Goal: Task Accomplishment & Management: Complete application form

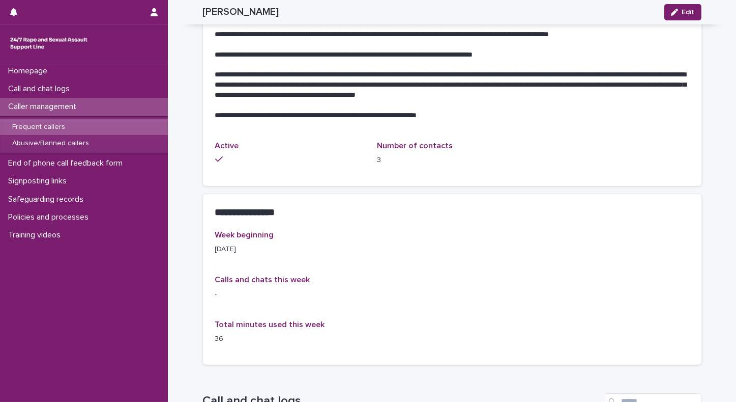
scroll to position [588, 0]
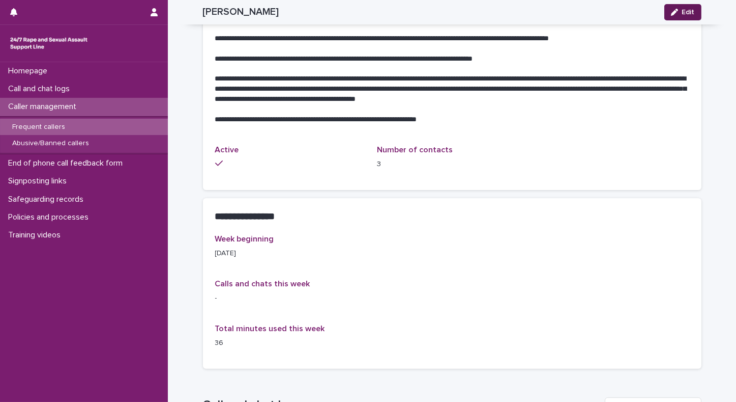
click at [680, 16] on button "Edit" at bounding box center [683, 12] width 37 height 16
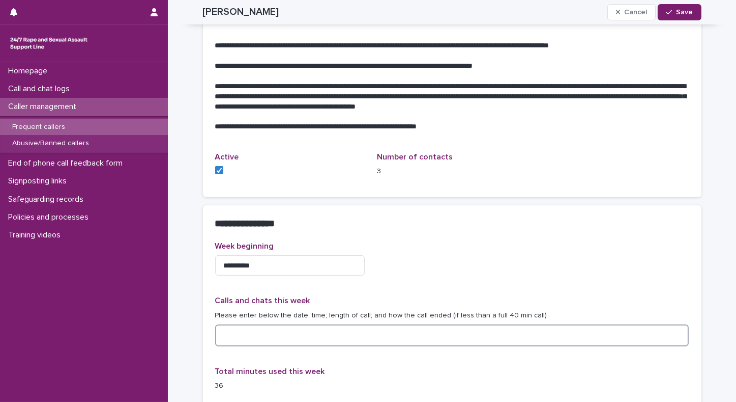
click at [228, 327] on textarea at bounding box center [452, 335] width 474 height 22
type textarea "**********"
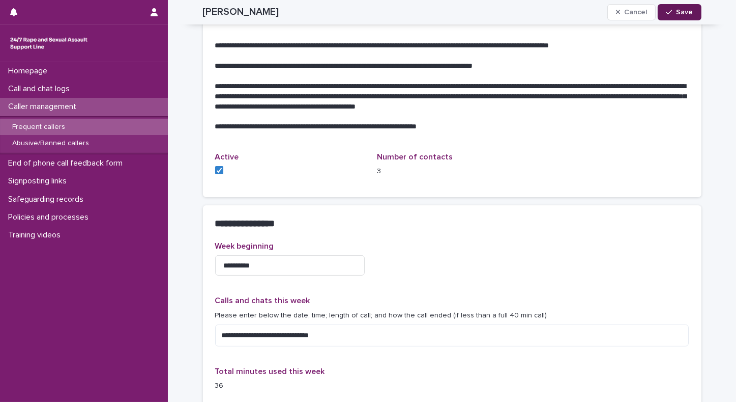
click at [689, 12] on span "Save" at bounding box center [685, 12] width 17 height 7
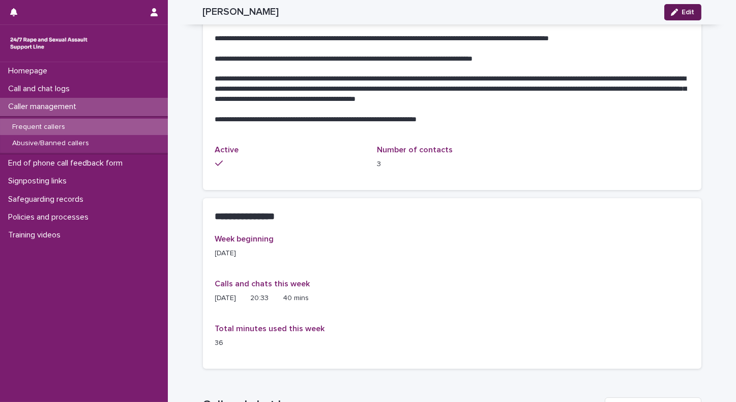
click at [695, 12] on button "Edit" at bounding box center [683, 12] width 37 height 16
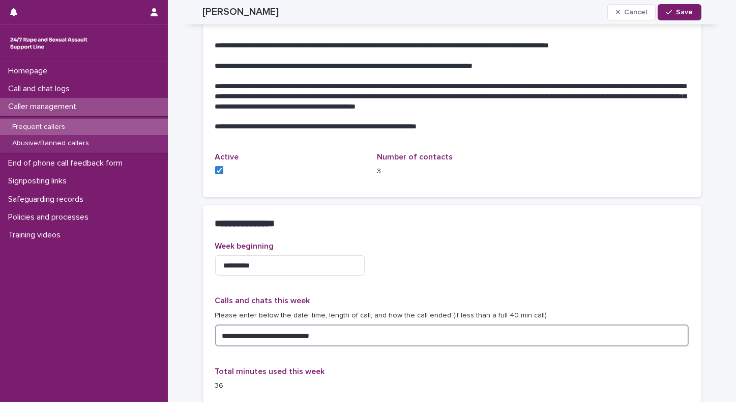
click at [297, 325] on textarea "**********" at bounding box center [452, 335] width 474 height 22
click at [351, 325] on textarea "**********" at bounding box center [452, 335] width 474 height 22
click at [336, 324] on textarea "**********" at bounding box center [452, 335] width 474 height 22
click at [352, 325] on textarea "**********" at bounding box center [452, 335] width 474 height 22
type textarea "**********"
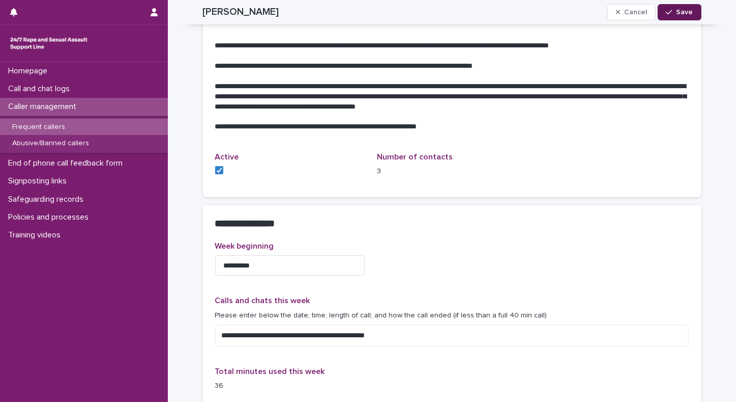
click at [677, 15] on span "Save" at bounding box center [685, 12] width 17 height 7
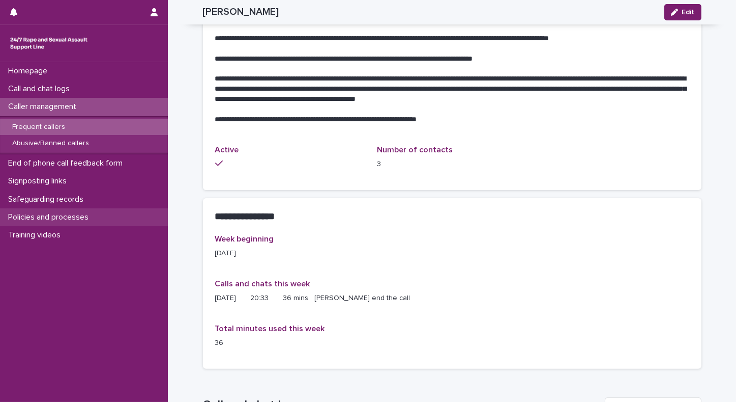
click at [43, 221] on p "Policies and processes" at bounding box center [50, 217] width 93 height 10
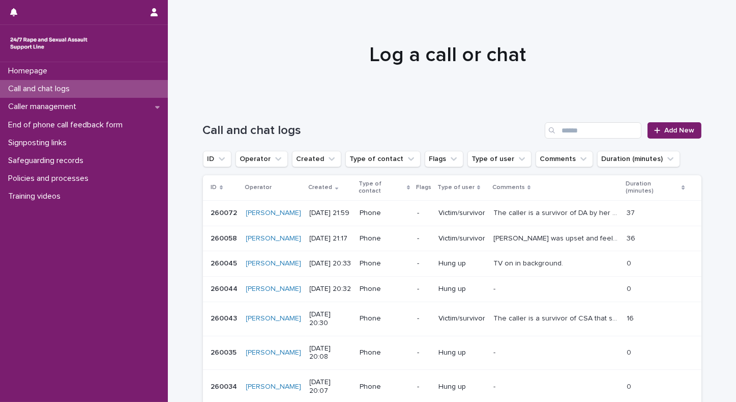
click at [513, 232] on p "[PERSON_NAME] was upset and feeling frightened and vulnerable. She talked about…" at bounding box center [557, 237] width 127 height 11
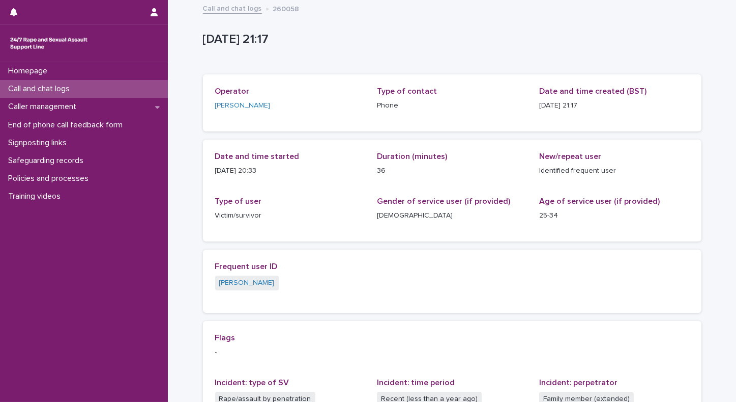
click at [64, 84] on p "Call and chat logs" at bounding box center [41, 89] width 74 height 10
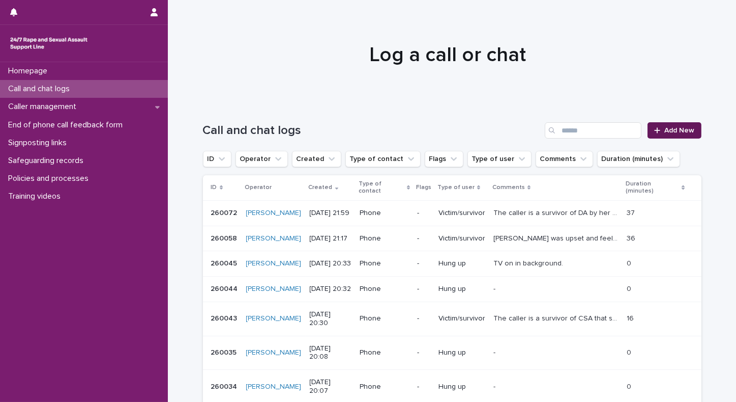
click at [672, 132] on span "Add New" at bounding box center [680, 130] width 30 height 7
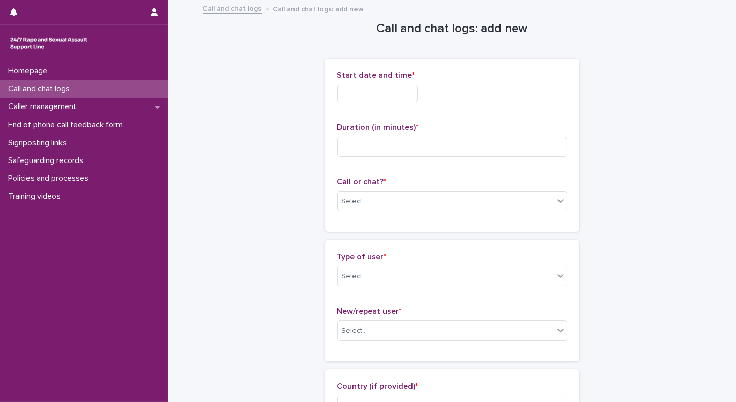
click at [369, 94] on input "text" at bounding box center [377, 93] width 80 height 18
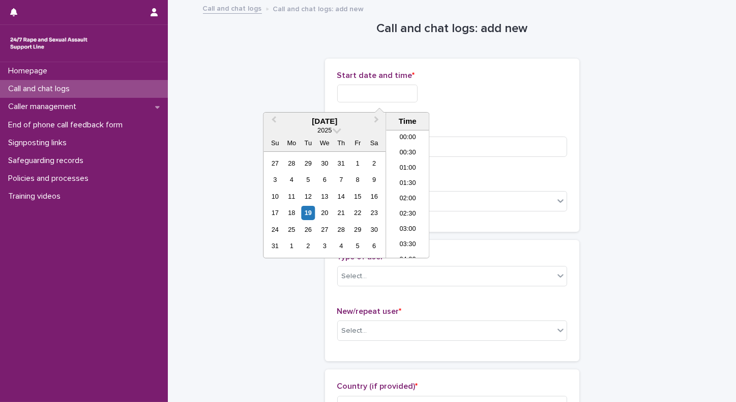
scroll to position [249, 0]
click at [405, 193] on li "10:00" at bounding box center [407, 194] width 43 height 15
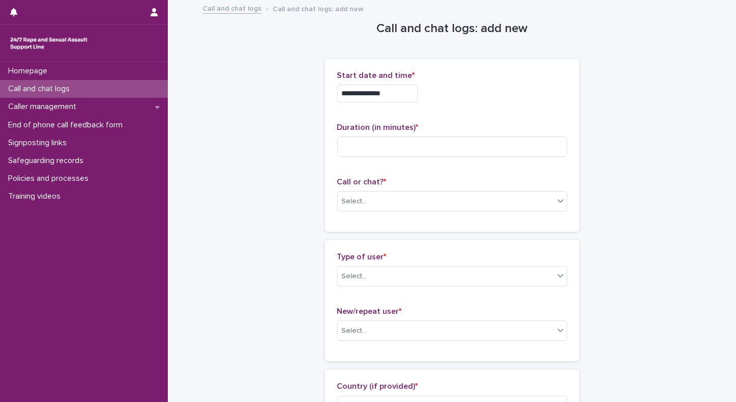
click at [409, 92] on input "**********" at bounding box center [377, 93] width 80 height 18
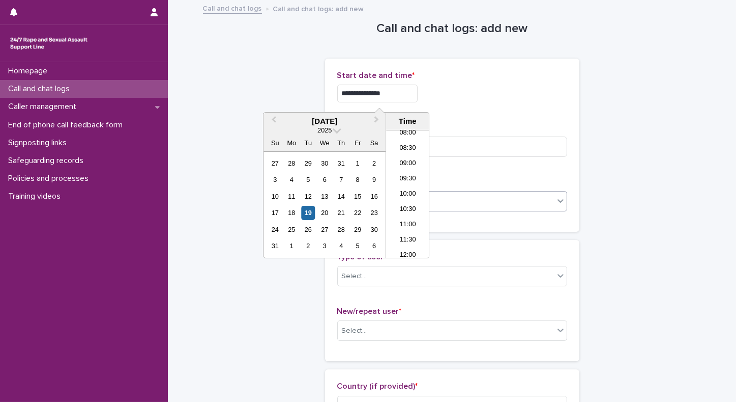
type input "**********"
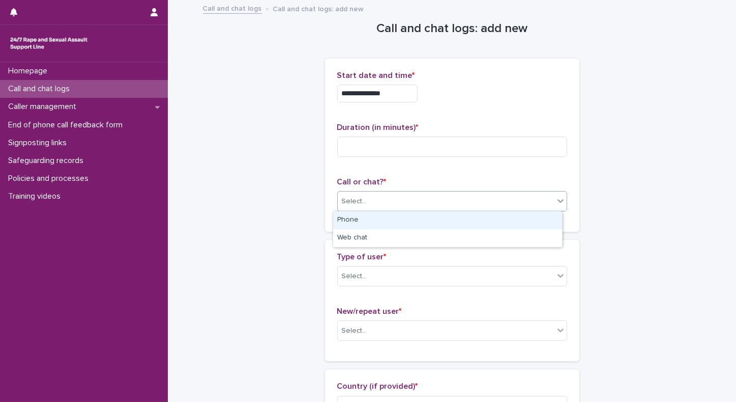
click at [473, 202] on div "Select..." at bounding box center [446, 201] width 216 height 17
click at [446, 221] on div "Phone" at bounding box center [447, 220] width 229 height 18
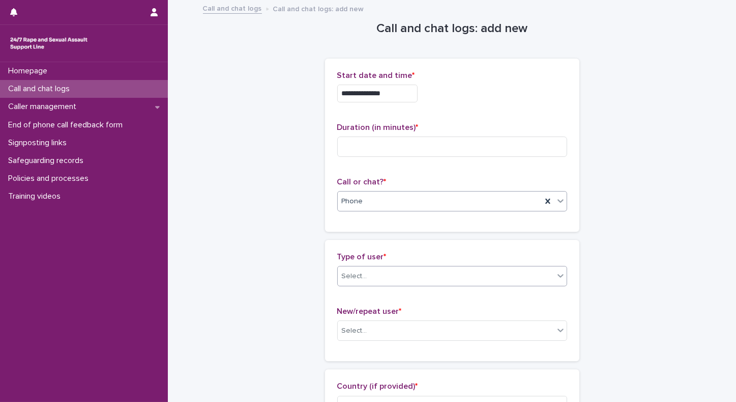
click at [419, 273] on div "Select..." at bounding box center [446, 276] width 216 height 17
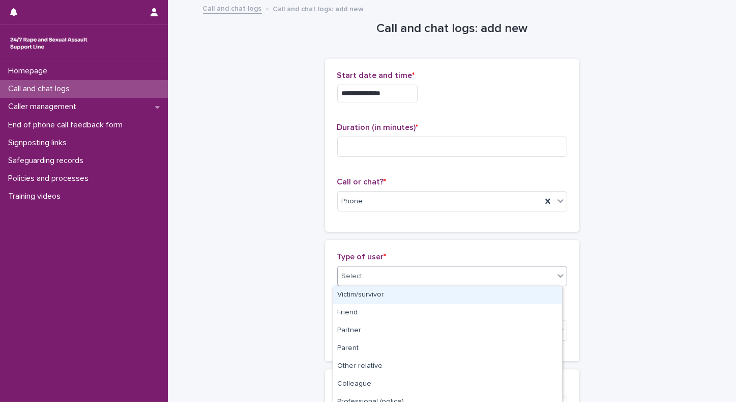
click at [405, 293] on div "Victim/survivor" at bounding box center [447, 295] width 229 height 18
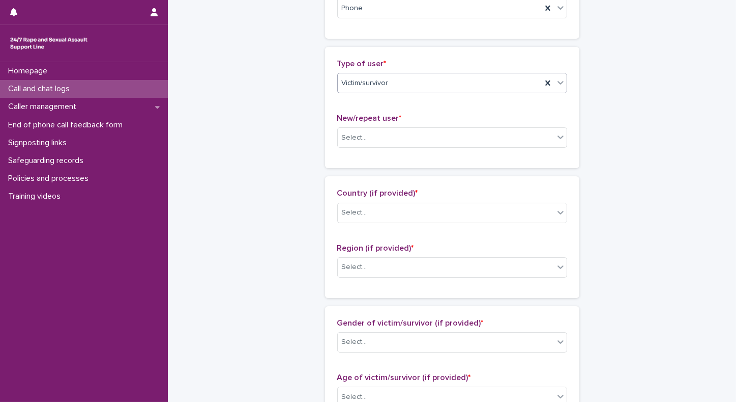
scroll to position [237, 0]
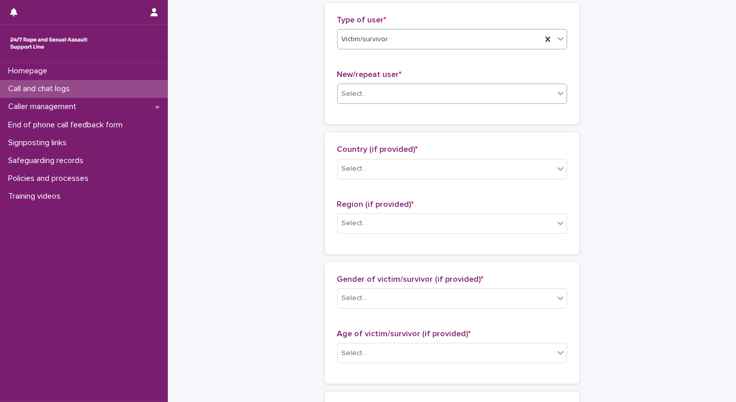
click at [503, 87] on div "Select..." at bounding box center [446, 93] width 216 height 17
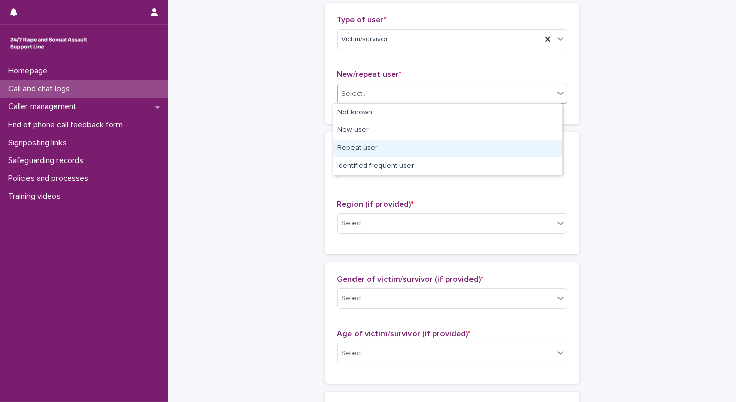
click at [362, 149] on div "Repeat user" at bounding box center [447, 148] width 229 height 18
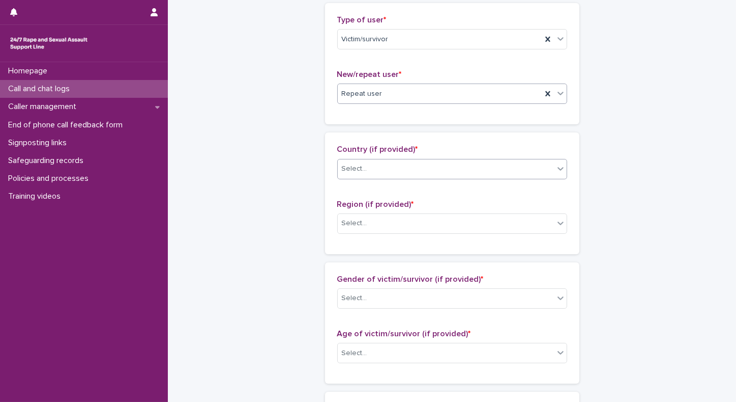
click at [355, 165] on div "Select..." at bounding box center [354, 168] width 25 height 11
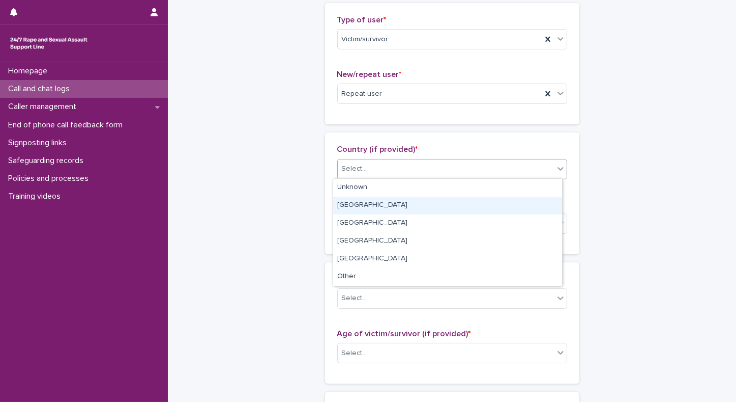
click at [338, 204] on div "England" at bounding box center [447, 205] width 229 height 18
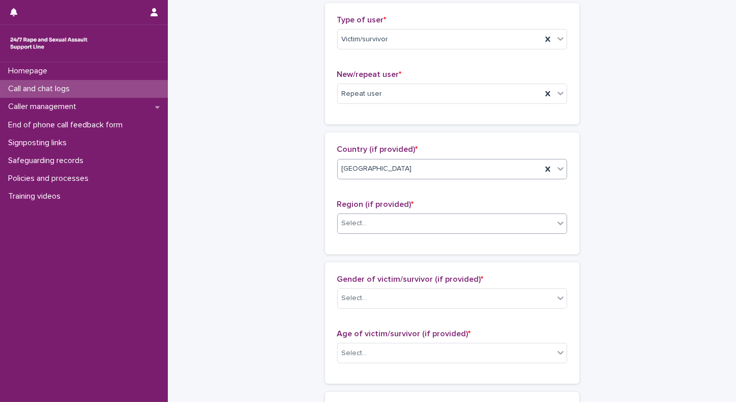
click at [353, 224] on div "Select..." at bounding box center [354, 223] width 25 height 11
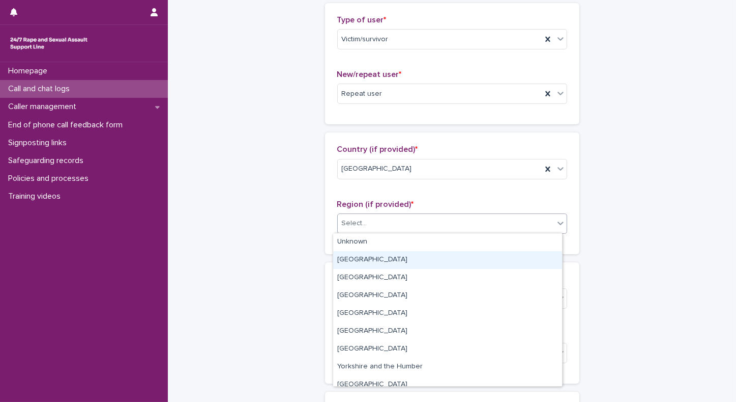
click at [352, 259] on div "Greater London" at bounding box center [447, 260] width 229 height 18
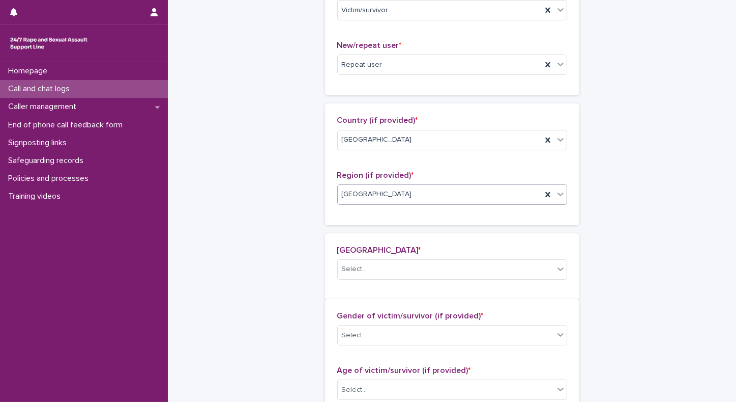
scroll to position [274, 0]
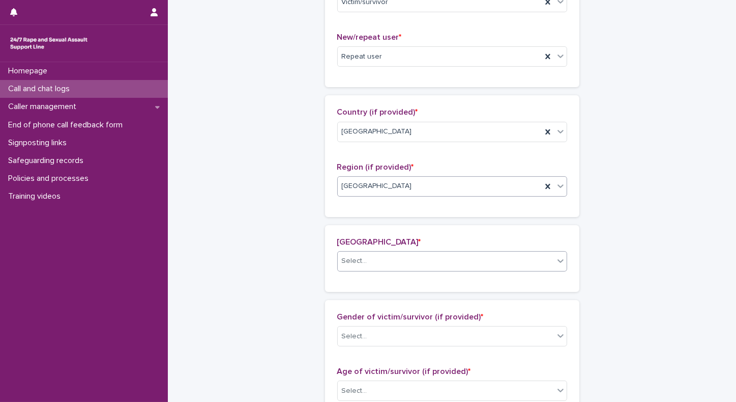
click at [356, 262] on div "Select..." at bounding box center [354, 260] width 25 height 11
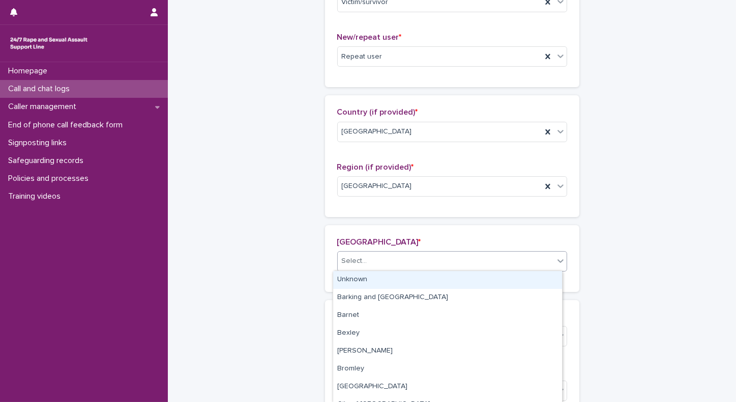
type input "*"
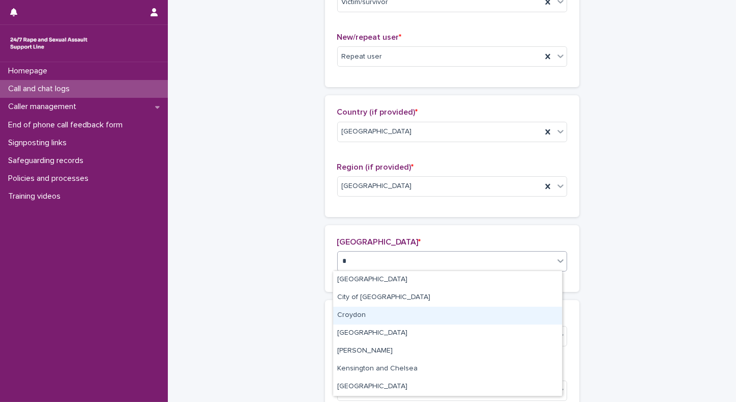
click at [346, 319] on div "Croydon" at bounding box center [447, 315] width 229 height 18
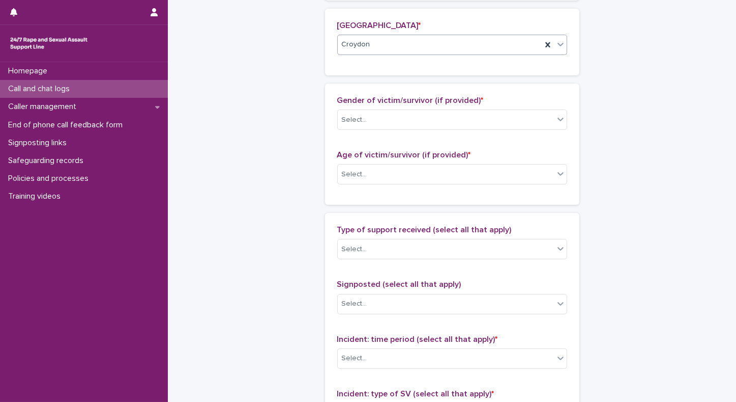
scroll to position [501, 0]
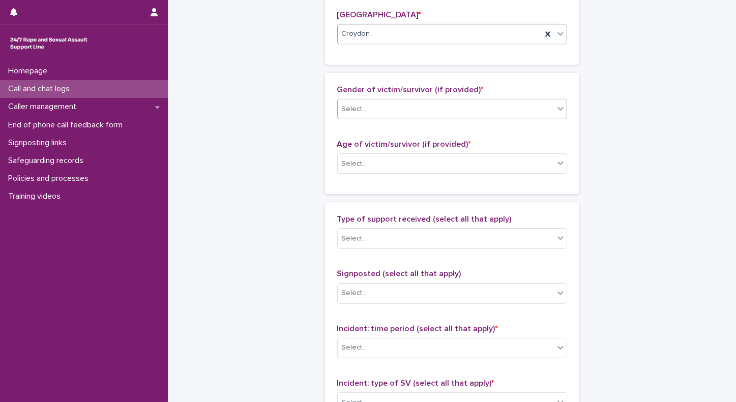
click at [404, 111] on div "Select..." at bounding box center [446, 109] width 216 height 17
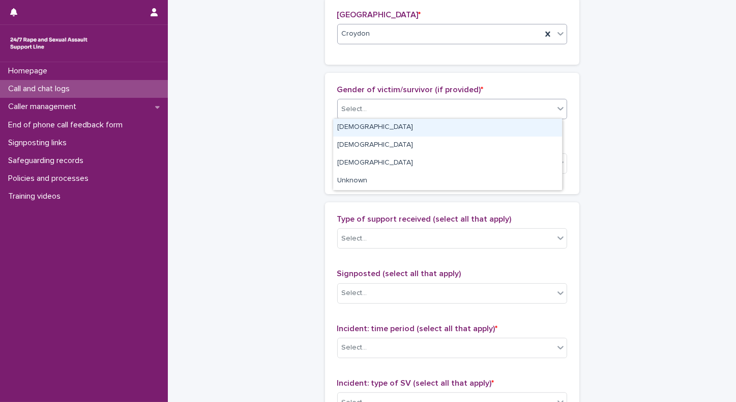
click at [375, 127] on div "Female" at bounding box center [447, 128] width 229 height 18
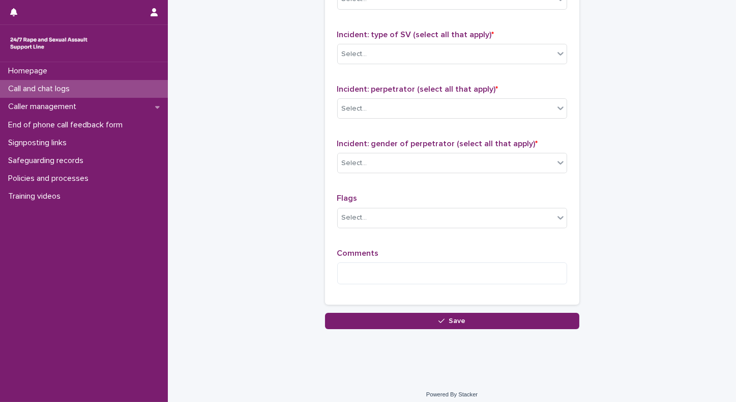
scroll to position [853, 0]
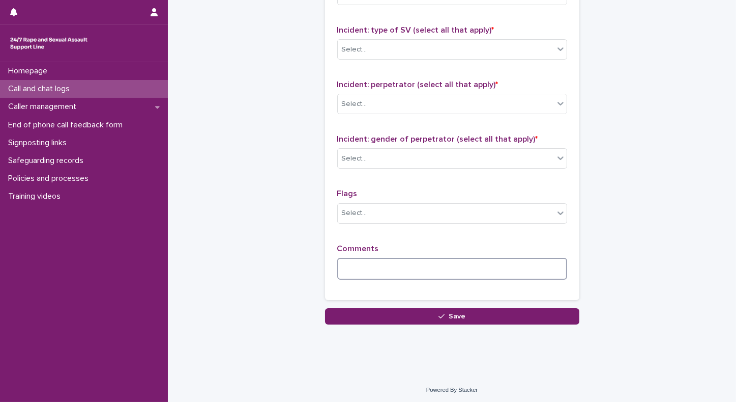
click at [472, 268] on textarea at bounding box center [452, 269] width 230 height 22
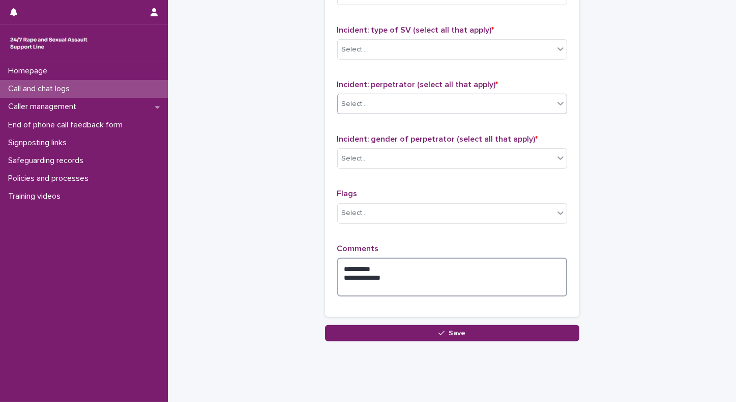
type textarea "**********"
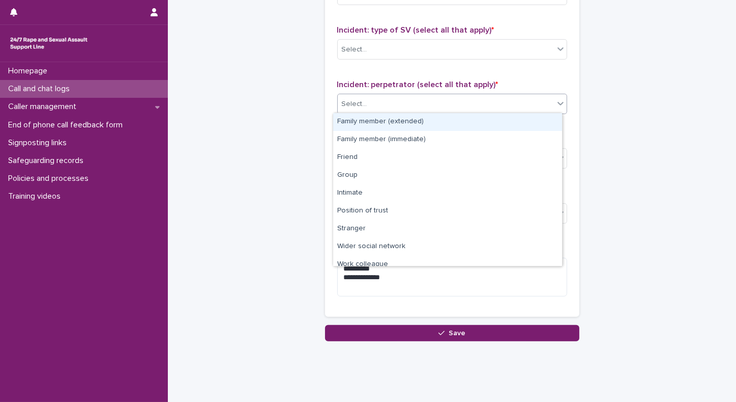
click at [407, 99] on div "Select..." at bounding box center [446, 104] width 216 height 17
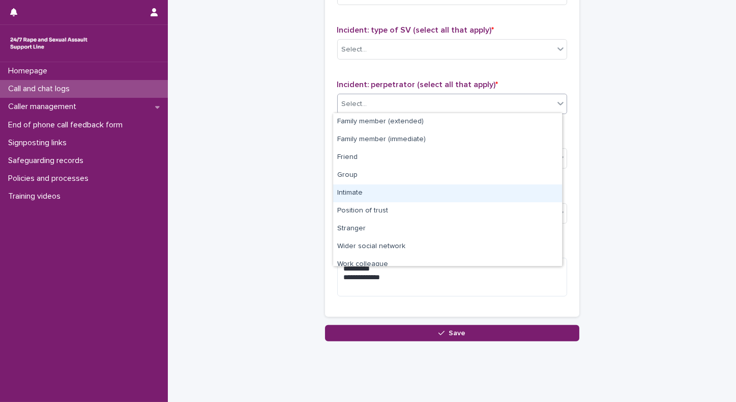
click at [368, 189] on div "Intimate" at bounding box center [447, 193] width 229 height 18
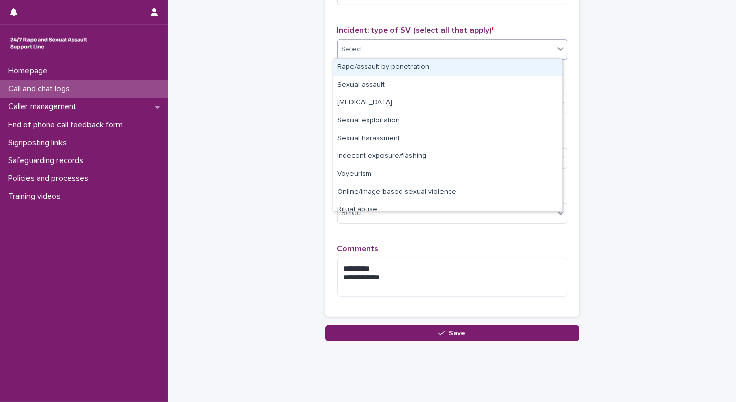
click at [360, 45] on div "Select..." at bounding box center [354, 49] width 25 height 11
click at [353, 72] on div "Rape/assault by penetration" at bounding box center [447, 68] width 229 height 18
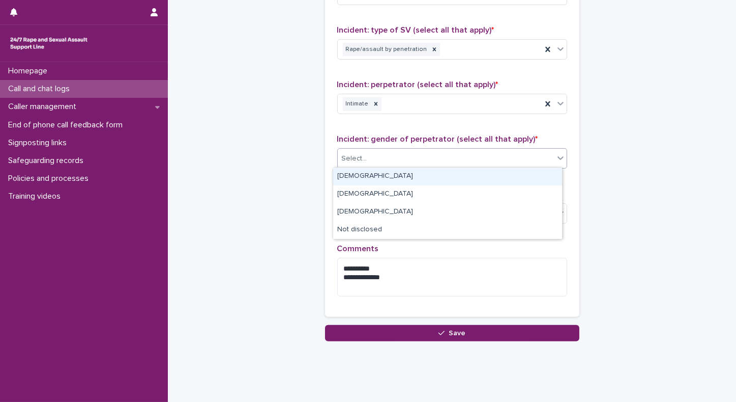
click at [354, 159] on div "Select..." at bounding box center [354, 158] width 25 height 11
click at [355, 178] on div "Male" at bounding box center [447, 176] width 229 height 18
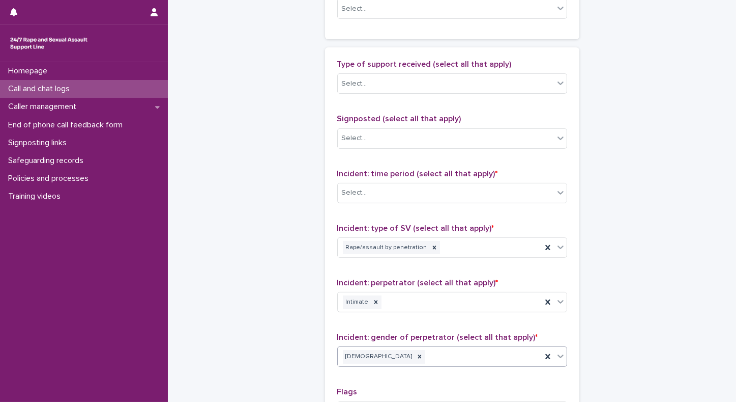
scroll to position [632, 0]
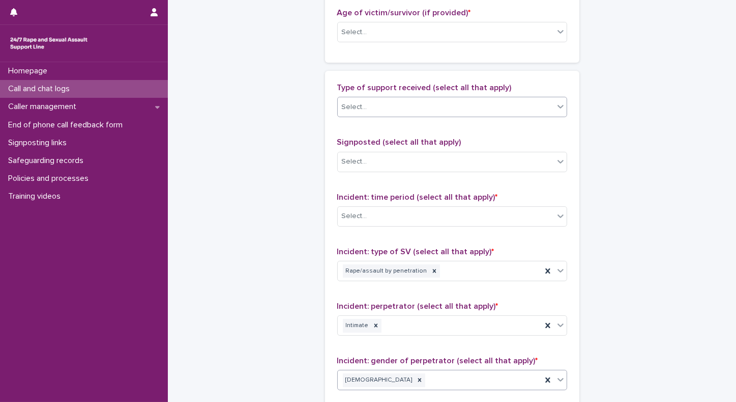
click at [388, 106] on div "Select..." at bounding box center [446, 107] width 216 height 17
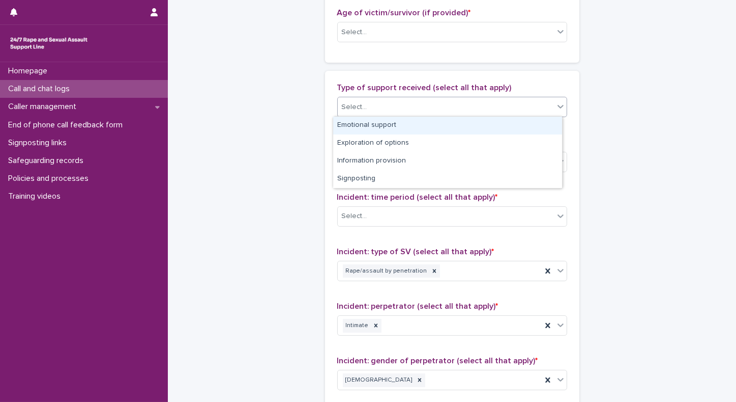
click at [365, 132] on div "Emotional support" at bounding box center [447, 126] width 229 height 18
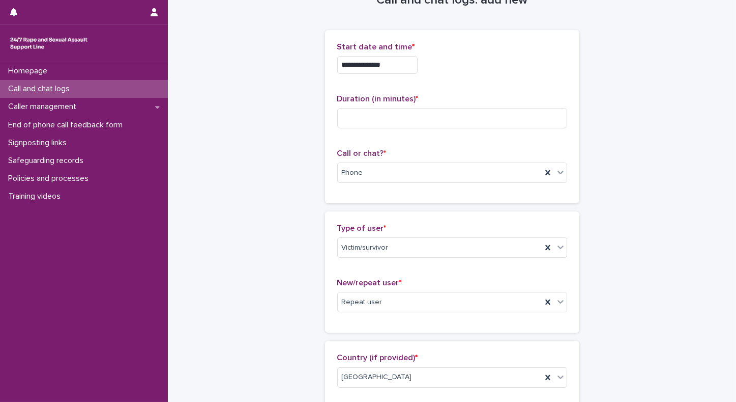
scroll to position [1, 0]
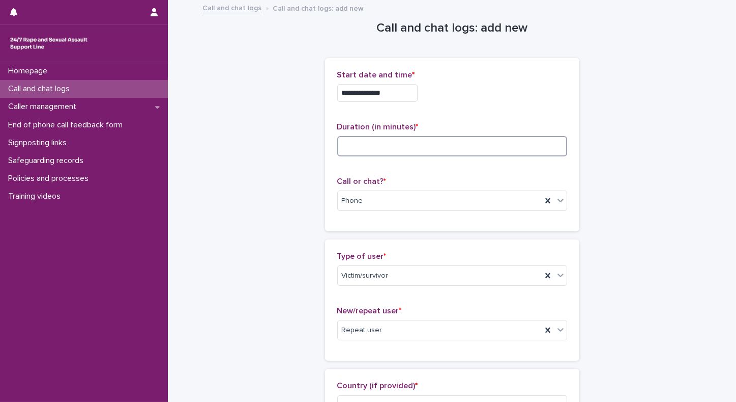
click at [405, 144] on input at bounding box center [452, 146] width 230 height 20
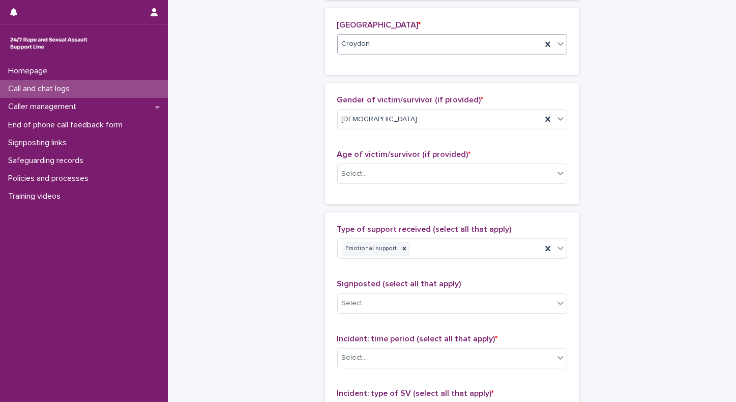
scroll to position [515, 0]
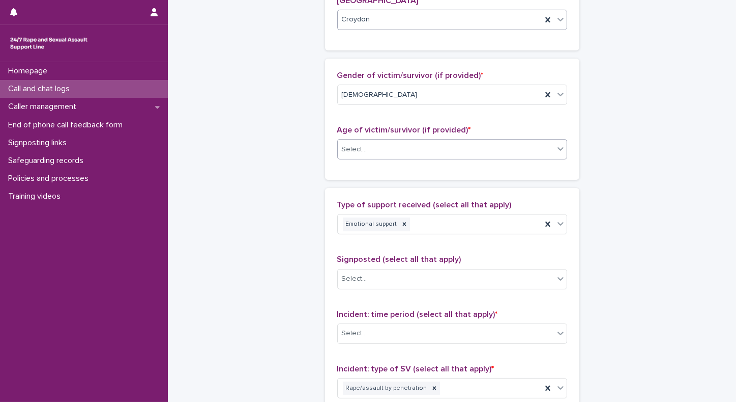
type input "**"
click at [376, 145] on div "Select..." at bounding box center [446, 149] width 216 height 17
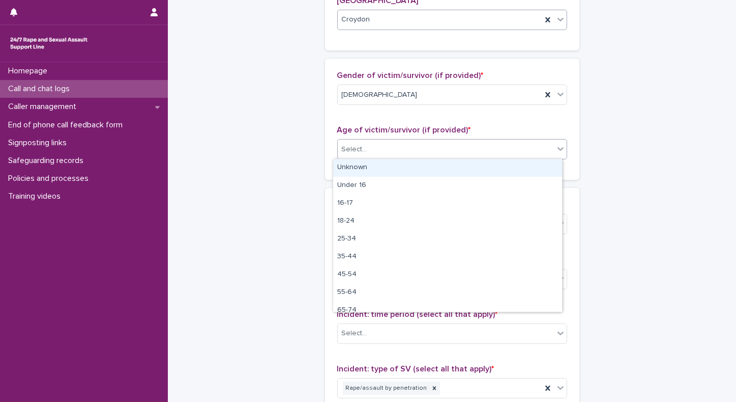
click at [360, 169] on div "Unknown" at bounding box center [447, 168] width 229 height 18
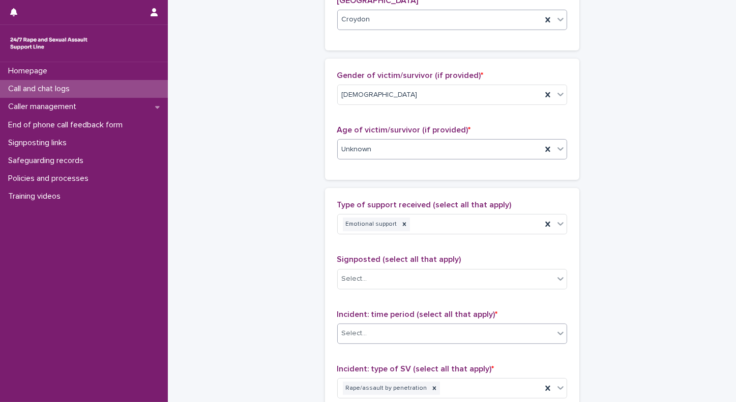
click at [375, 325] on div "Select..." at bounding box center [446, 333] width 216 height 17
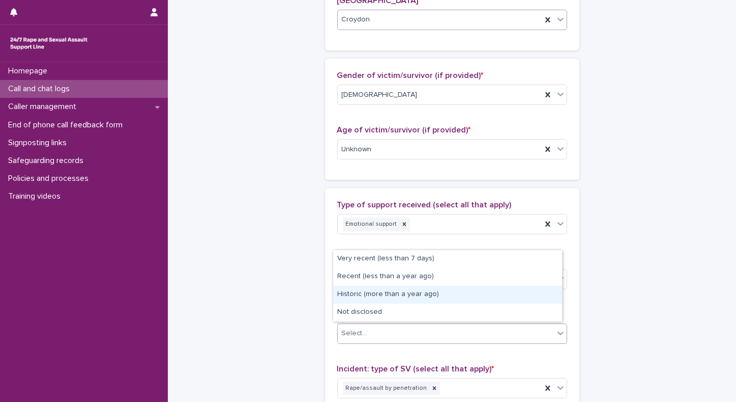
click at [359, 294] on div "Historic (more than a year ago)" at bounding box center [447, 295] width 229 height 18
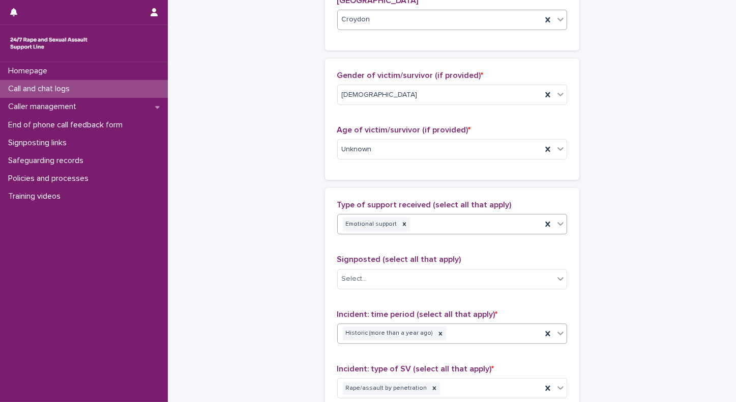
click at [558, 224] on icon at bounding box center [561, 223] width 10 height 10
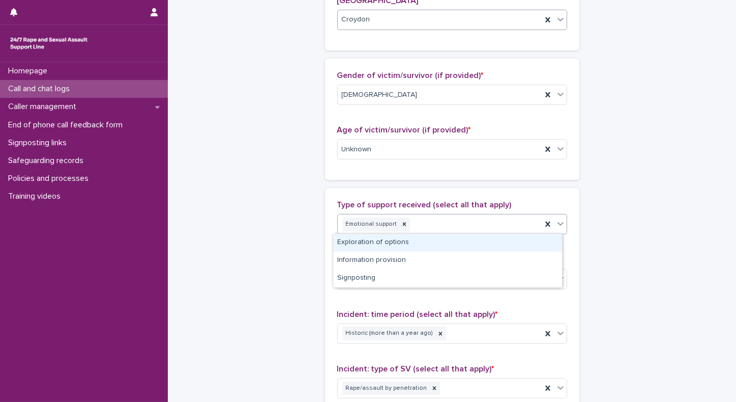
click at [411, 241] on div "Exploration of options" at bounding box center [447, 243] width 229 height 18
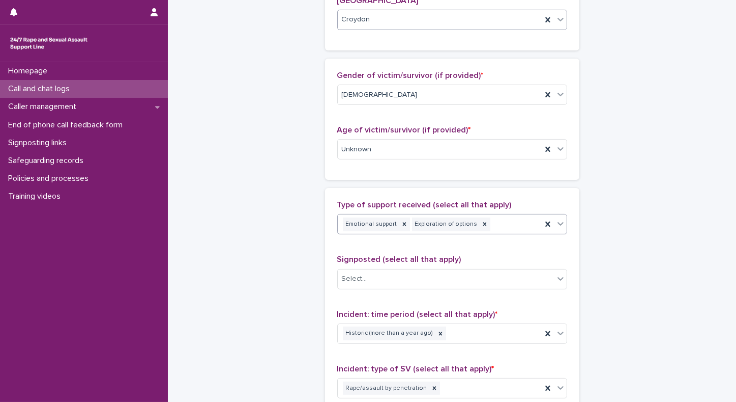
click at [558, 222] on icon at bounding box center [561, 224] width 6 height 4
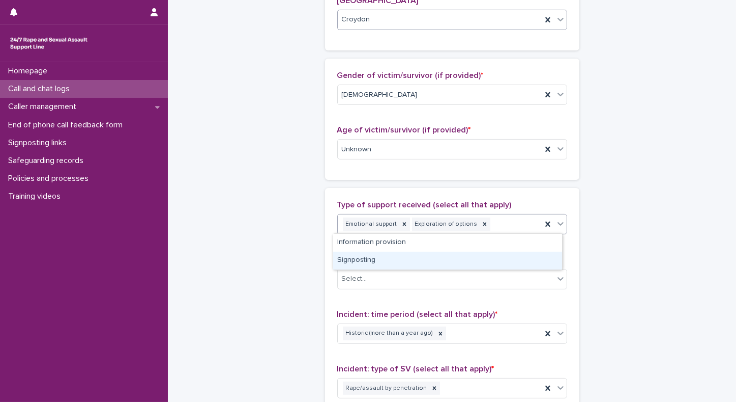
click at [366, 262] on div "Signposting" at bounding box center [447, 260] width 229 height 18
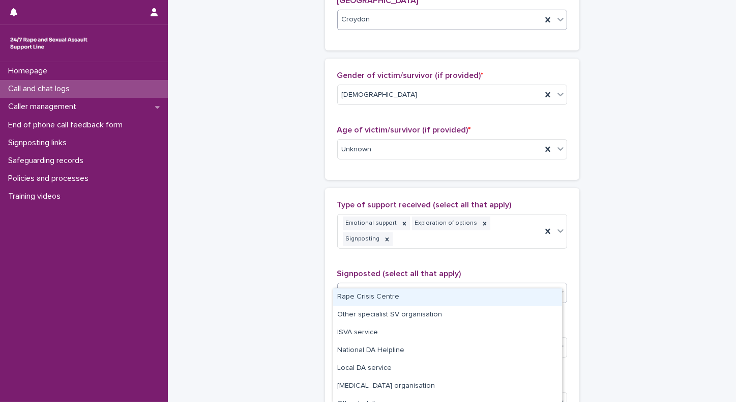
click at [365, 284] on div "Select..." at bounding box center [446, 292] width 216 height 17
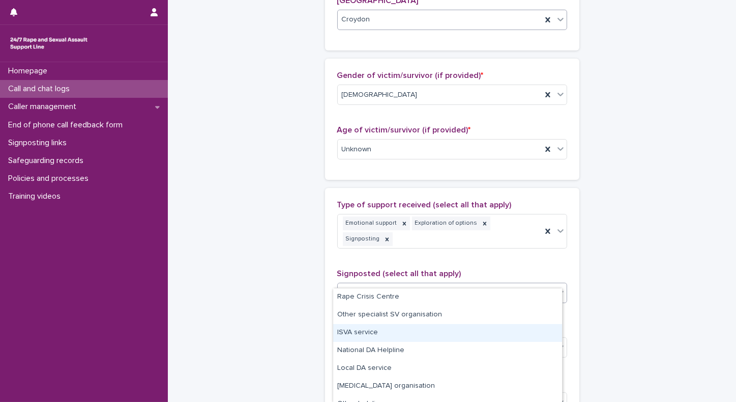
click at [356, 331] on div "ISVA service" at bounding box center [447, 333] width 229 height 18
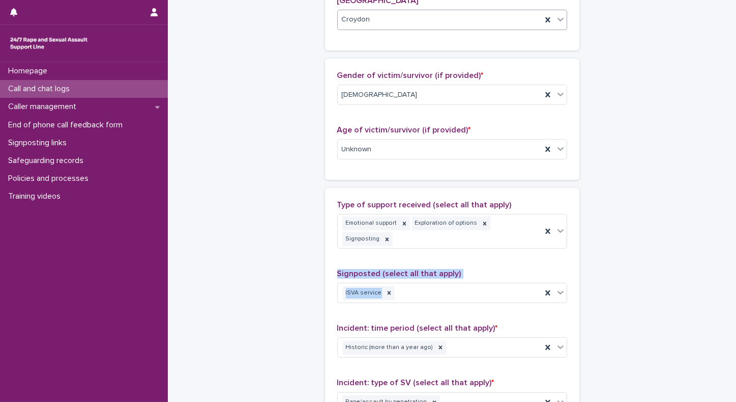
drag, startPoint x: 726, startPoint y: 235, endPoint x: 737, endPoint y: 286, distance: 52.5
click at [736, 286] on html "**********" at bounding box center [368, 201] width 736 height 402
drag, startPoint x: 737, startPoint y: 286, endPoint x: 631, endPoint y: 267, distance: 107.5
click at [631, 267] on div "**********" at bounding box center [452, 89] width 499 height 1207
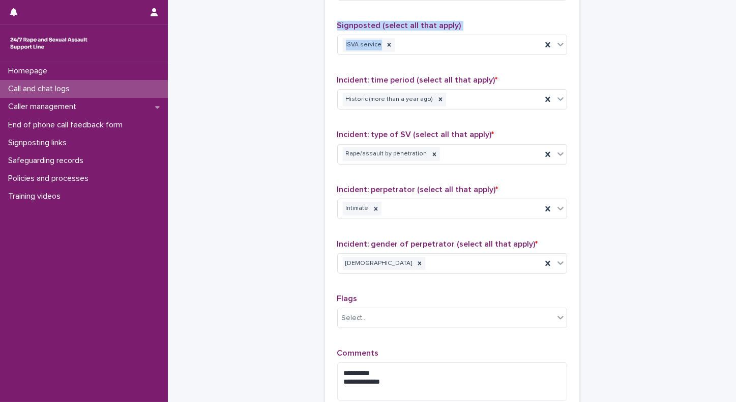
scroll to position [798, 0]
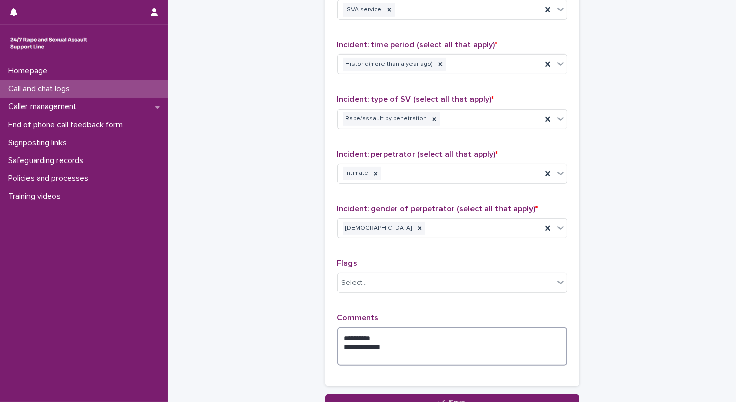
click at [338, 327] on textarea "**********" at bounding box center [452, 346] width 230 height 39
click at [476, 327] on textarea "**********" at bounding box center [452, 346] width 230 height 39
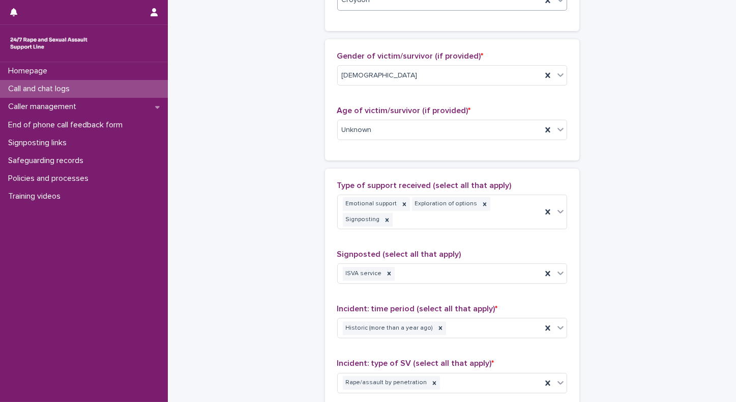
scroll to position [539, 0]
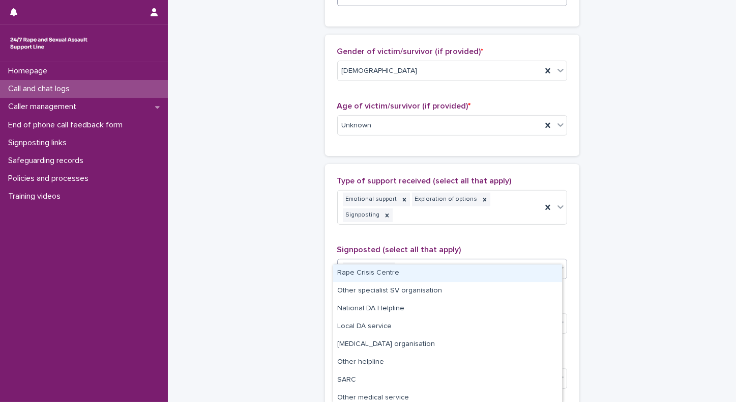
click at [562, 259] on div at bounding box center [561, 268] width 12 height 18
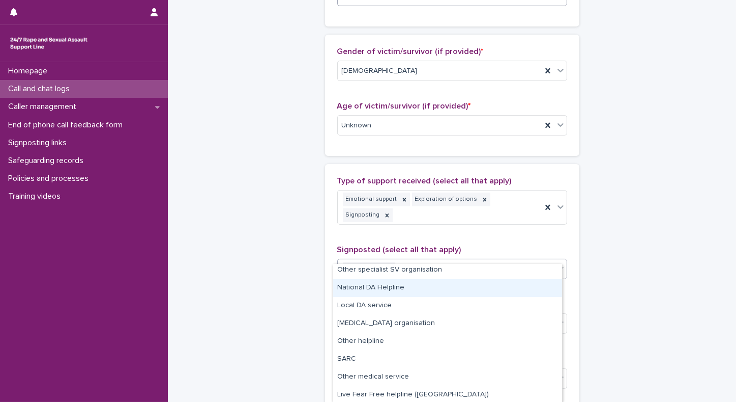
scroll to position [57, 0]
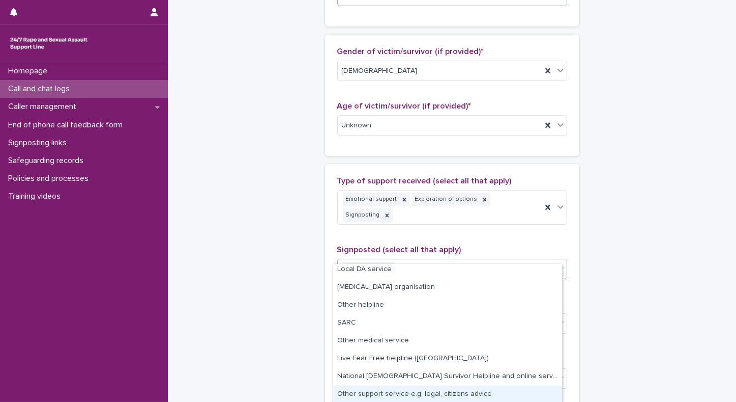
click at [429, 392] on div "Other support service e.g. legal, citizens advice" at bounding box center [447, 394] width 229 height 18
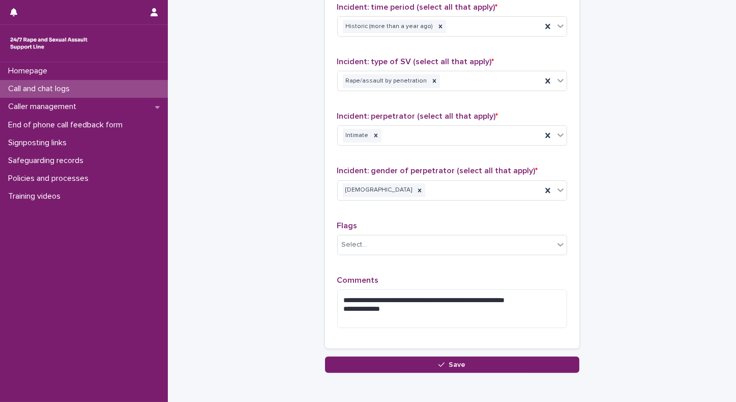
scroll to position [883, 0]
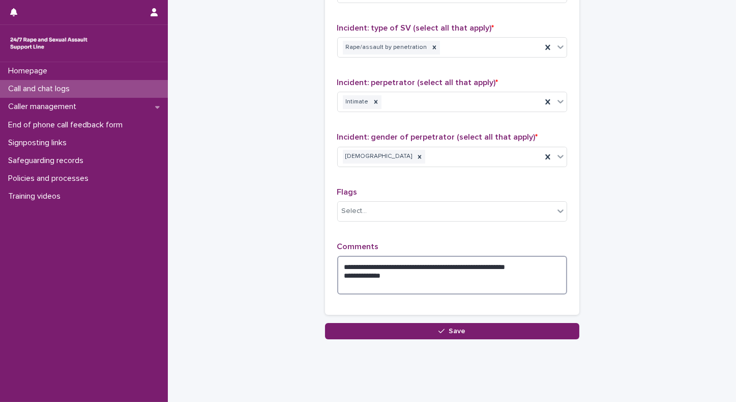
drag, startPoint x: 389, startPoint y: 258, endPoint x: 316, endPoint y: 259, distance: 73.8
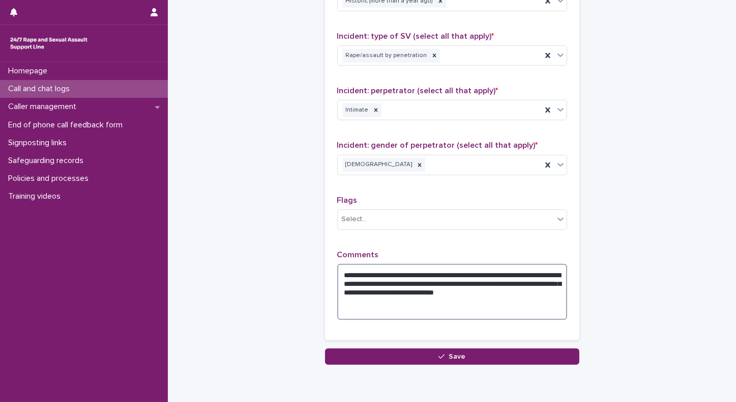
click at [517, 277] on textarea "**********" at bounding box center [452, 292] width 230 height 56
click at [550, 277] on textarea "**********" at bounding box center [452, 292] width 230 height 56
click at [380, 283] on textarea "**********" at bounding box center [452, 292] width 230 height 56
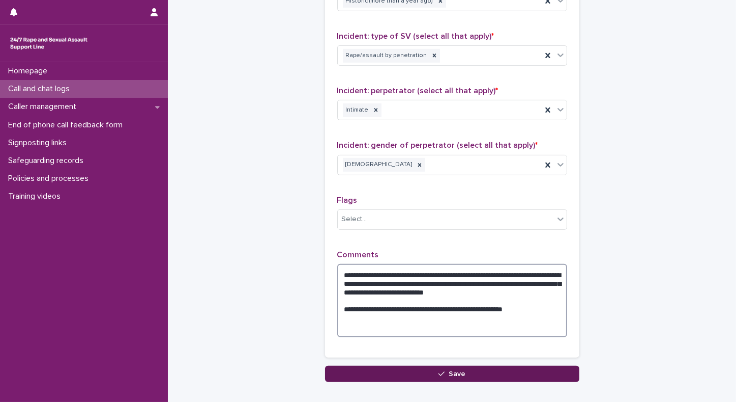
type textarea "**********"
click at [370, 365] on button "Save" at bounding box center [452, 373] width 254 height 16
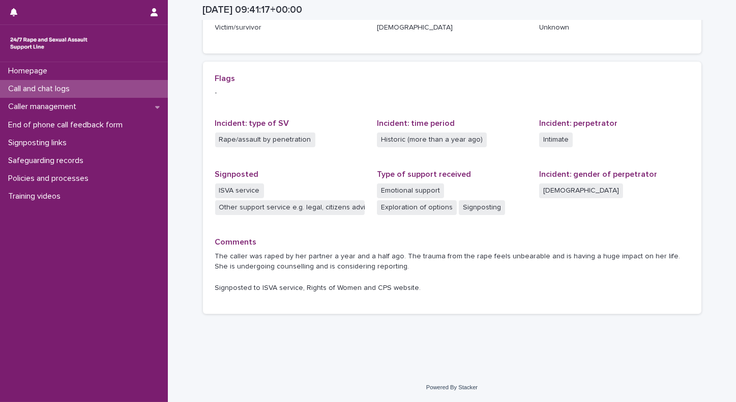
scroll to position [187, 0]
click at [36, 89] on p "Call and chat logs" at bounding box center [41, 89] width 74 height 10
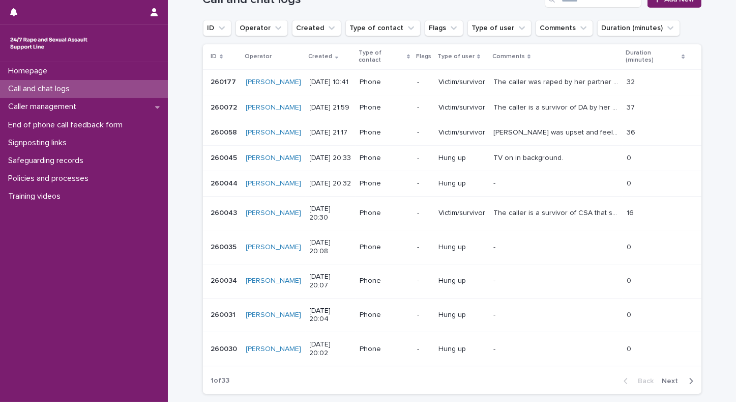
scroll to position [138, 0]
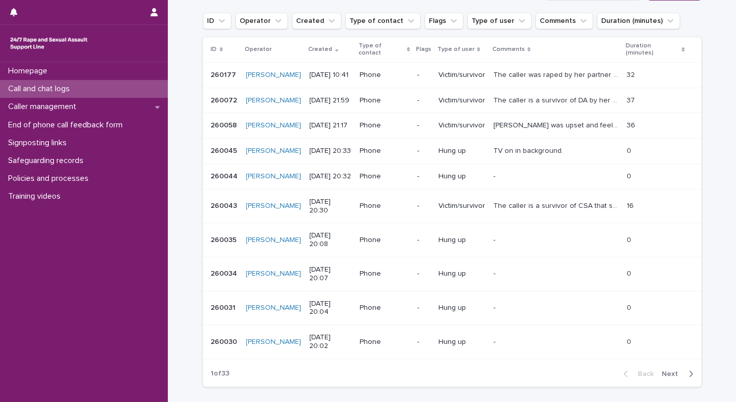
click at [669, 361] on div "Back Next" at bounding box center [659, 373] width 86 height 25
click at [669, 370] on span "Next" at bounding box center [674, 373] width 22 height 7
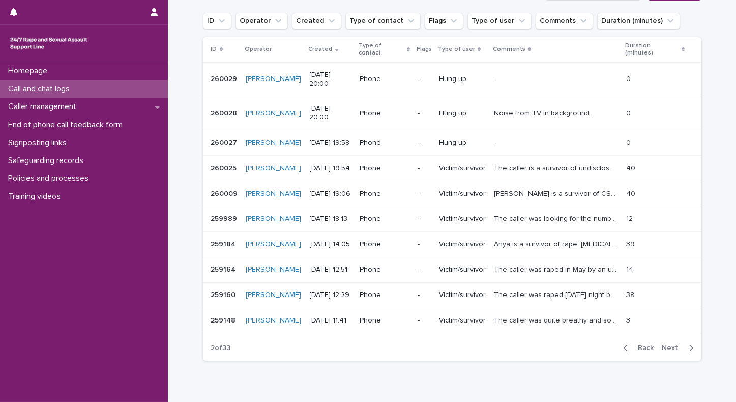
click at [672, 344] on span "Next" at bounding box center [674, 347] width 22 height 7
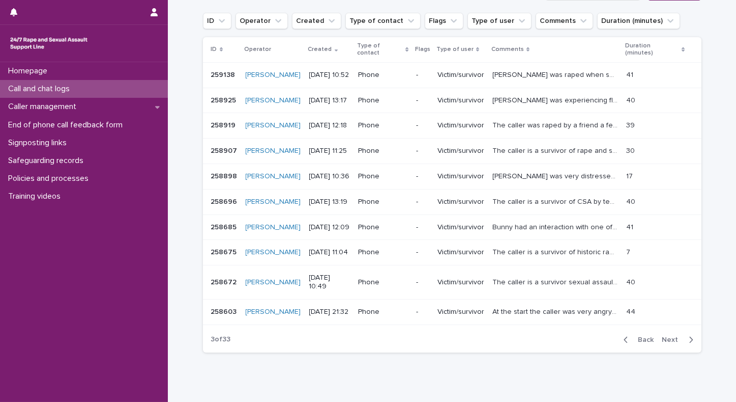
click at [633, 336] on span "Back" at bounding box center [644, 339] width 22 height 7
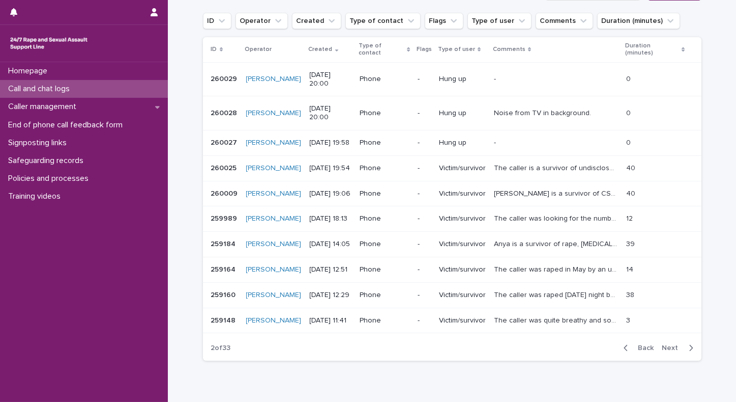
click at [366, 349] on div "Loading... Saving… Loading... Saving… Call and chat logs Add New ID Operator Cr…" at bounding box center [452, 179] width 509 height 430
click at [633, 344] on span "Back" at bounding box center [644, 347] width 22 height 7
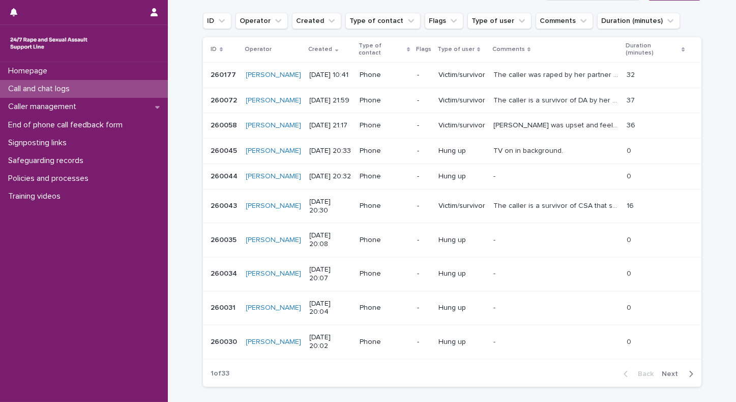
click at [63, 87] on p "Call and chat logs" at bounding box center [41, 89] width 74 height 10
click at [94, 263] on div "Homepage Call and chat logs Caller management End of phone call feedback form S…" at bounding box center [84, 231] width 168 height 339
click at [53, 89] on p "Call and chat logs" at bounding box center [41, 89] width 74 height 10
click at [57, 88] on p "Call and chat logs" at bounding box center [41, 89] width 74 height 10
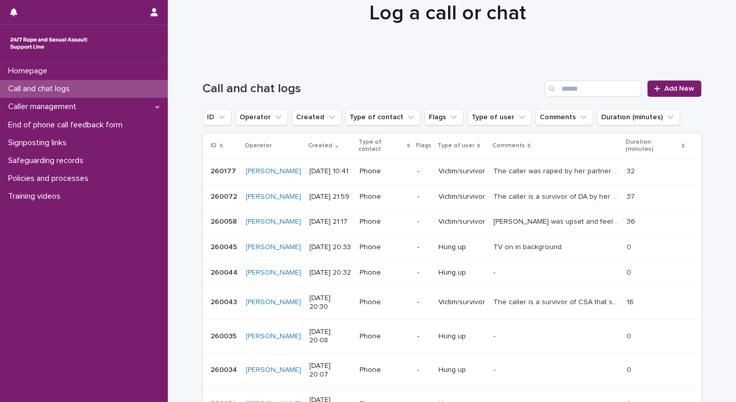
scroll to position [21, 0]
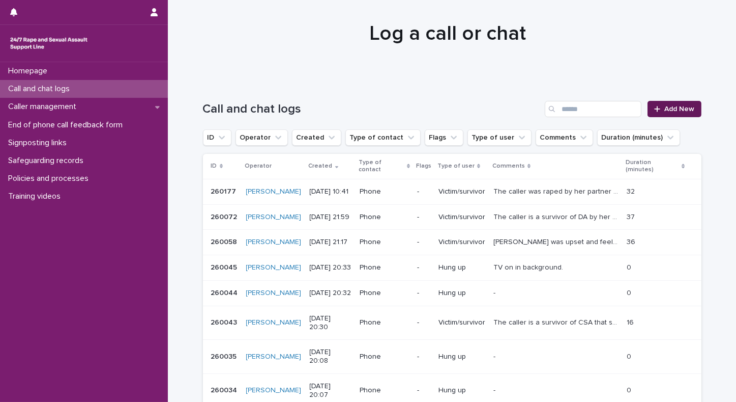
click at [659, 106] on div at bounding box center [659, 108] width 10 height 7
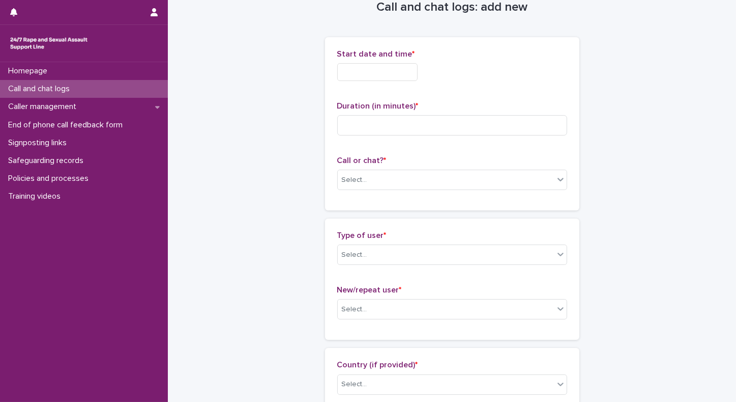
scroll to position [22, 0]
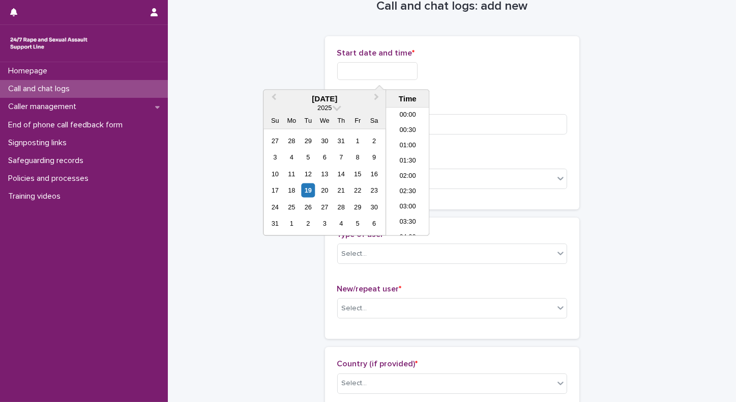
click at [362, 71] on input "text" at bounding box center [377, 71] width 80 height 18
click at [412, 174] on li "10:30" at bounding box center [407, 171] width 43 height 15
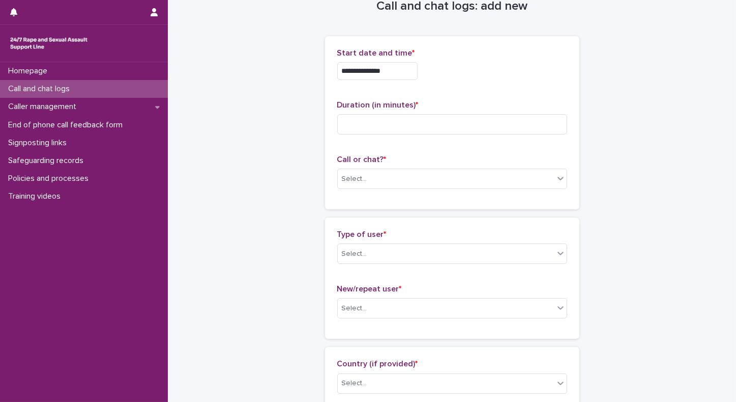
click at [400, 74] on input "**********" at bounding box center [377, 71] width 80 height 18
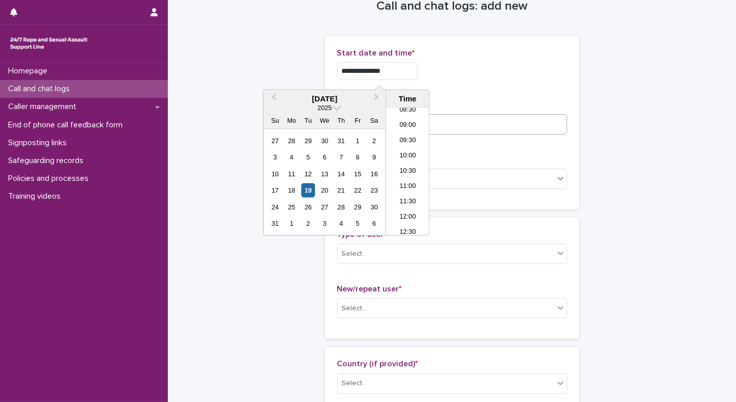
type input "**********"
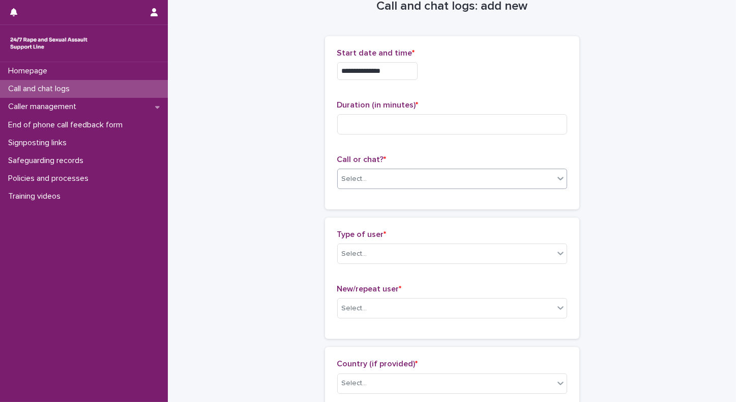
drag, startPoint x: 503, startPoint y: 123, endPoint x: 379, endPoint y: 183, distance: 138.4
drag, startPoint x: 379, startPoint y: 183, endPoint x: 360, endPoint y: 202, distance: 26.6
drag, startPoint x: 360, startPoint y: 202, endPoint x: 345, endPoint y: 187, distance: 21.6
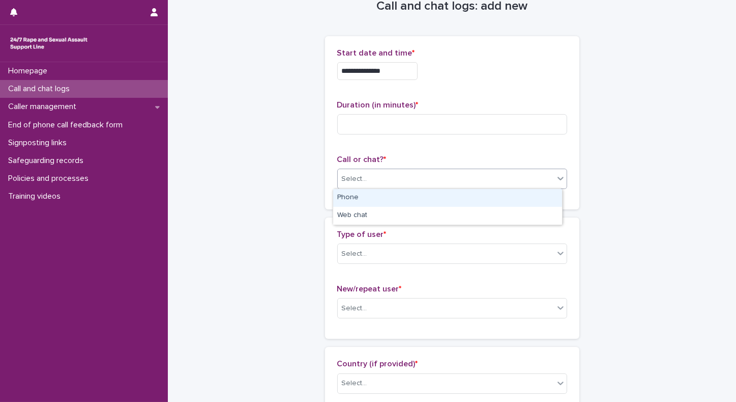
drag, startPoint x: 345, startPoint y: 187, endPoint x: 310, endPoint y: 183, distance: 34.3
click at [558, 184] on div at bounding box center [561, 178] width 12 height 18
click at [379, 202] on div "Phone" at bounding box center [447, 198] width 229 height 18
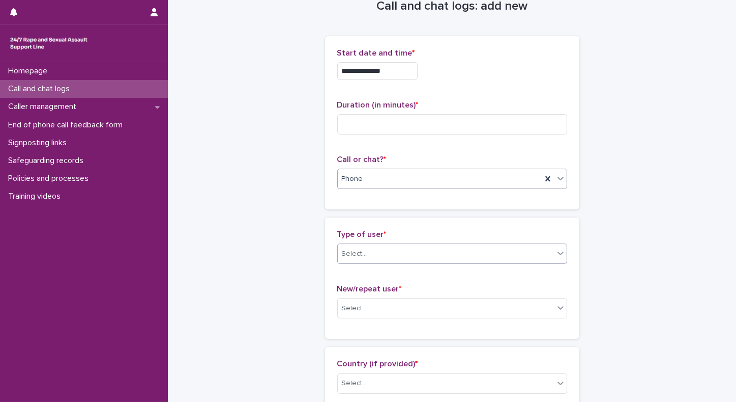
click at [418, 249] on div "Select..." at bounding box center [446, 253] width 216 height 17
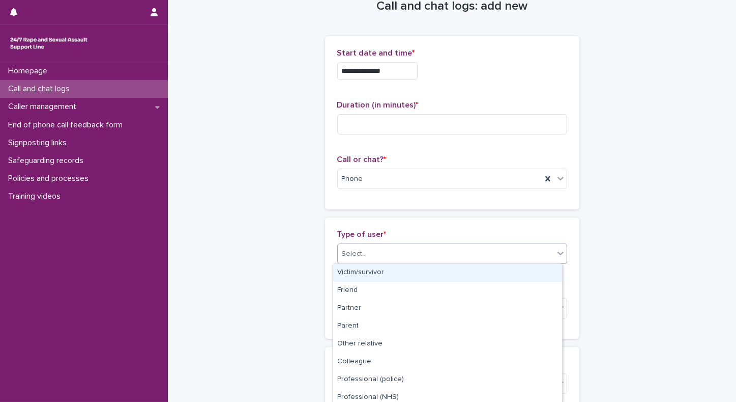
click at [370, 273] on div "Victim/survivor" at bounding box center [447, 273] width 229 height 18
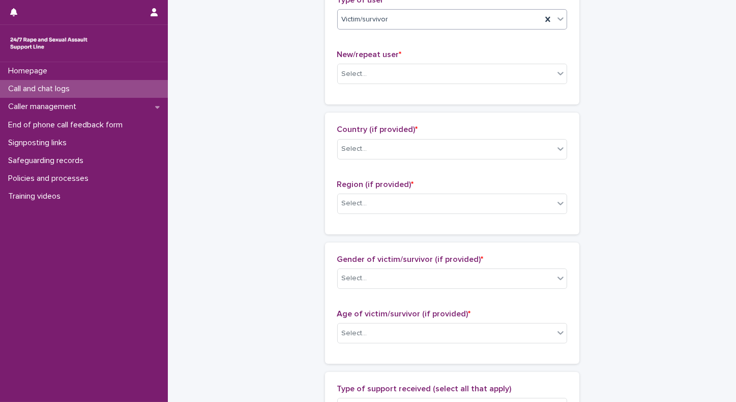
scroll to position [258, 0]
click at [396, 70] on div "Select..." at bounding box center [446, 72] width 216 height 17
click at [376, 72] on div "Select..." at bounding box center [446, 72] width 216 height 17
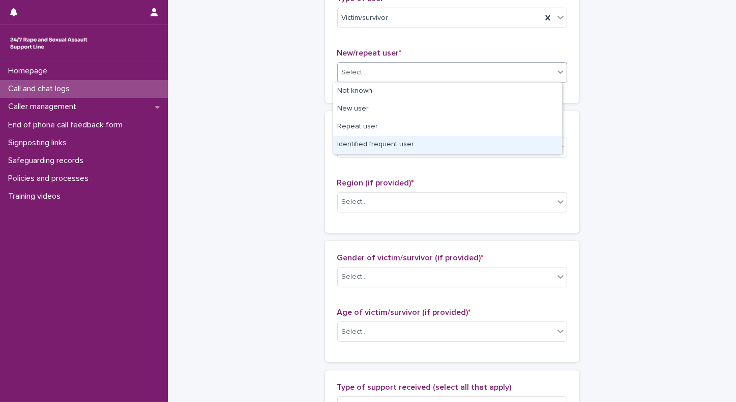
click at [362, 145] on div "Identified frequent user" at bounding box center [447, 145] width 229 height 18
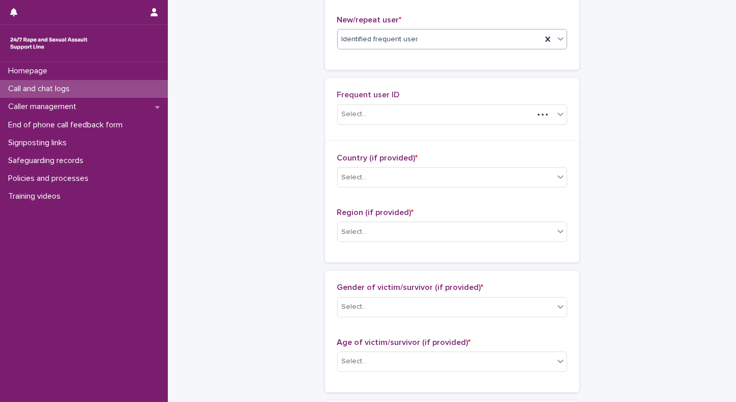
scroll to position [295, 0]
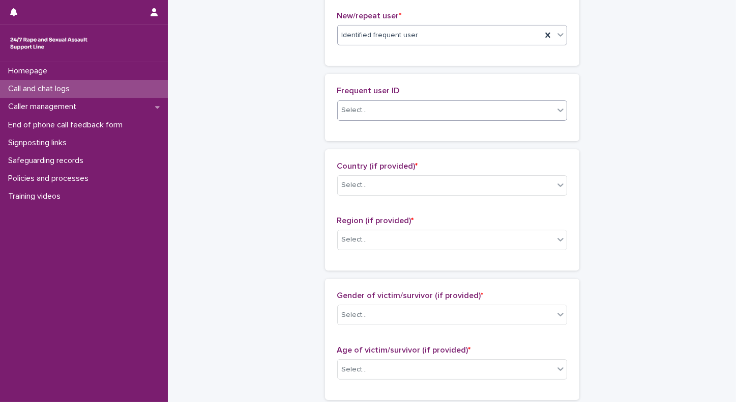
click at [348, 107] on div "Select..." at bounding box center [354, 110] width 25 height 11
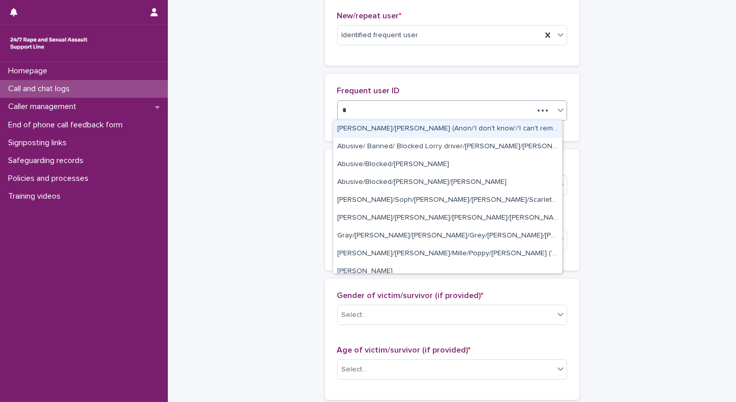
type input "**"
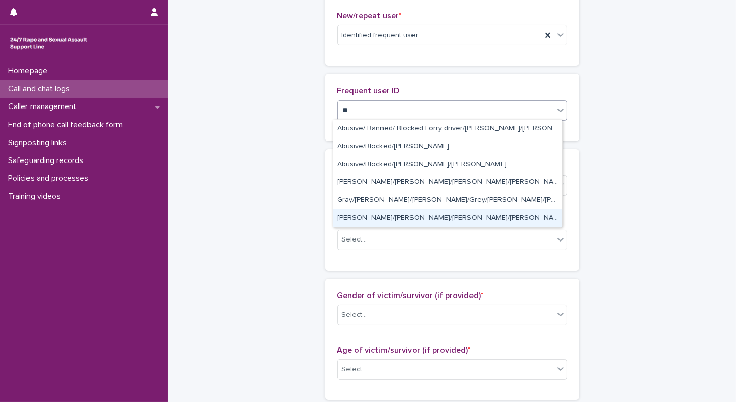
click at [346, 220] on div "Kevin/Neil/David/James/Colin/ Ben" at bounding box center [447, 218] width 229 height 18
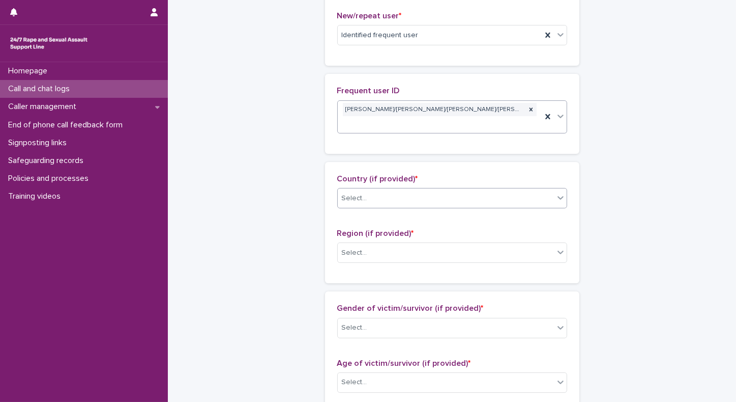
click at [375, 190] on div "Select..." at bounding box center [446, 198] width 216 height 17
click at [374, 190] on div "Select..." at bounding box center [446, 198] width 216 height 17
click at [344, 322] on div "Select..." at bounding box center [354, 327] width 25 height 11
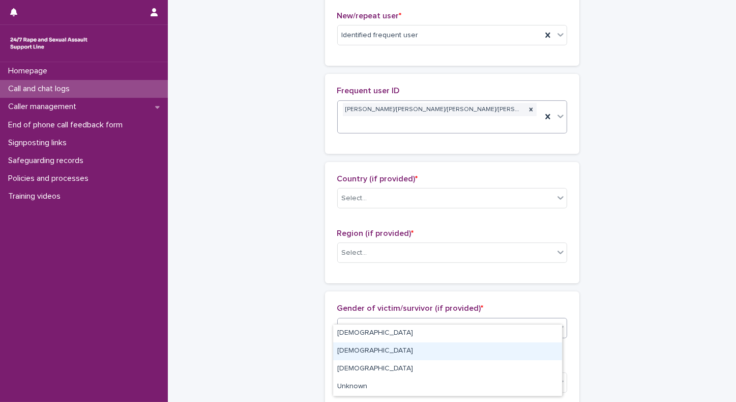
click at [342, 357] on div "Male" at bounding box center [447, 351] width 229 height 18
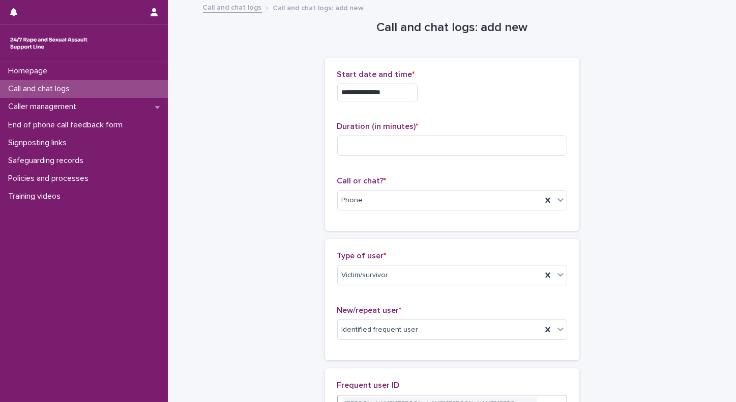
scroll to position [0, 0]
click at [393, 145] on input at bounding box center [452, 146] width 230 height 20
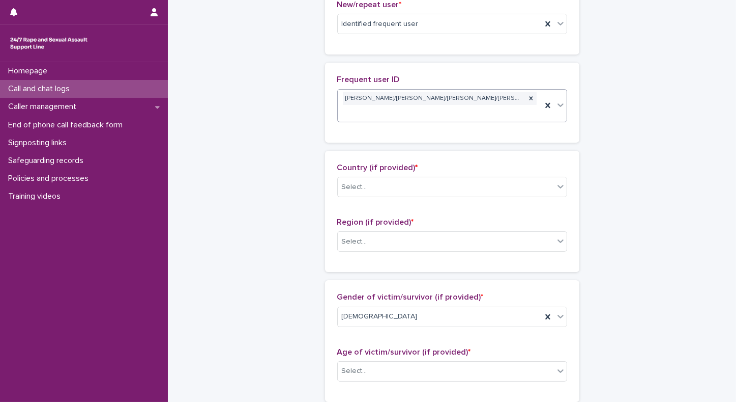
scroll to position [364, 0]
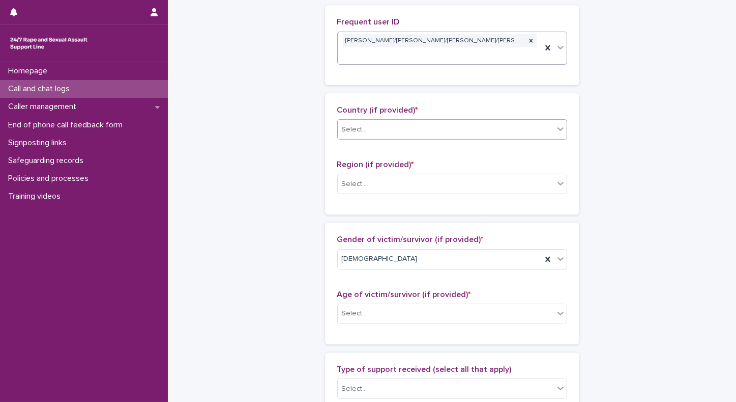
type input "*"
click at [460, 121] on div "Select..." at bounding box center [446, 129] width 216 height 17
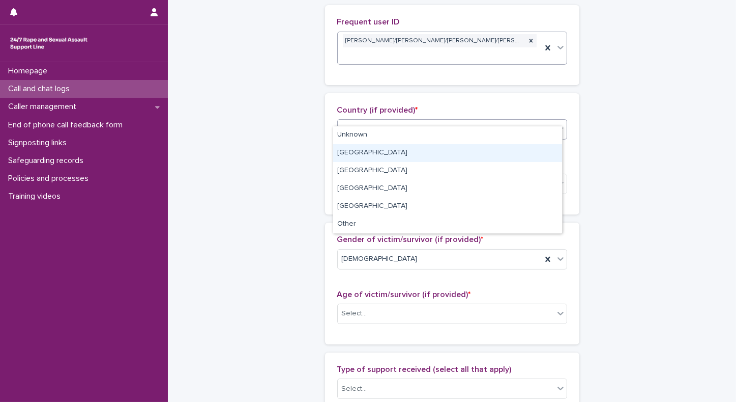
click at [422, 152] on div "England" at bounding box center [447, 153] width 229 height 18
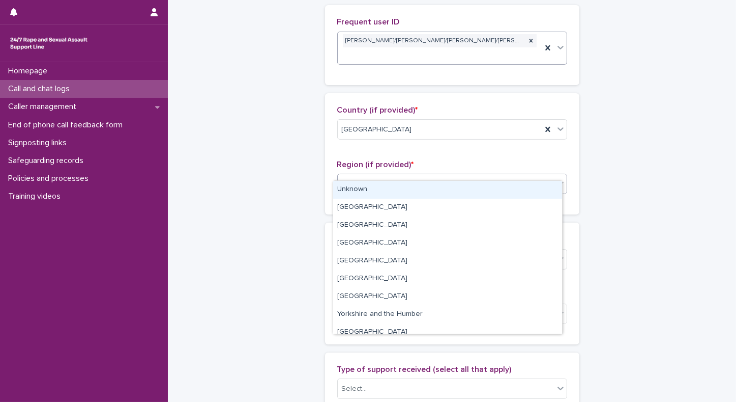
click at [382, 176] on div "Select..." at bounding box center [446, 184] width 216 height 17
click at [377, 186] on div "Unknown" at bounding box center [447, 190] width 229 height 18
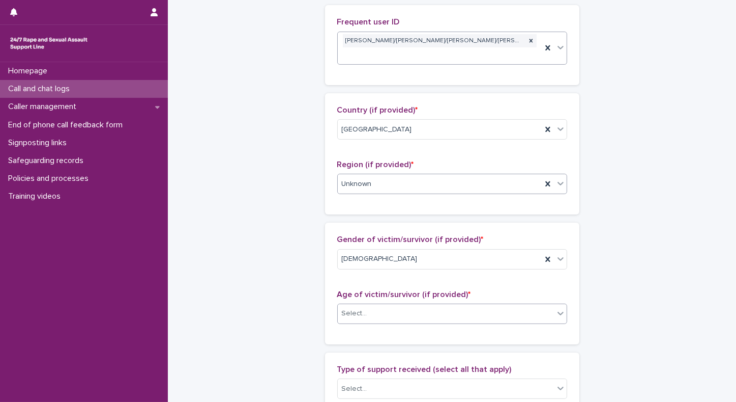
click at [399, 305] on div "Select..." at bounding box center [446, 313] width 216 height 17
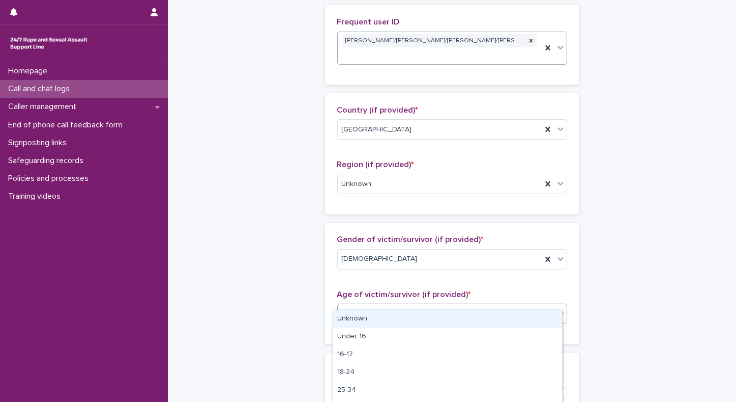
click at [385, 319] on div "Unknown" at bounding box center [447, 319] width 229 height 18
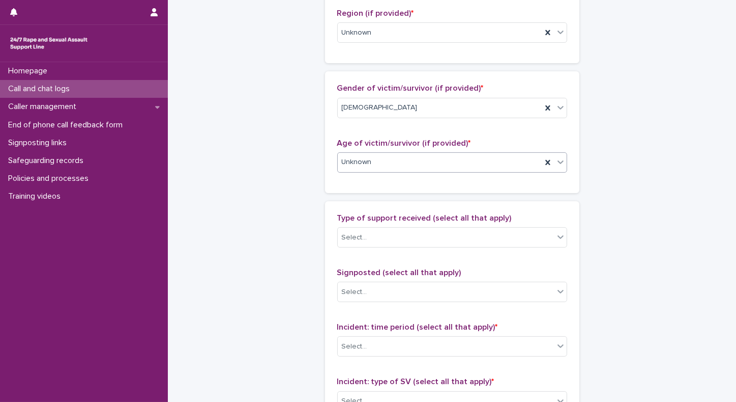
scroll to position [574, 0]
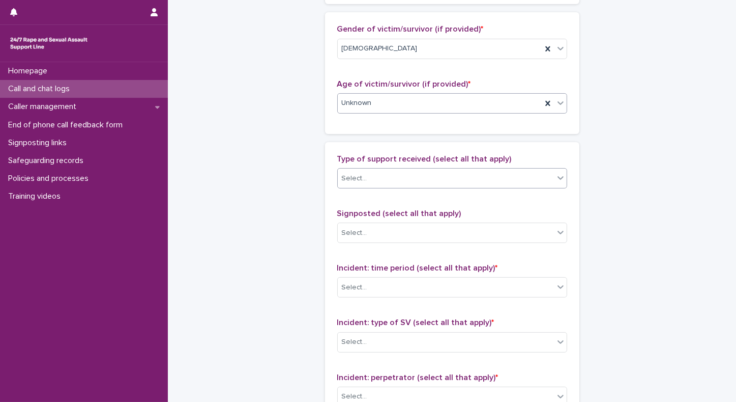
click at [462, 171] on div "Select..." at bounding box center [446, 178] width 216 height 17
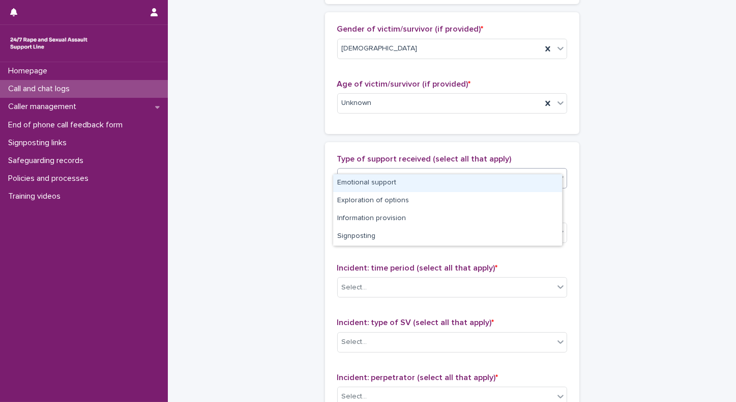
click at [462, 171] on div "Select..." at bounding box center [446, 178] width 216 height 17
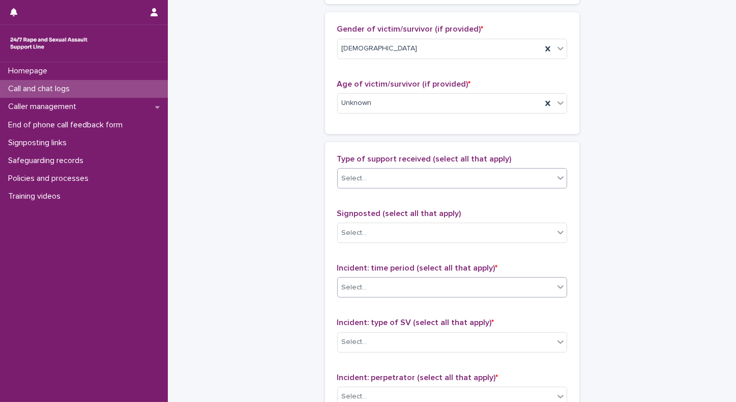
click at [402, 279] on div "Select..." at bounding box center [446, 287] width 216 height 17
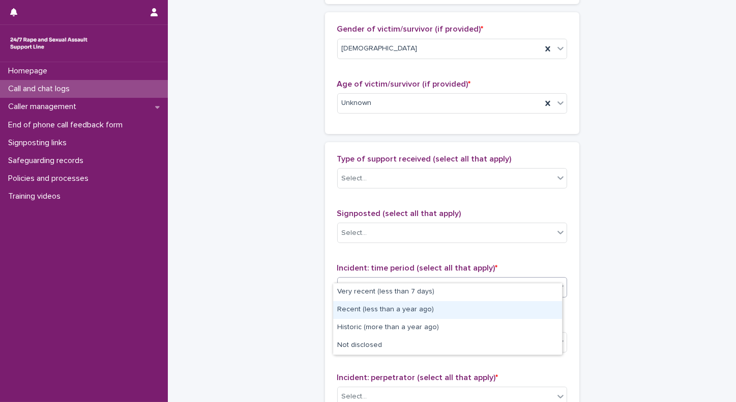
click at [383, 312] on div "Recent (less than a year ago)" at bounding box center [447, 310] width 229 height 18
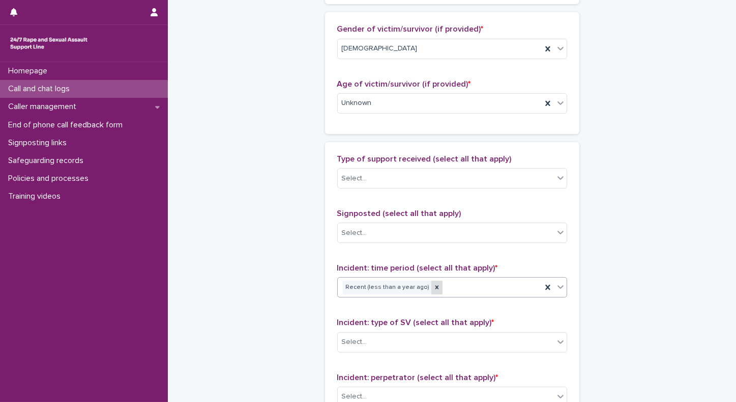
click at [434, 283] on icon at bounding box center [437, 286] width 7 height 7
click at [560, 281] on icon at bounding box center [561, 286] width 10 height 10
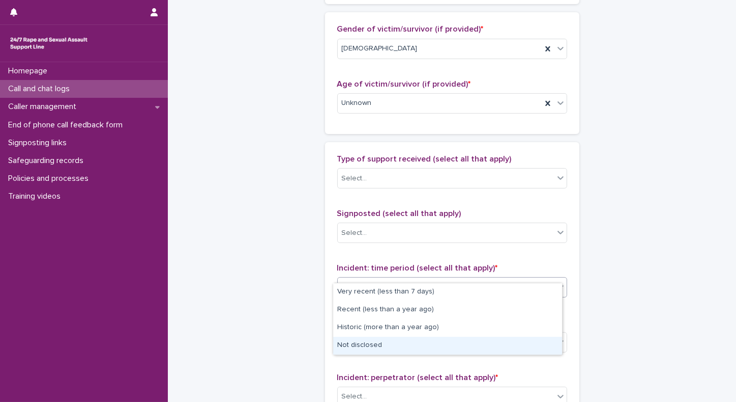
click at [339, 344] on div "Not disclosed" at bounding box center [447, 345] width 229 height 18
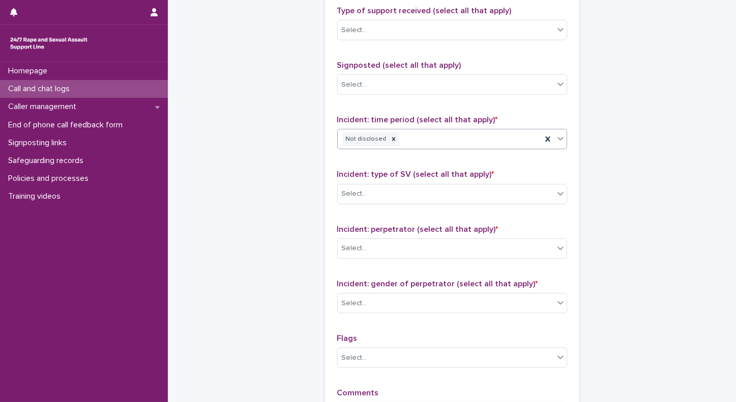
scroll to position [745, 0]
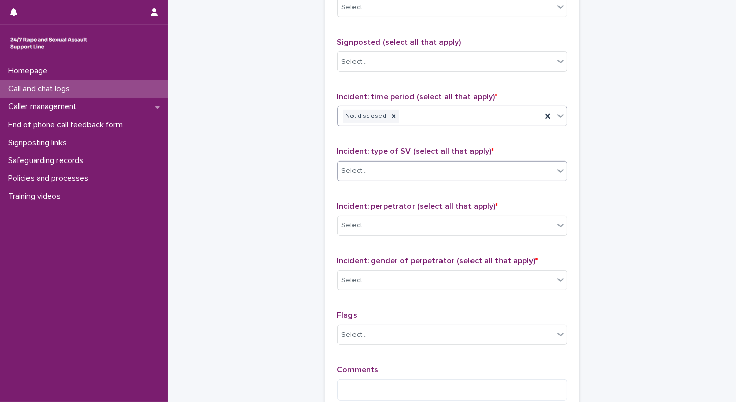
click at [361, 165] on div "Select..." at bounding box center [354, 170] width 25 height 11
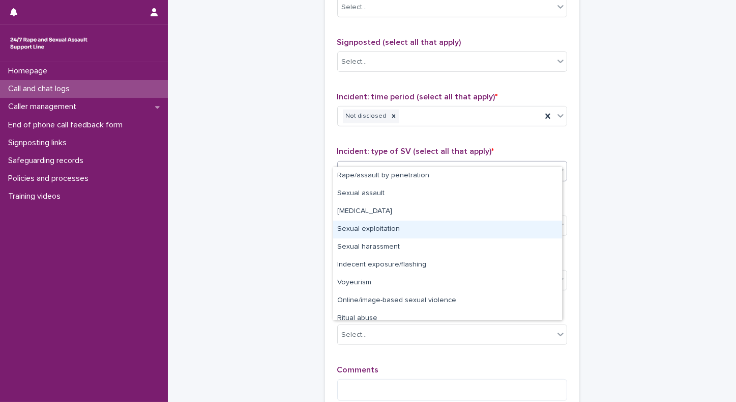
scroll to position [25, 0]
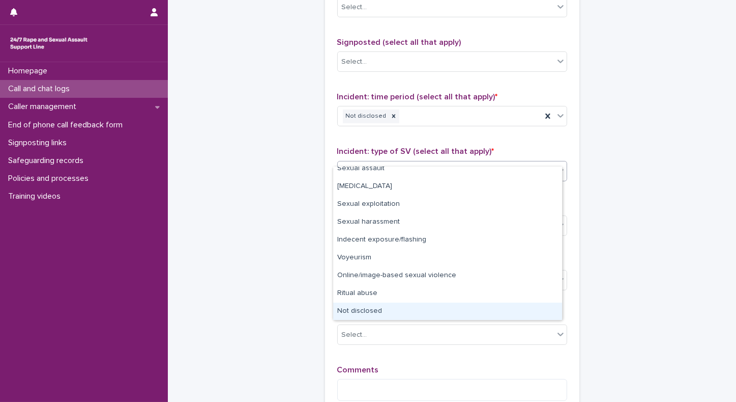
click at [354, 309] on div "Not disclosed" at bounding box center [447, 311] width 229 height 18
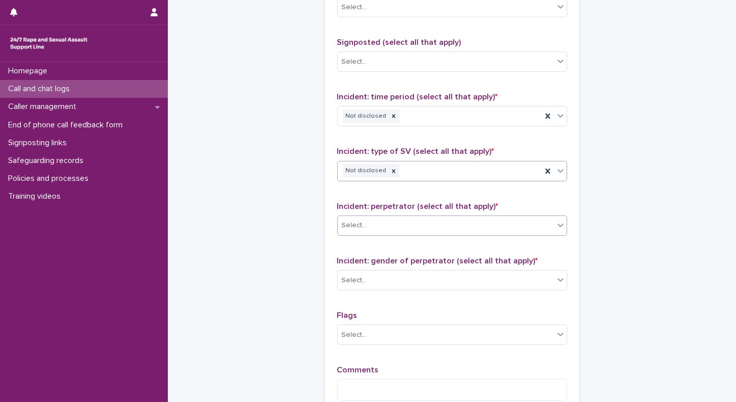
click at [344, 220] on div "Select..." at bounding box center [354, 225] width 25 height 11
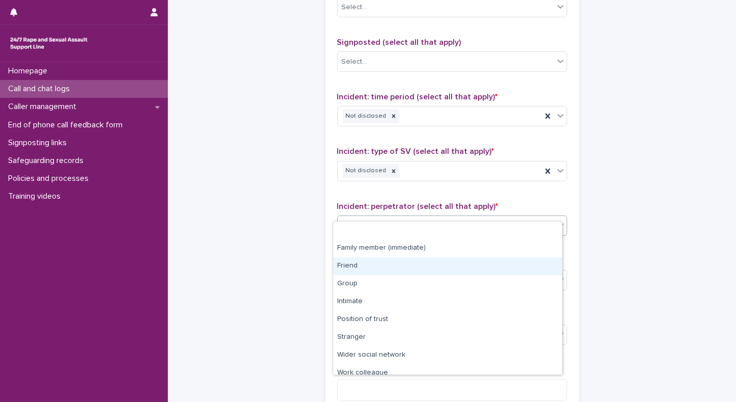
scroll to position [43, 0]
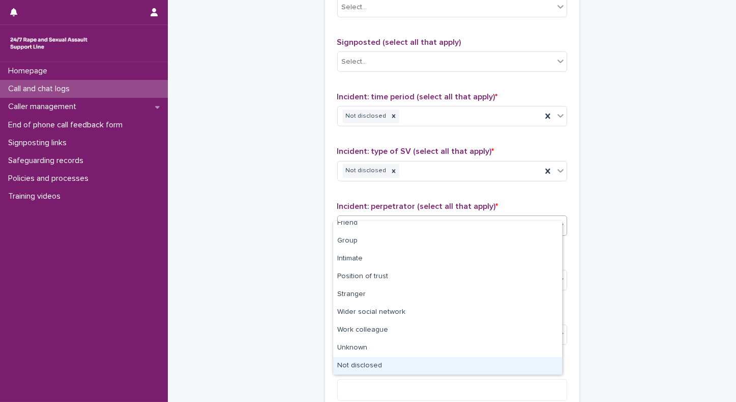
click at [342, 367] on div "Not disclosed" at bounding box center [447, 366] width 229 height 18
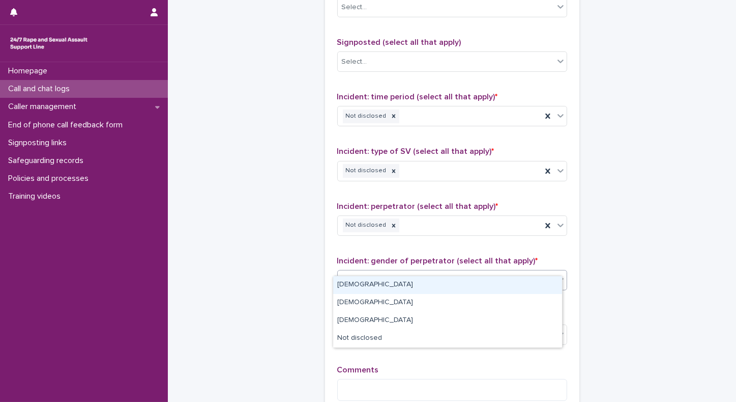
click at [352, 275] on div "Select..." at bounding box center [354, 280] width 25 height 11
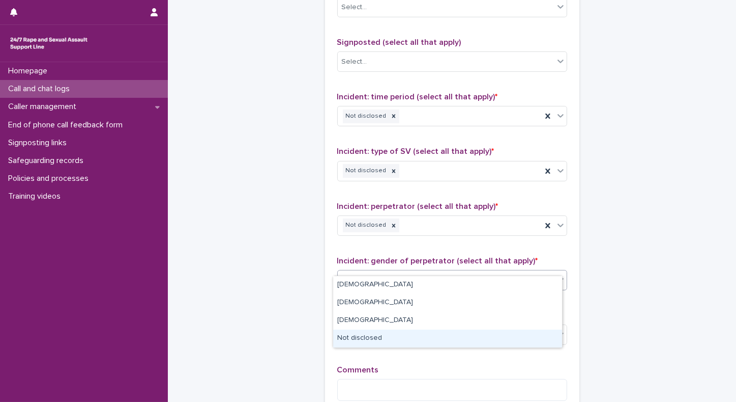
click at [350, 339] on div "Not disclosed" at bounding box center [447, 338] width 229 height 18
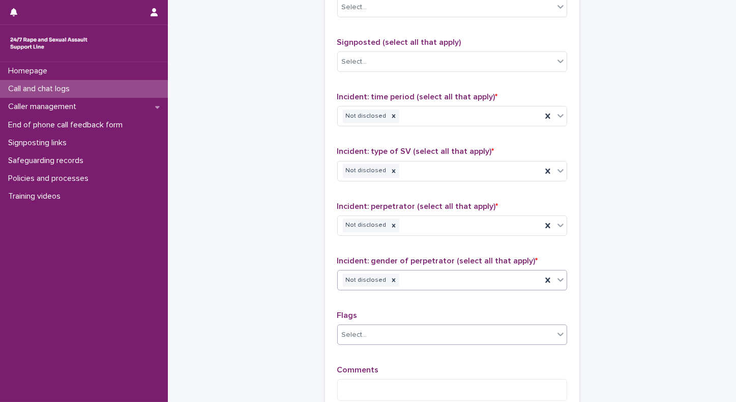
click at [342, 329] on div "Select..." at bounding box center [354, 334] width 25 height 11
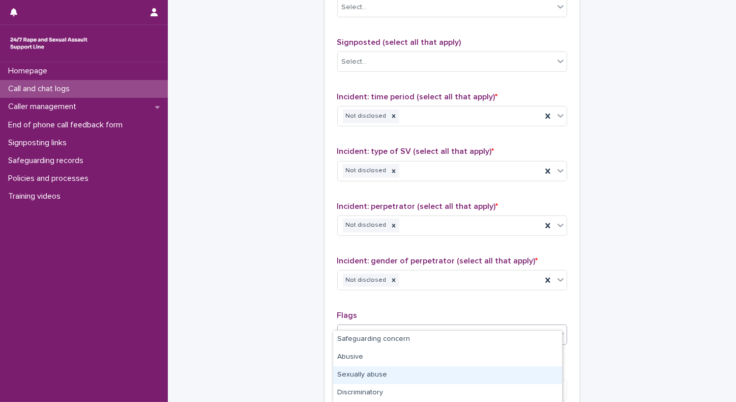
click at [348, 372] on div "Sexually abuse" at bounding box center [447, 375] width 229 height 18
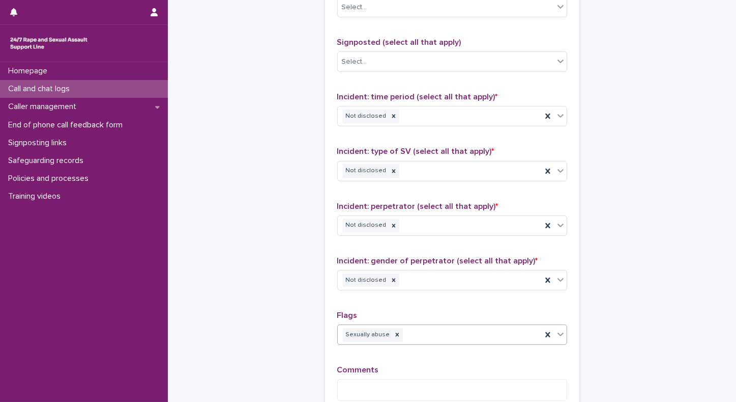
scroll to position [853, 0]
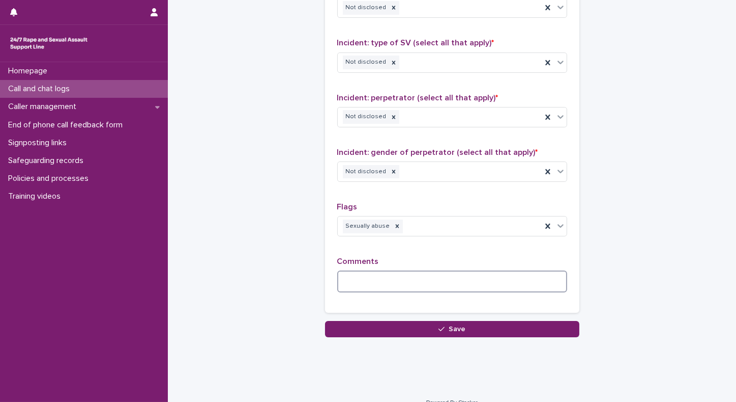
click at [514, 270] on textarea at bounding box center [452, 281] width 230 height 22
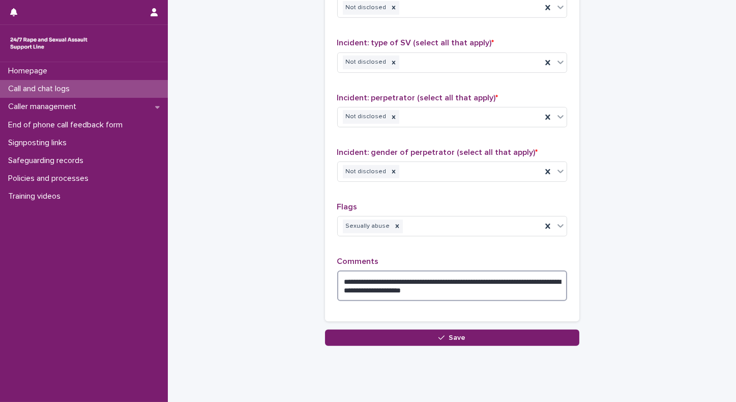
click at [510, 270] on textarea "**********" at bounding box center [452, 285] width 230 height 31
click at [457, 275] on textarea "**********" at bounding box center [452, 285] width 230 height 31
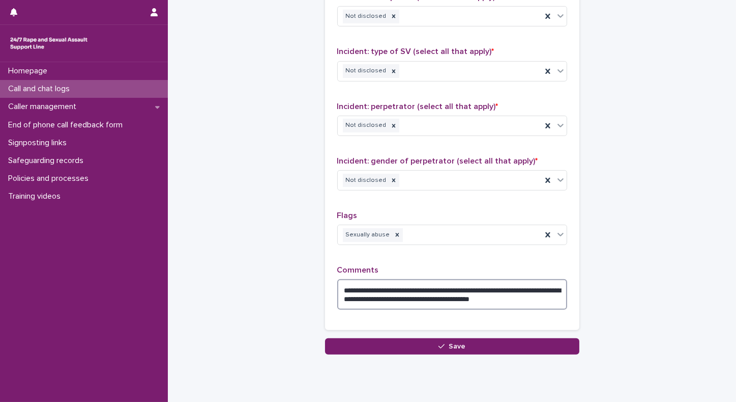
scroll to position [862, 0]
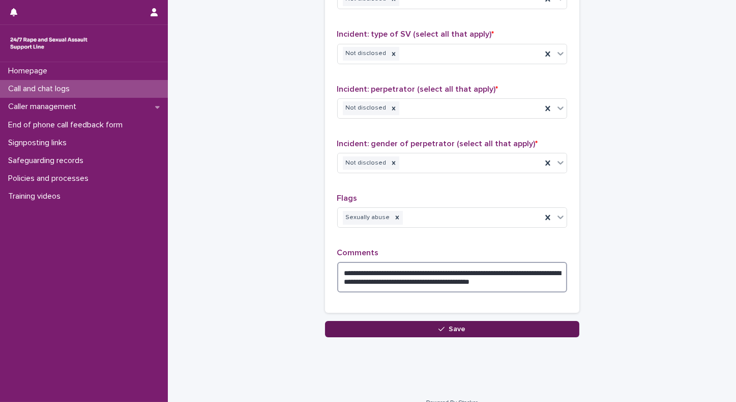
type textarea "**********"
click at [523, 321] on button "Save" at bounding box center [452, 329] width 254 height 16
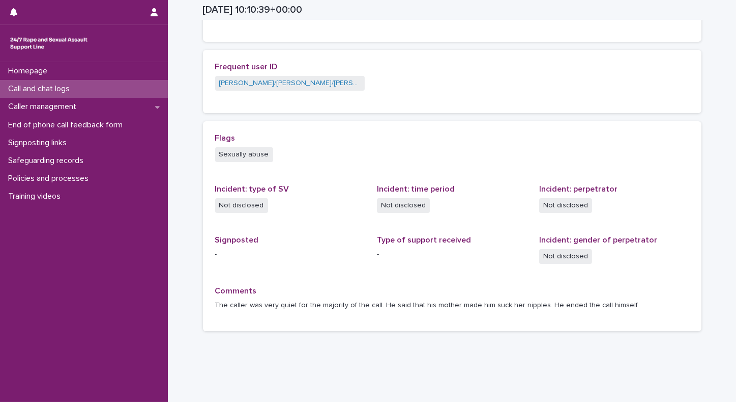
scroll to position [216, 0]
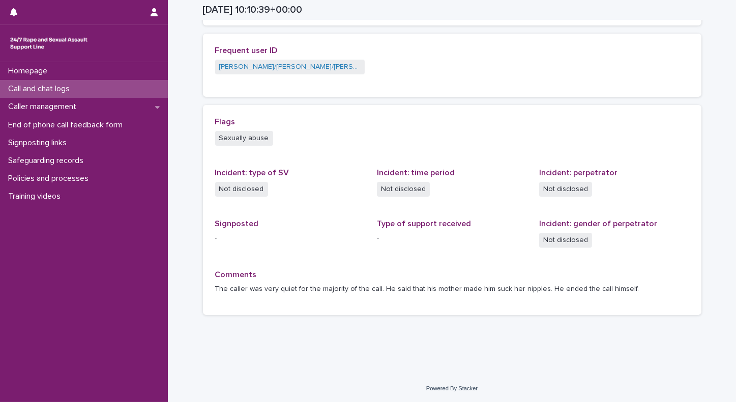
click at [38, 87] on p "Call and chat logs" at bounding box center [41, 89] width 74 height 10
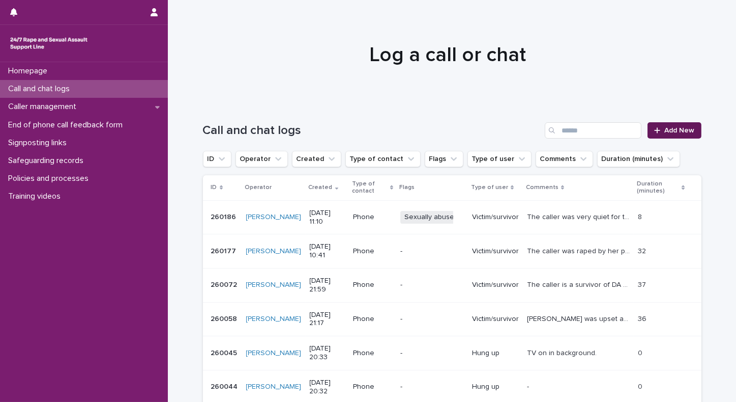
click at [678, 133] on span "Add New" at bounding box center [680, 130] width 30 height 7
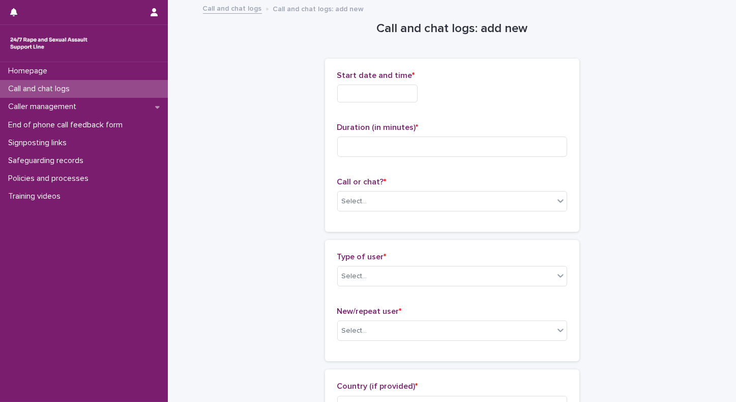
click at [372, 91] on input "text" at bounding box center [377, 93] width 80 height 18
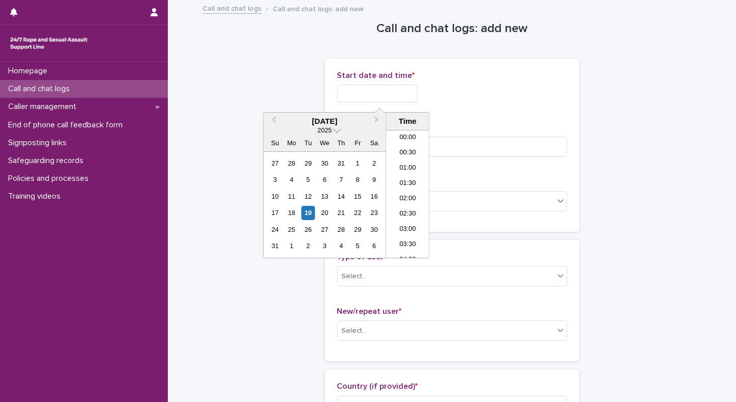
scroll to position [280, 0]
click at [403, 195] on li "11:00" at bounding box center [407, 193] width 43 height 15
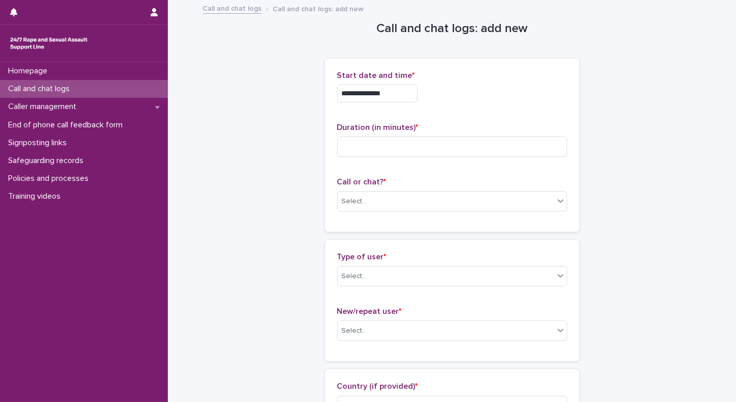
click at [407, 96] on input "**********" at bounding box center [377, 93] width 80 height 18
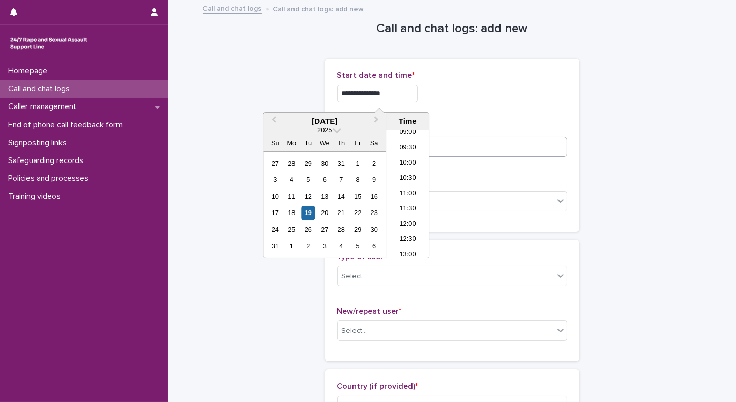
type input "**********"
click at [475, 144] on input at bounding box center [452, 146] width 230 height 20
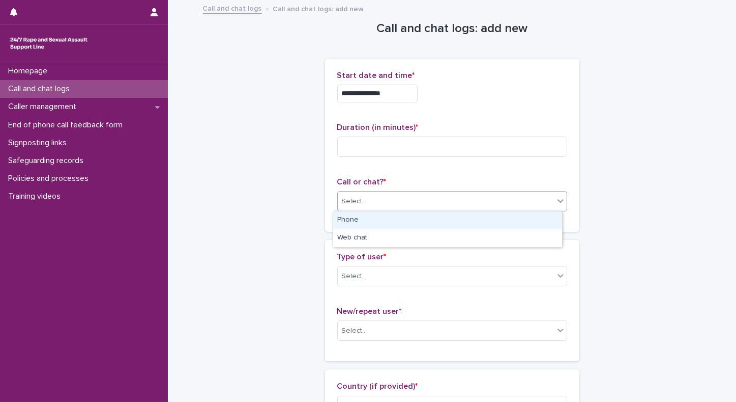
drag, startPoint x: 422, startPoint y: 205, endPoint x: 375, endPoint y: 222, distance: 50.4
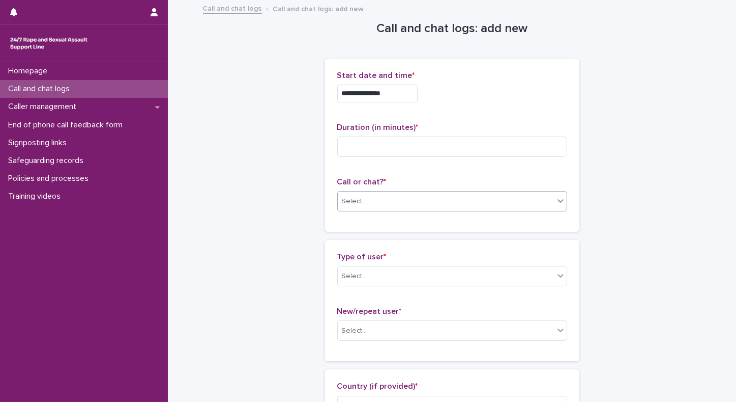
drag, startPoint x: 375, startPoint y: 222, endPoint x: 354, endPoint y: 204, distance: 27.4
click at [354, 204] on div "Select..." at bounding box center [354, 201] width 25 height 11
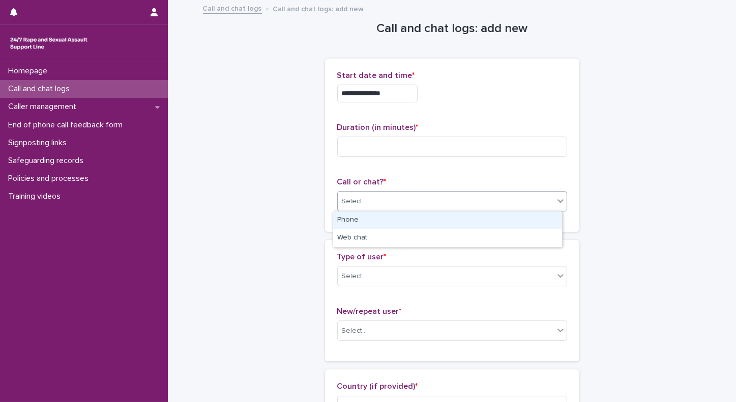
click at [352, 219] on div "Phone" at bounding box center [447, 220] width 229 height 18
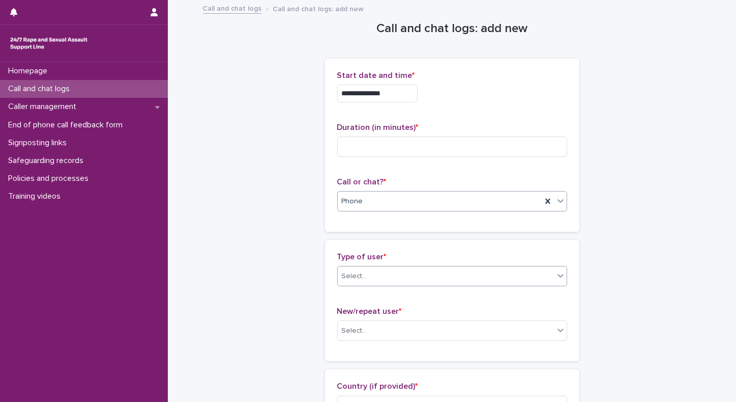
click at [356, 280] on div "Select..." at bounding box center [354, 276] width 25 height 11
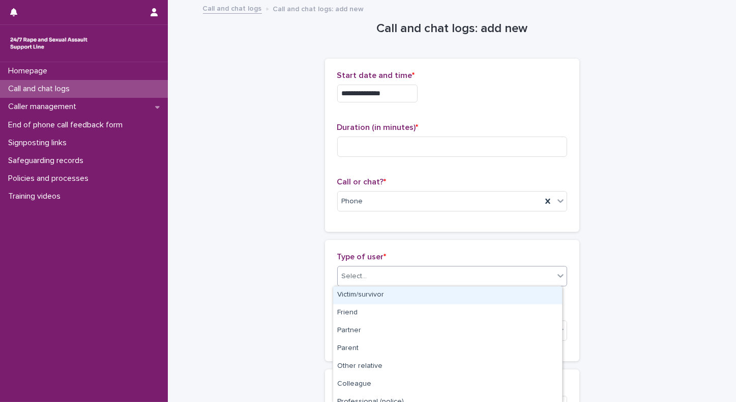
click at [352, 298] on div "Victim/survivor" at bounding box center [447, 295] width 229 height 18
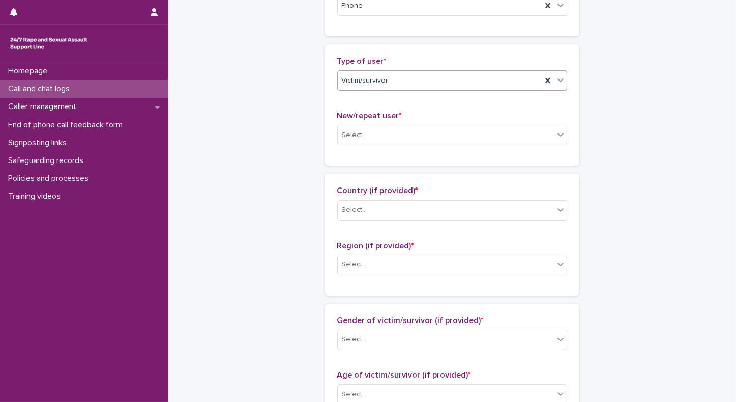
scroll to position [198, 0]
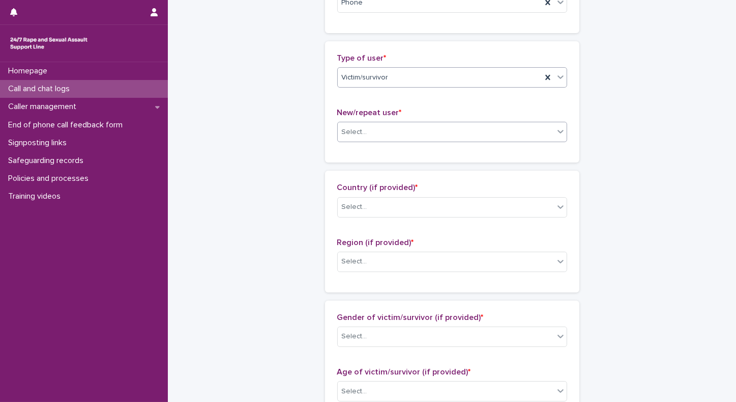
click at [420, 132] on div "Select..." at bounding box center [446, 132] width 216 height 17
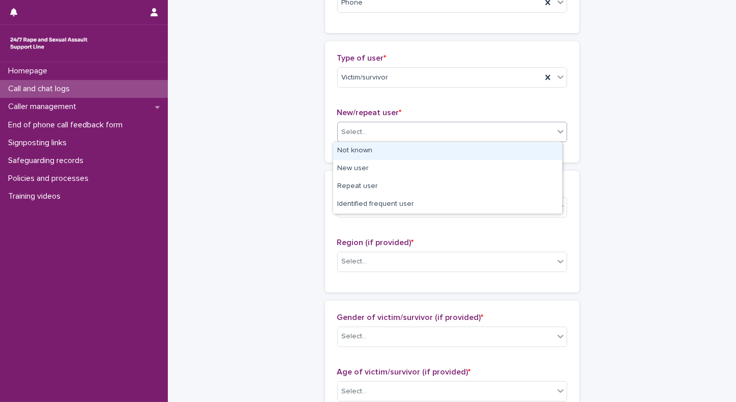
click at [376, 153] on div "Not known" at bounding box center [447, 151] width 229 height 18
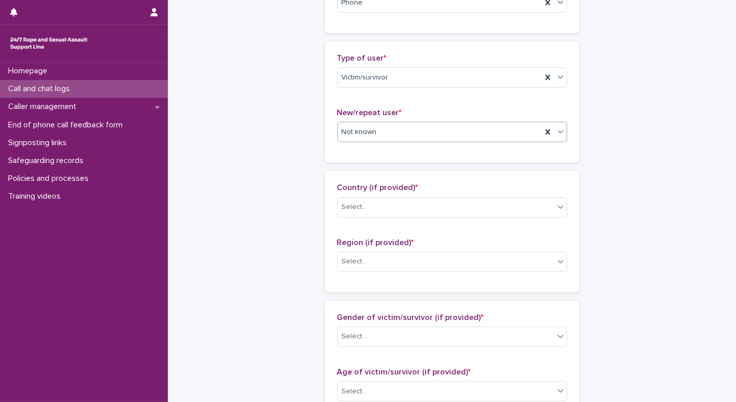
scroll to position [309, 0]
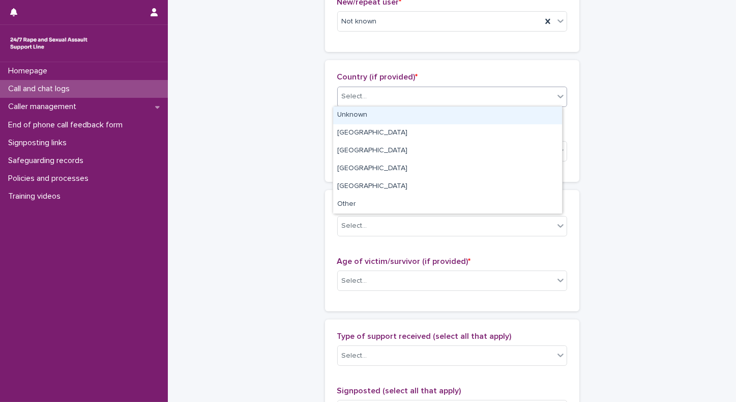
click at [455, 93] on div "Select..." at bounding box center [446, 96] width 216 height 17
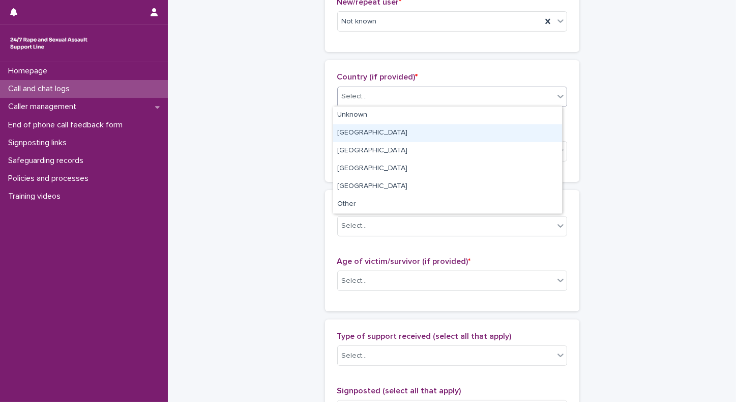
click at [353, 130] on div "England" at bounding box center [447, 133] width 229 height 18
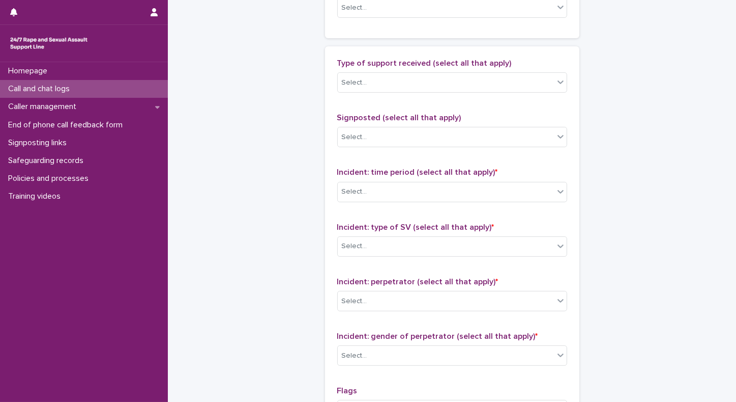
scroll to position [779, 0]
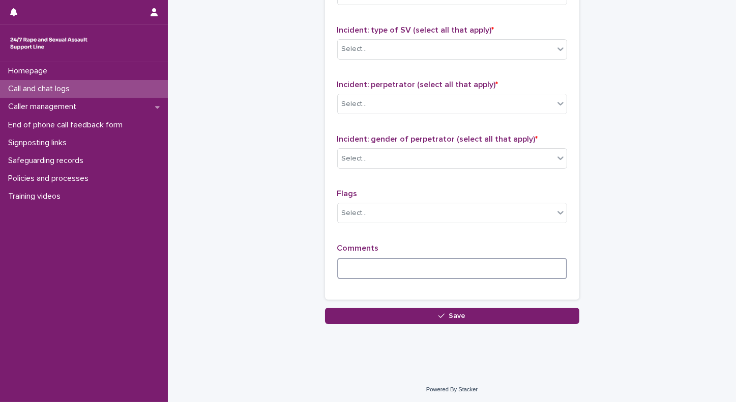
click at [465, 263] on textarea at bounding box center [452, 269] width 230 height 22
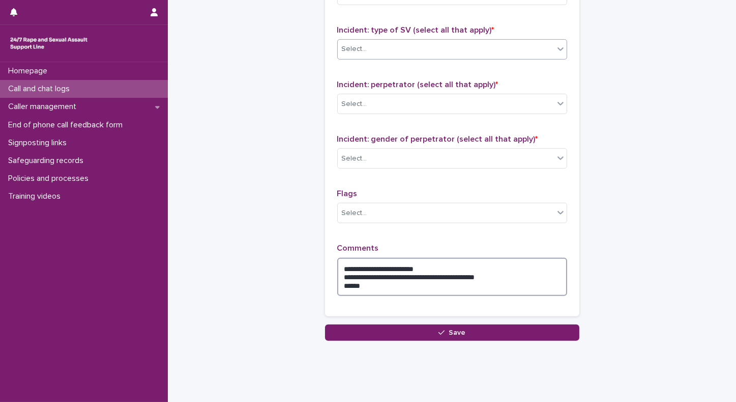
type textarea "**********"
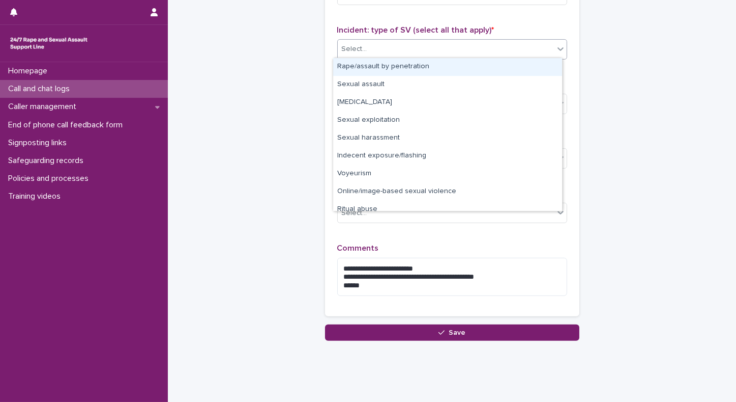
click at [381, 44] on div "Select..." at bounding box center [446, 49] width 216 height 17
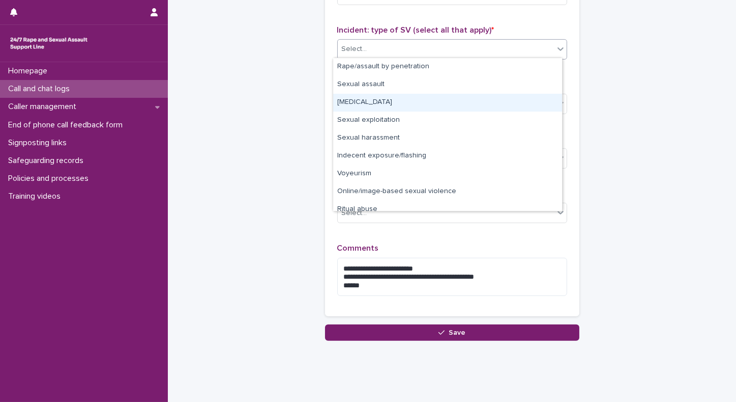
click at [362, 107] on div "Child sexual abuse" at bounding box center [447, 103] width 229 height 18
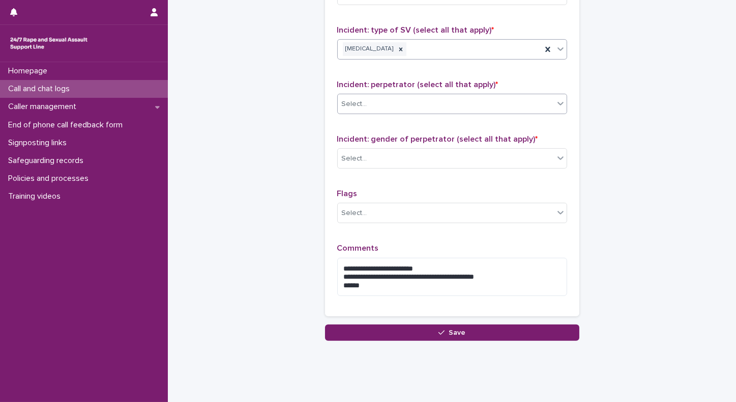
click at [360, 104] on div "Select..." at bounding box center [354, 104] width 25 height 11
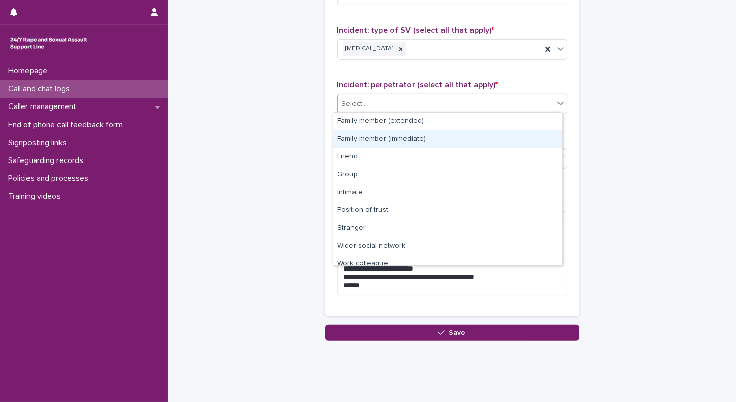
click at [355, 136] on div "Family member (immediate)" at bounding box center [447, 139] width 229 height 18
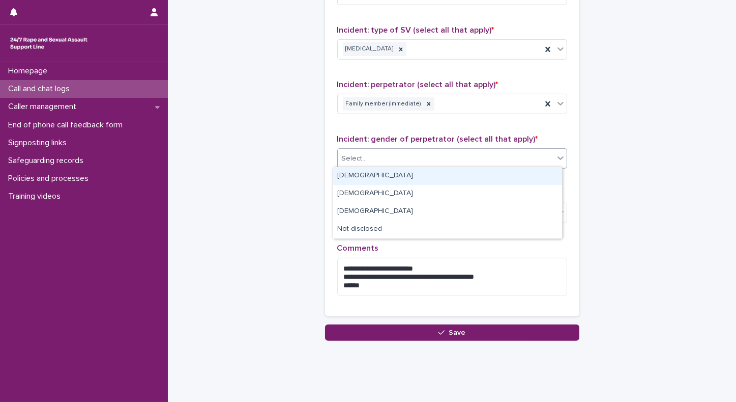
click at [350, 150] on div "Select..." at bounding box center [446, 158] width 216 height 17
click at [349, 175] on div "Male" at bounding box center [447, 176] width 229 height 18
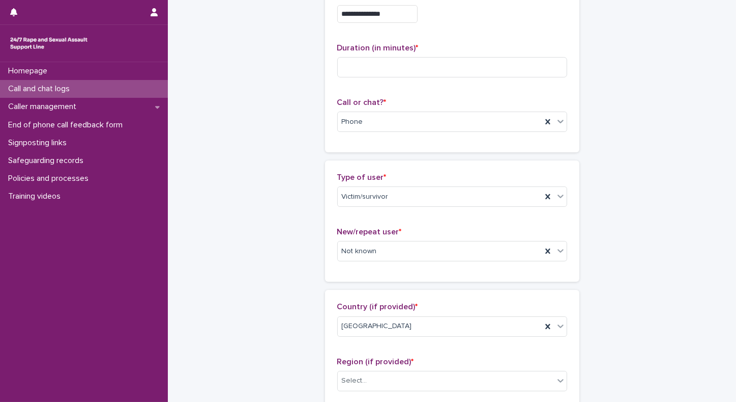
scroll to position [0, 0]
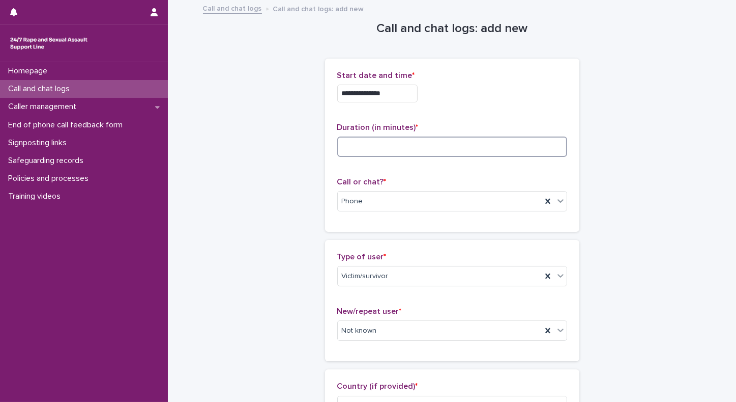
click at [397, 148] on input at bounding box center [452, 146] width 230 height 20
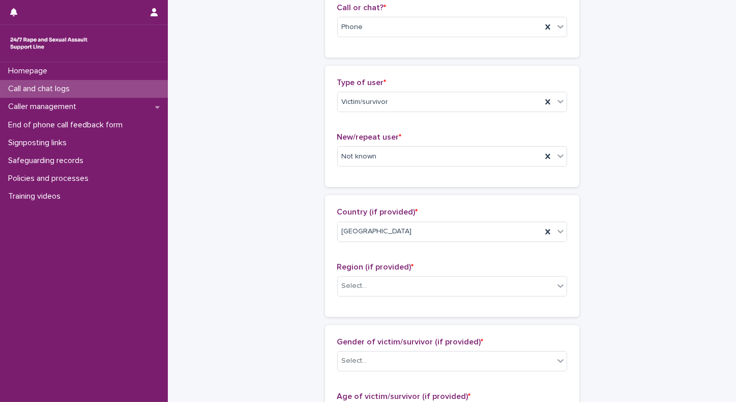
scroll to position [199, 0]
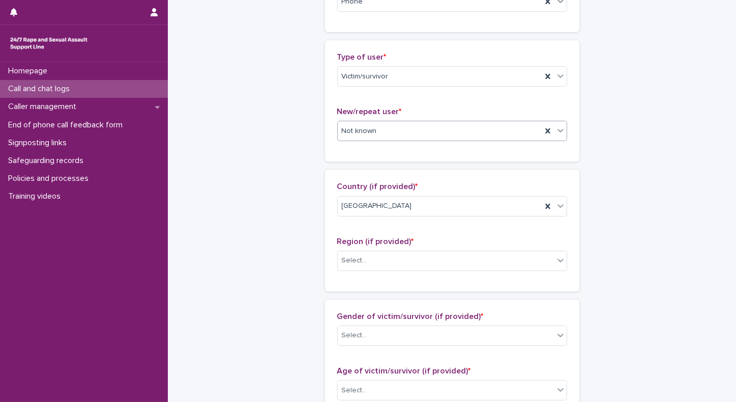
type input "**"
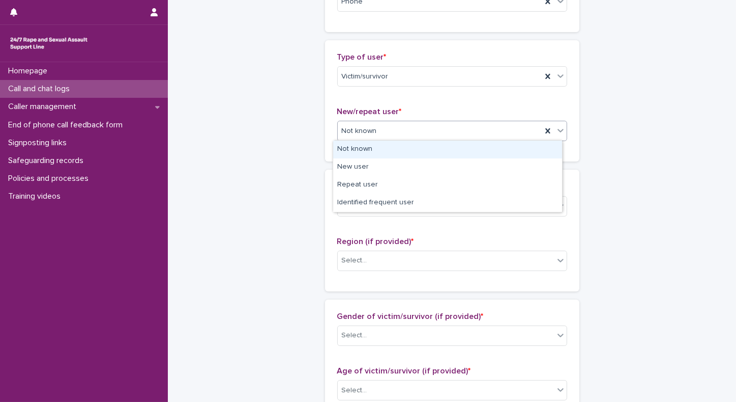
click at [457, 130] on div "Not known" at bounding box center [440, 131] width 204 height 17
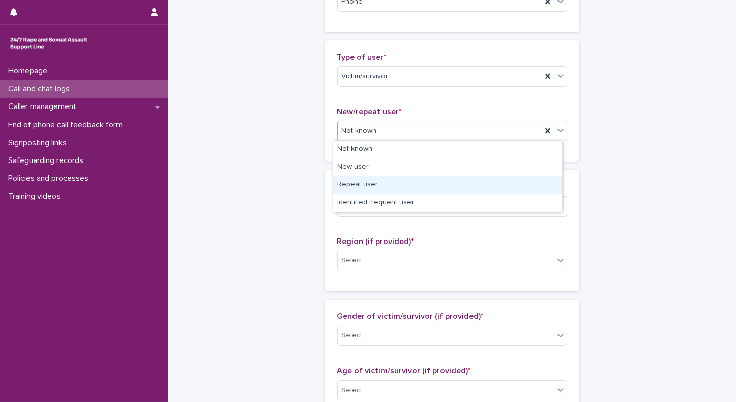
click at [340, 177] on div "Repeat user" at bounding box center [447, 185] width 229 height 18
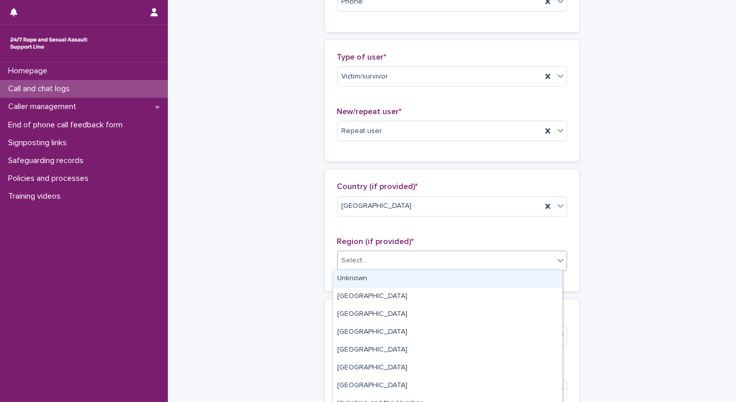
click at [364, 256] on div "Select..." at bounding box center [446, 260] width 216 height 17
click at [347, 278] on div "Unknown" at bounding box center [447, 279] width 229 height 18
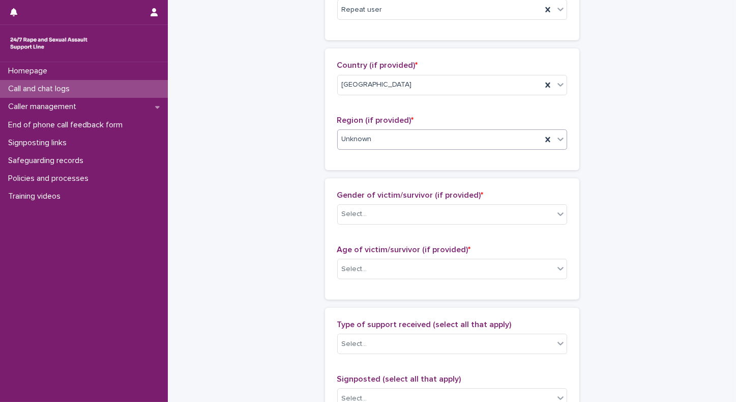
scroll to position [334, 0]
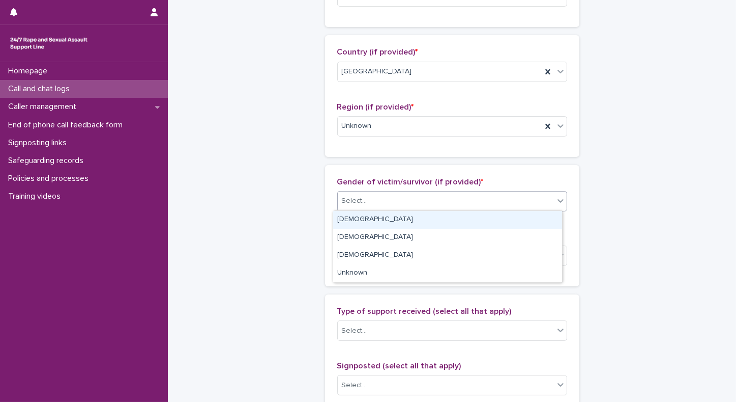
click at [349, 193] on div "Select..." at bounding box center [446, 200] width 216 height 17
click at [344, 217] on div "Female" at bounding box center [447, 220] width 229 height 18
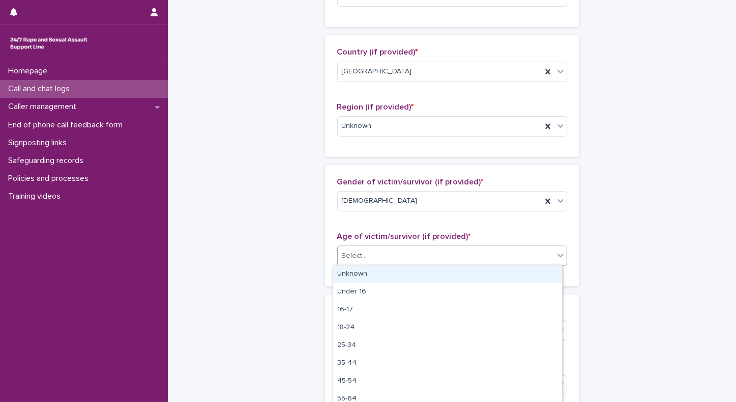
click at [342, 253] on div "Select..." at bounding box center [354, 255] width 25 height 11
click at [344, 279] on div "Unknown" at bounding box center [447, 274] width 229 height 18
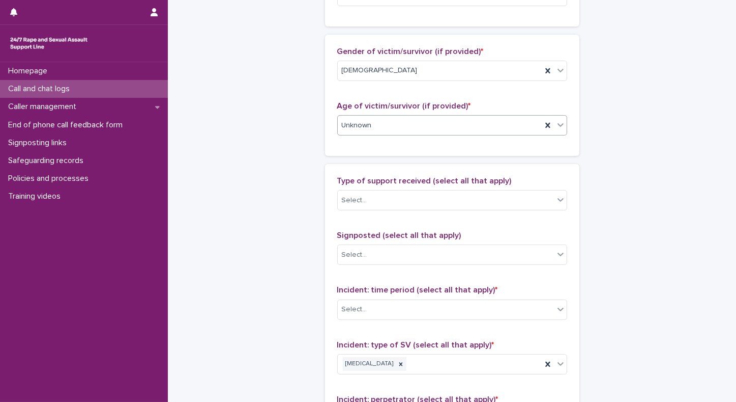
scroll to position [468, 0]
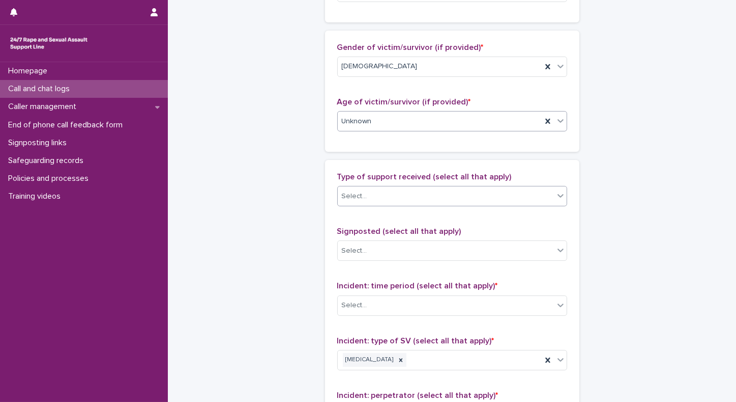
click at [402, 188] on div "Select..." at bounding box center [446, 196] width 216 height 17
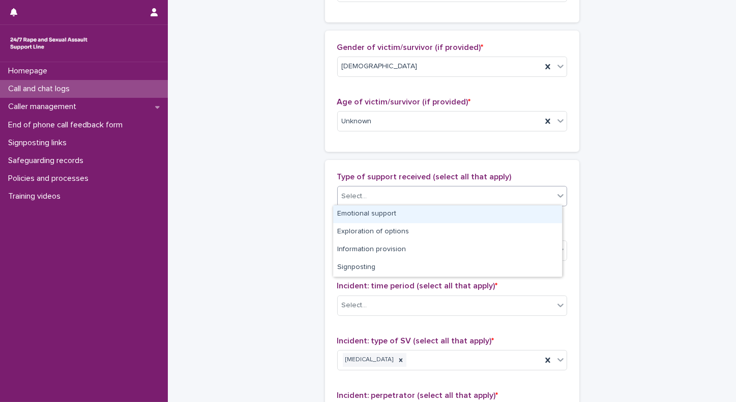
scroll to position [464, 0]
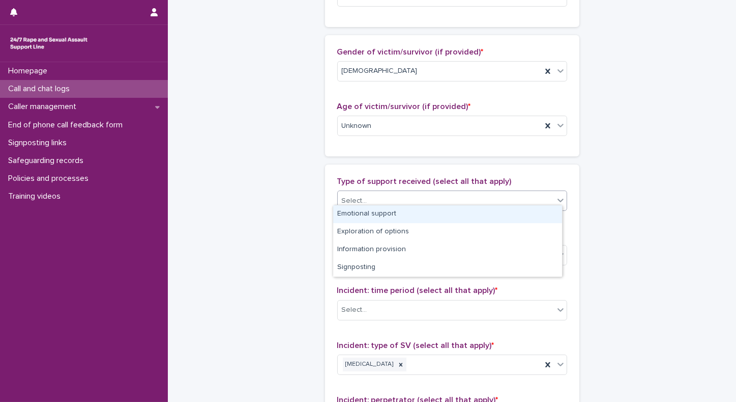
click at [388, 217] on div "Emotional support" at bounding box center [447, 214] width 229 height 18
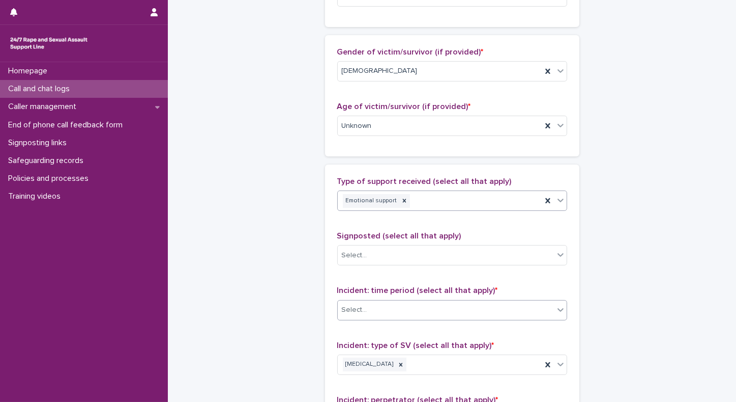
click at [358, 304] on div "Select..." at bounding box center [354, 309] width 25 height 11
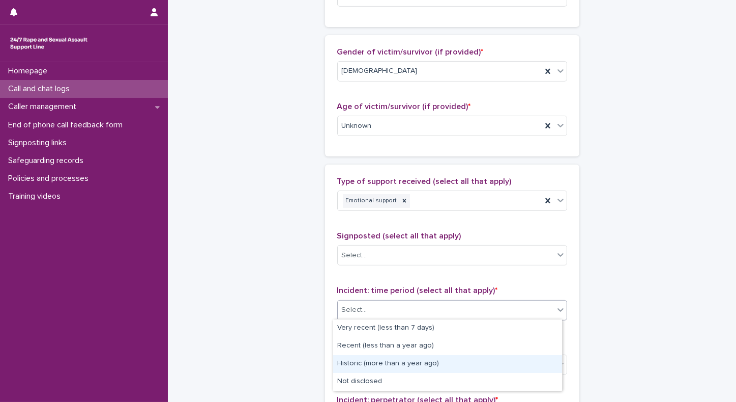
click at [346, 362] on div "Historic (more than a year ago)" at bounding box center [447, 364] width 229 height 18
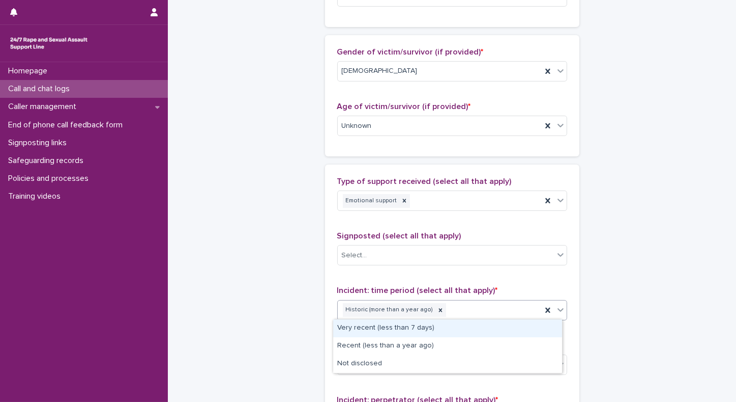
click at [556, 314] on div at bounding box center [561, 309] width 12 height 18
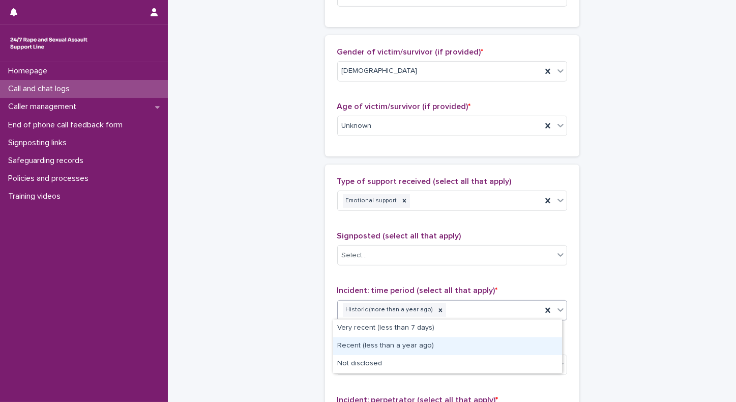
click at [401, 349] on div "Recent (less than a year ago)" at bounding box center [447, 346] width 229 height 18
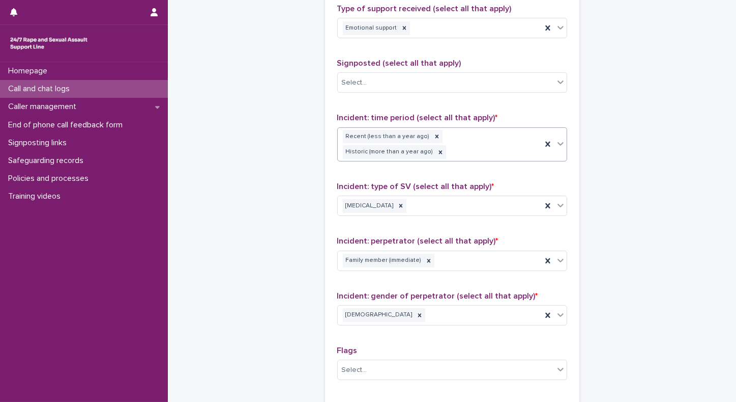
scroll to position [649, 0]
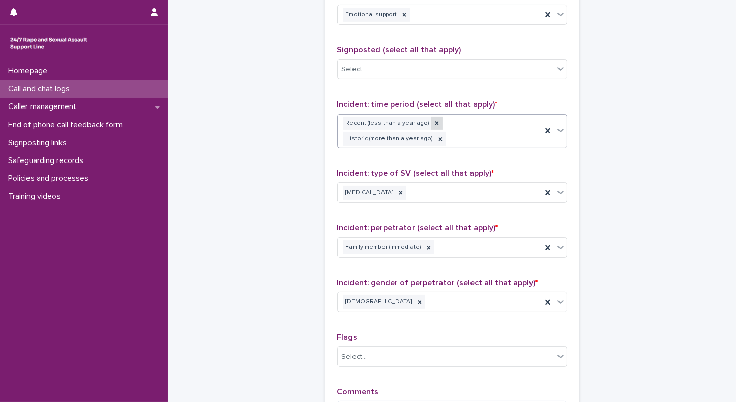
click at [434, 123] on icon at bounding box center [437, 123] width 7 height 7
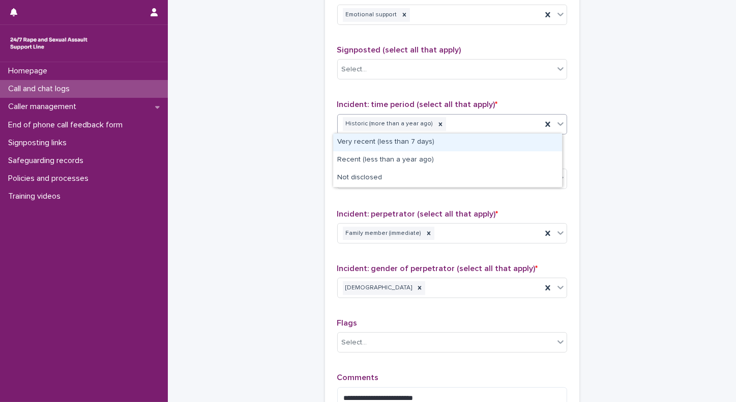
click at [561, 127] on icon at bounding box center [561, 124] width 10 height 10
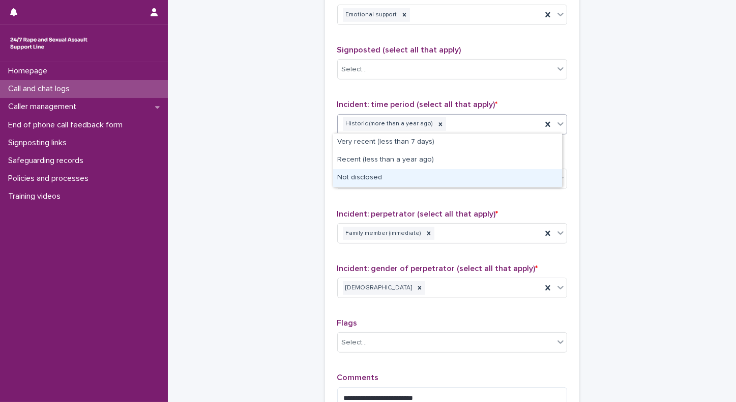
click at [383, 185] on div "Not disclosed" at bounding box center [447, 178] width 229 height 18
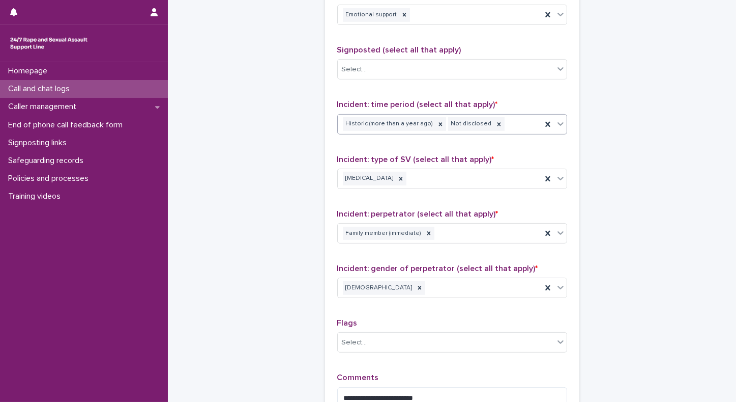
scroll to position [795, 0]
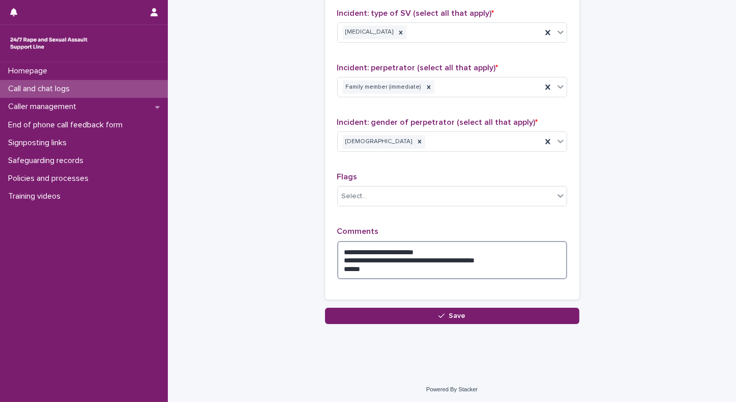
click at [340, 253] on textarea "**********" at bounding box center [452, 260] width 230 height 39
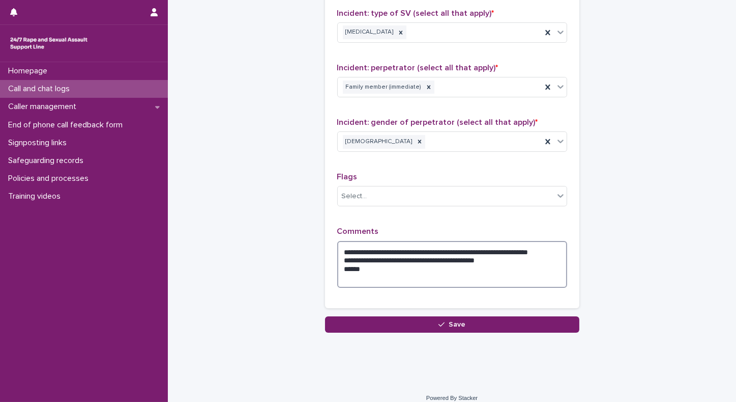
click at [343, 251] on textarea "**********" at bounding box center [452, 264] width 230 height 47
drag, startPoint x: 355, startPoint y: 258, endPoint x: 491, endPoint y: 253, distance: 136.5
click at [491, 253] on textarea "**********" at bounding box center [452, 264] width 230 height 47
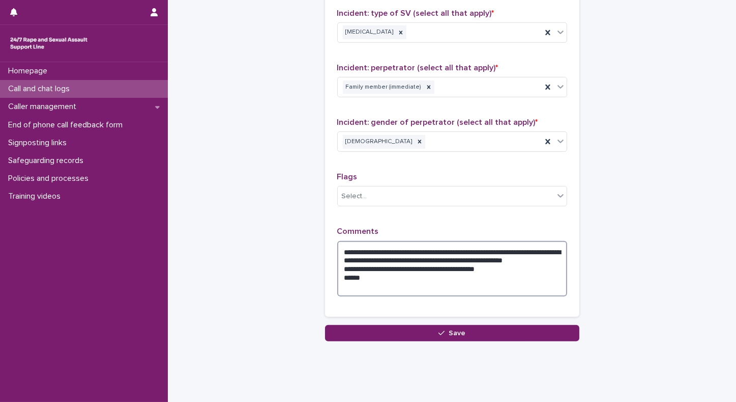
drag, startPoint x: 362, startPoint y: 288, endPoint x: 333, endPoint y: 277, distance: 31.2
click at [337, 277] on textarea "**********" at bounding box center [452, 269] width 230 height 56
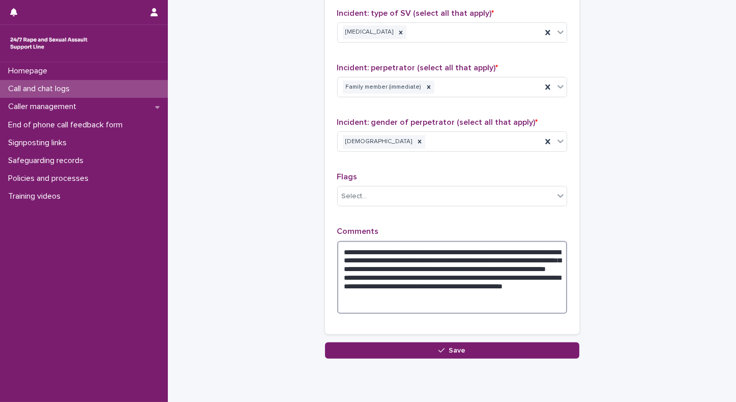
click at [358, 256] on textarea "**********" at bounding box center [452, 277] width 230 height 73
click at [405, 298] on textarea "**********" at bounding box center [452, 277] width 230 height 73
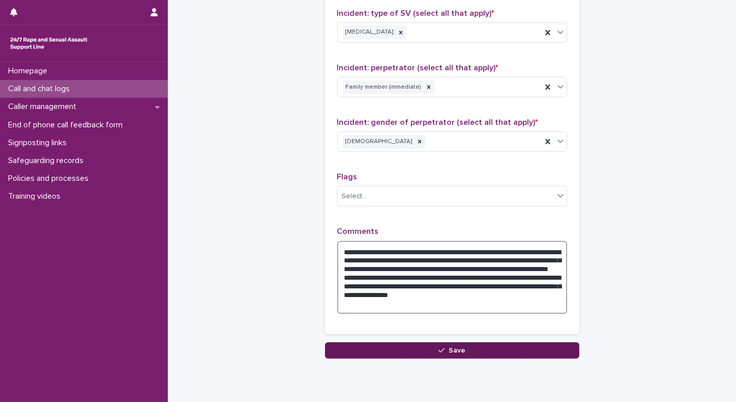
type textarea "**********"
click at [387, 350] on button "Save" at bounding box center [452, 350] width 254 height 16
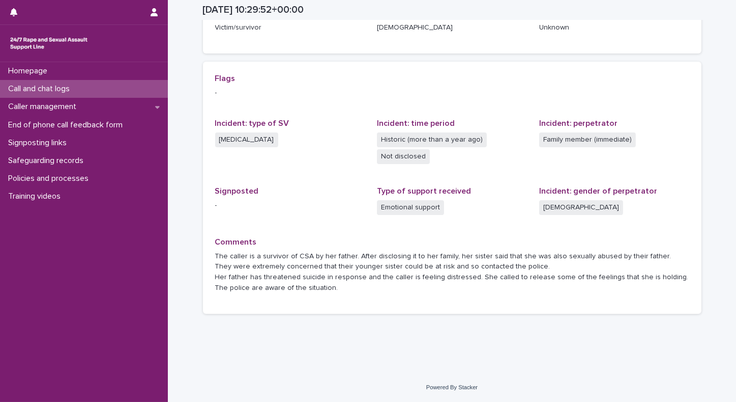
scroll to position [187, 0]
click at [48, 89] on p "Call and chat logs" at bounding box center [41, 89] width 74 height 10
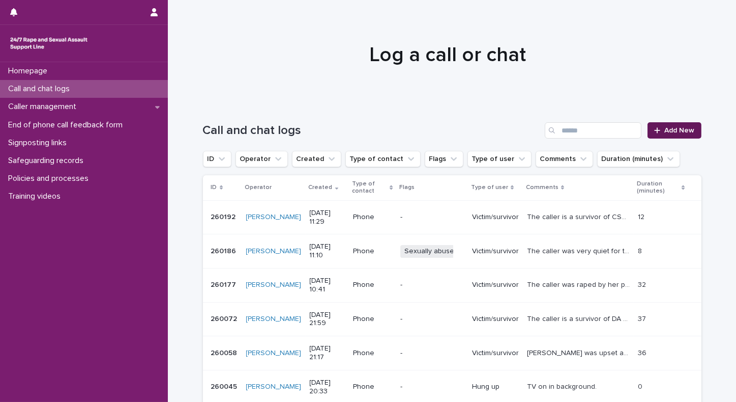
click at [669, 131] on span "Add New" at bounding box center [680, 130] width 30 height 7
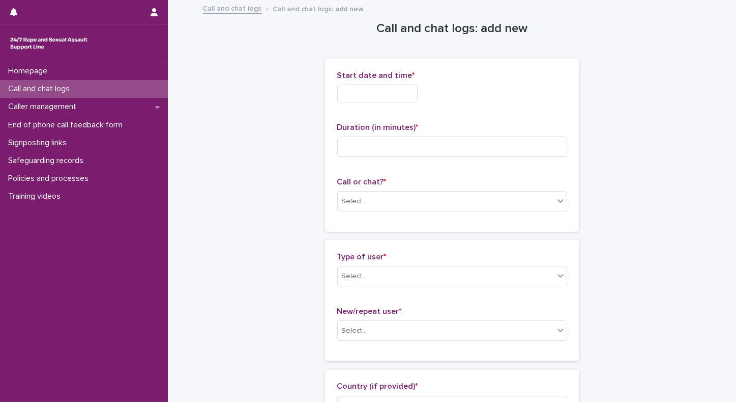
click at [411, 89] on input "text" at bounding box center [377, 93] width 80 height 18
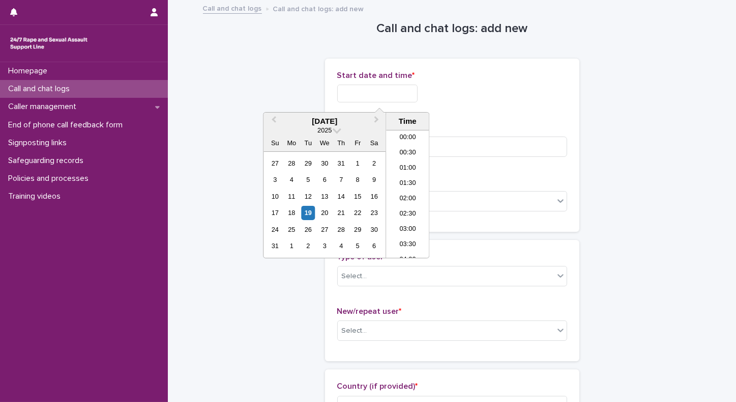
scroll to position [295, 0]
click at [410, 191] on li "11:30" at bounding box center [407, 193] width 43 height 15
type input "**********"
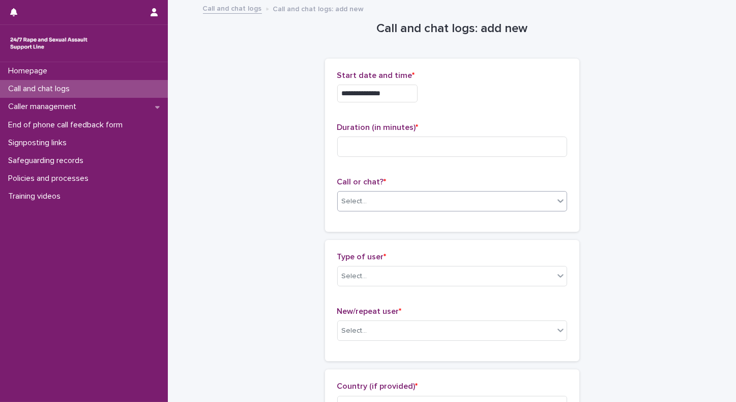
click at [352, 205] on div "Select..." at bounding box center [354, 201] width 25 height 11
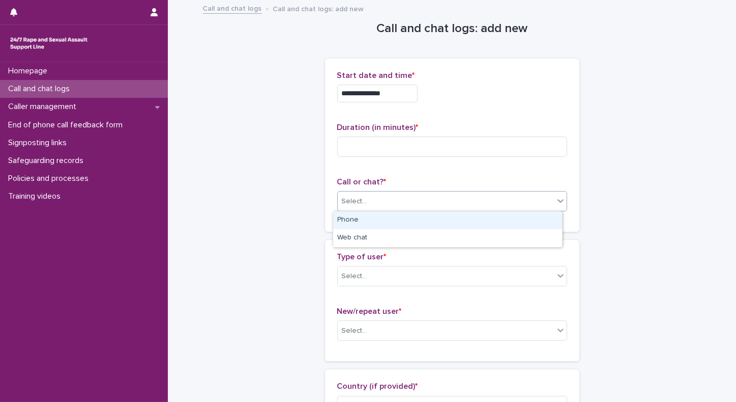
click at [352, 223] on div "Phone" at bounding box center [447, 220] width 229 height 18
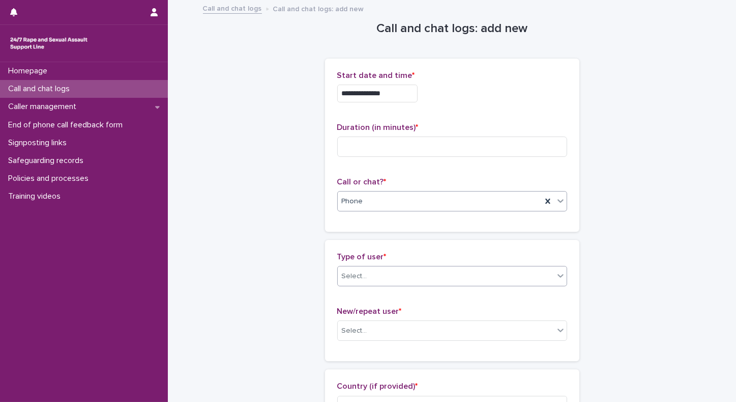
click at [345, 278] on div "Select..." at bounding box center [354, 276] width 25 height 11
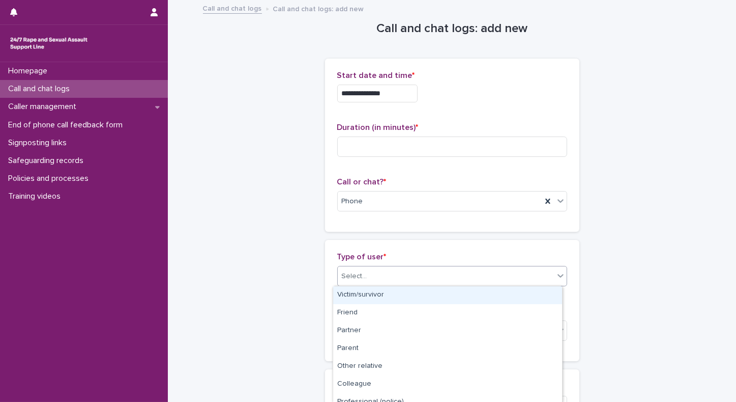
click at [344, 299] on div "Victim/survivor" at bounding box center [447, 295] width 229 height 18
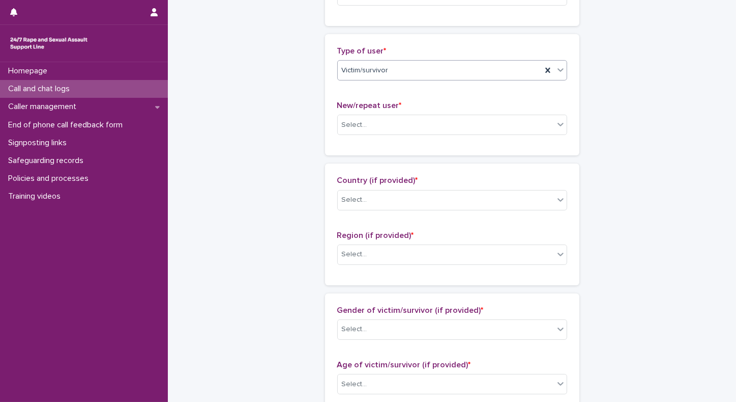
scroll to position [224, 0]
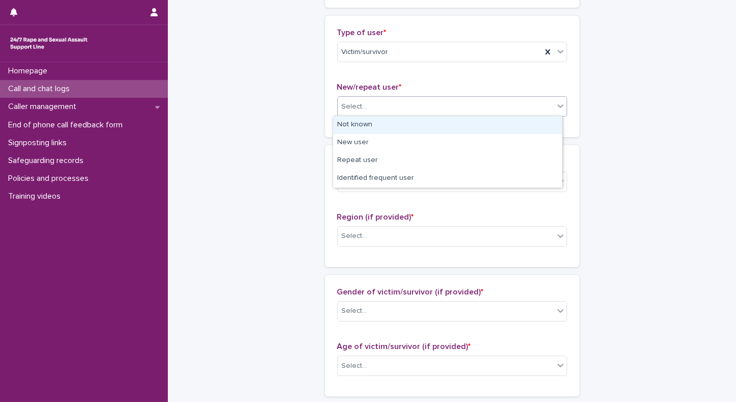
click at [406, 111] on div "Select..." at bounding box center [446, 106] width 216 height 17
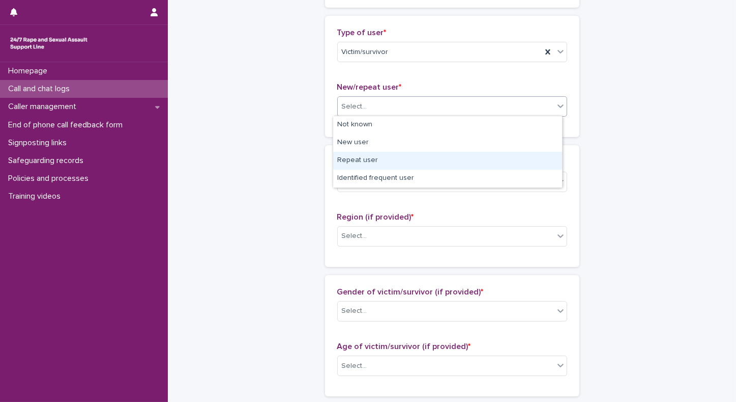
click at [373, 163] on div "Repeat user" at bounding box center [447, 161] width 229 height 18
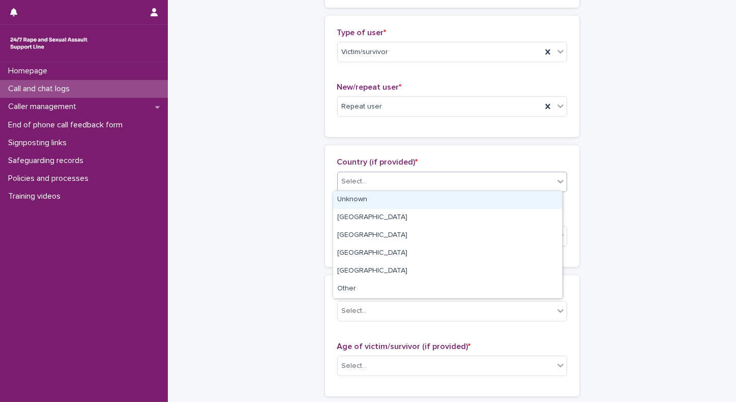
click at [354, 185] on div "Select..." at bounding box center [354, 181] width 25 height 11
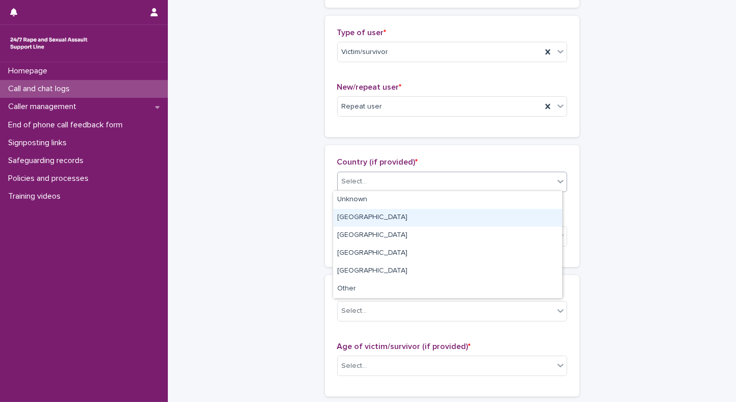
click at [343, 213] on div "England" at bounding box center [447, 218] width 229 height 18
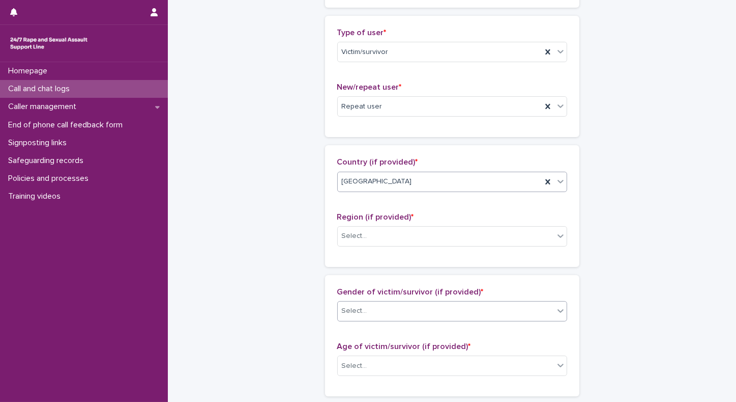
click at [345, 313] on div "Select..." at bounding box center [354, 310] width 25 height 11
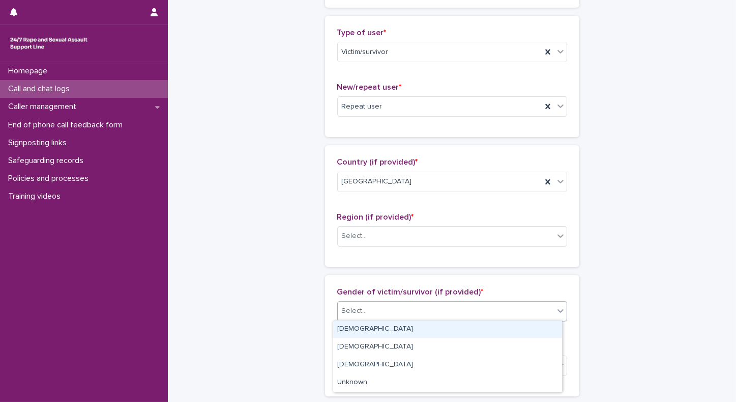
click at [340, 329] on div "Female" at bounding box center [447, 329] width 229 height 18
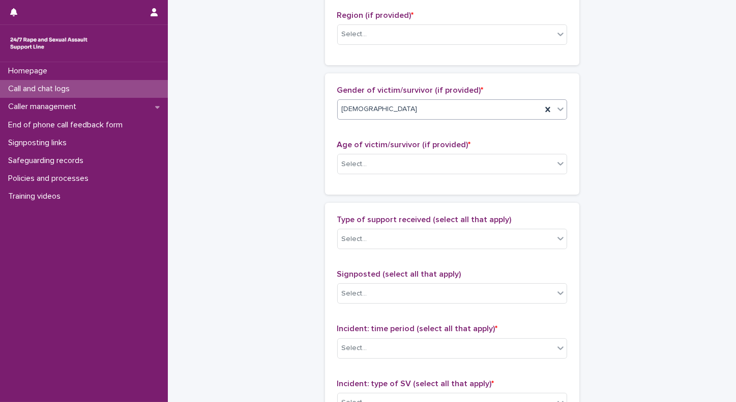
scroll to position [428, 0]
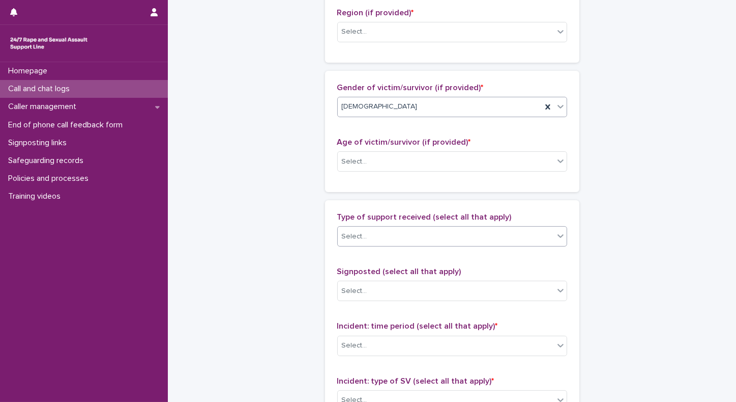
click at [393, 237] on div "Select..." at bounding box center [446, 236] width 216 height 17
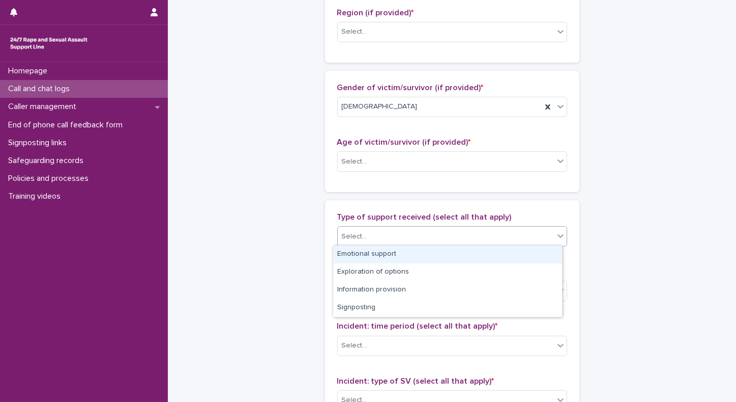
click at [376, 254] on div "Emotional support" at bounding box center [447, 254] width 229 height 18
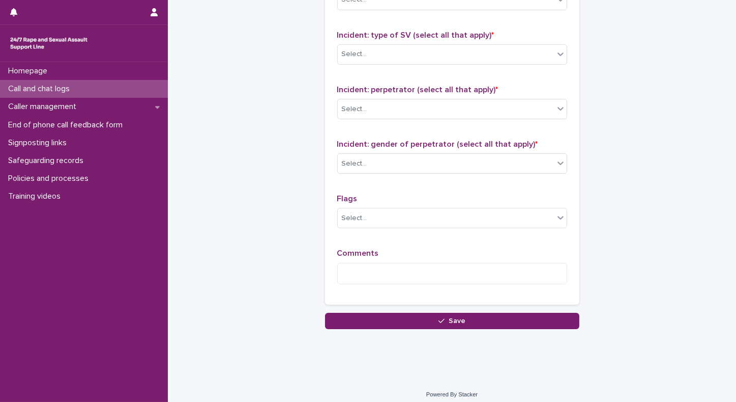
scroll to position [779, 0]
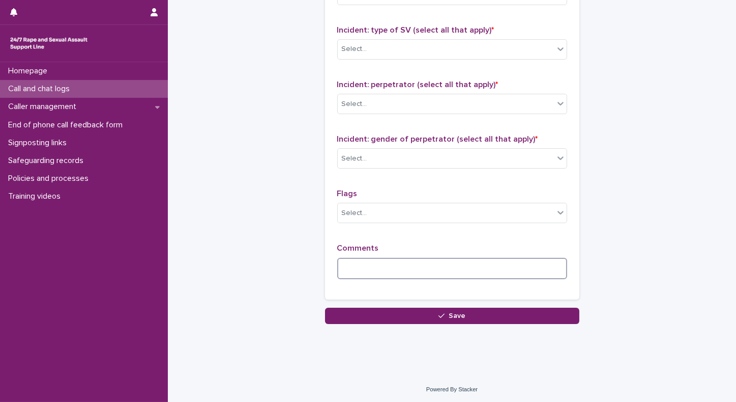
click at [491, 261] on textarea at bounding box center [452, 269] width 230 height 22
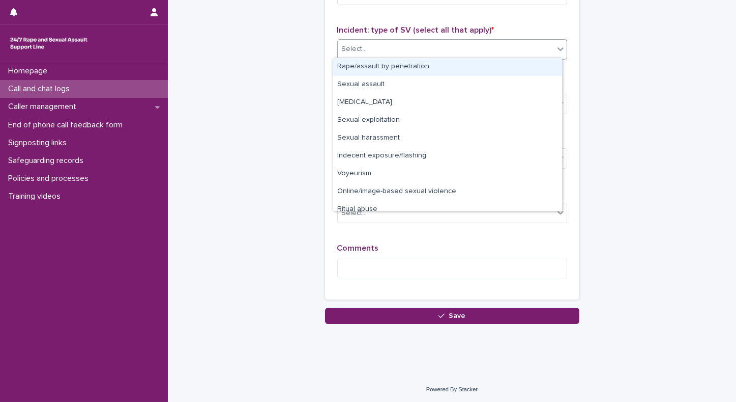
click at [429, 41] on div "Select..." at bounding box center [446, 49] width 216 height 17
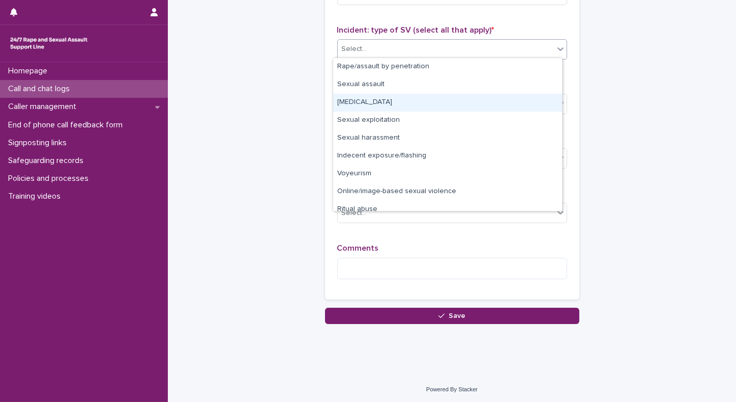
click at [378, 102] on div "Child sexual abuse" at bounding box center [447, 103] width 229 height 18
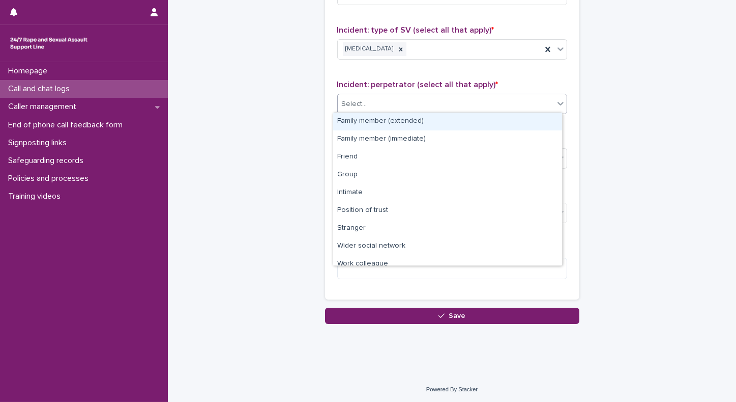
click at [378, 102] on div "Select..." at bounding box center [446, 104] width 216 height 17
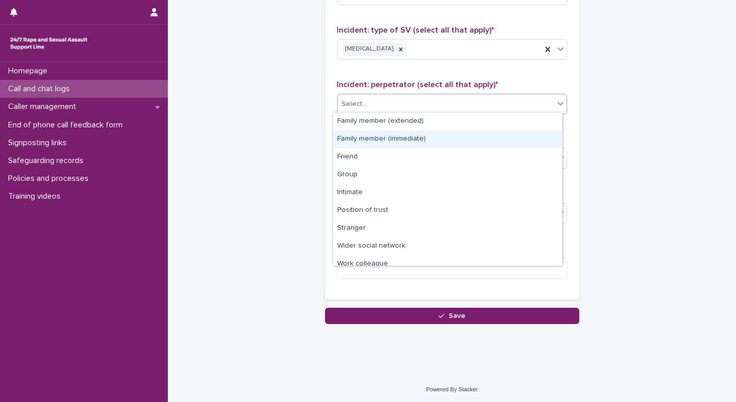
click at [353, 141] on div "Family member (immediate)" at bounding box center [447, 139] width 229 height 18
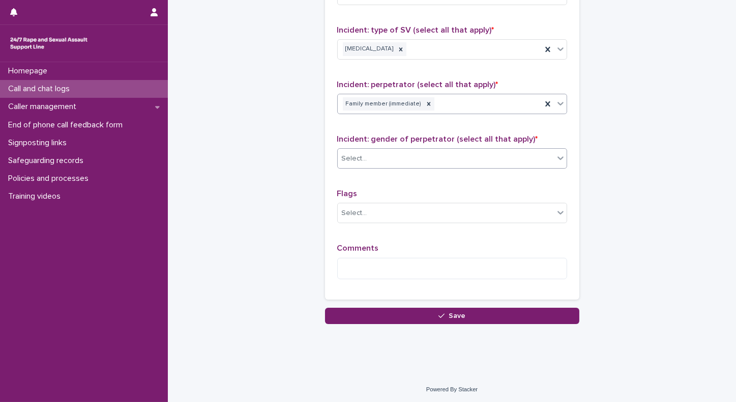
click at [368, 157] on input "text" at bounding box center [368, 158] width 1 height 9
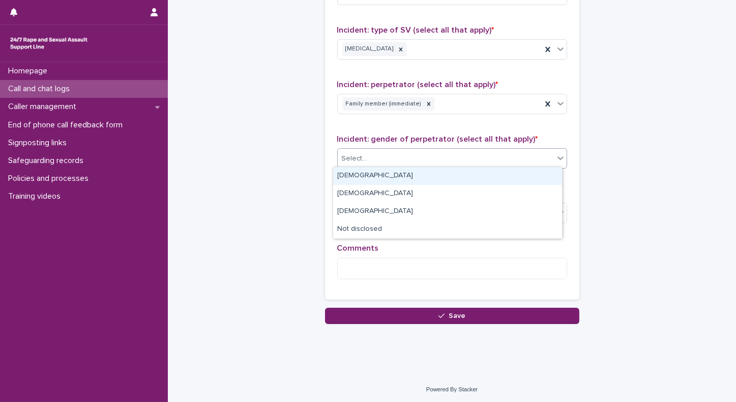
click at [351, 178] on div "Male" at bounding box center [447, 176] width 229 height 18
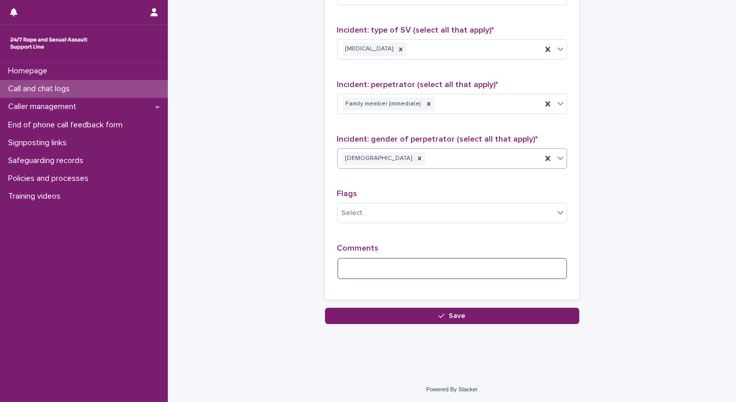
click at [341, 264] on textarea at bounding box center [452, 269] width 230 height 22
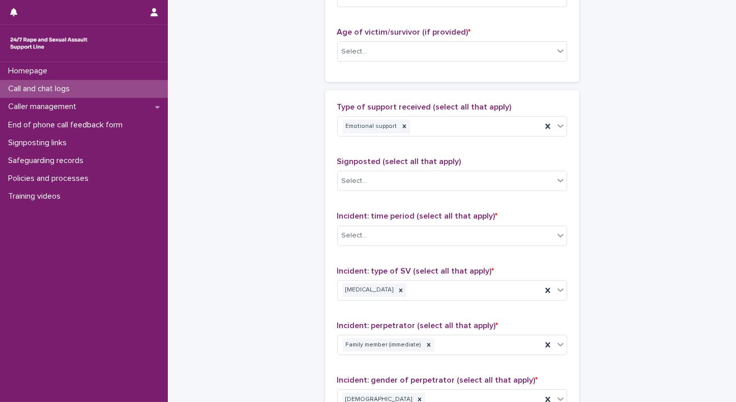
scroll to position [520, 0]
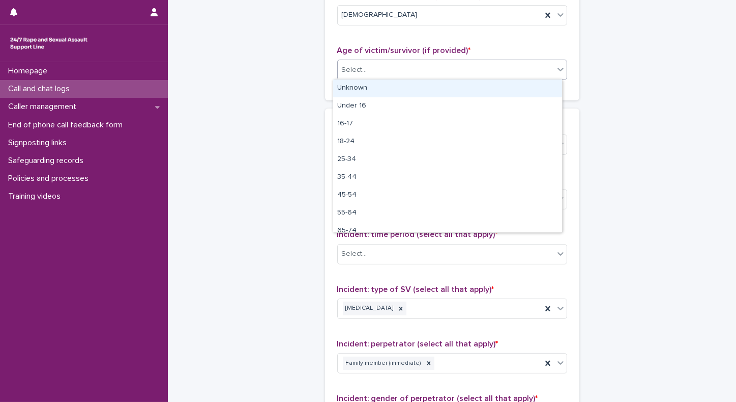
click at [371, 71] on div "Select..." at bounding box center [446, 70] width 216 height 17
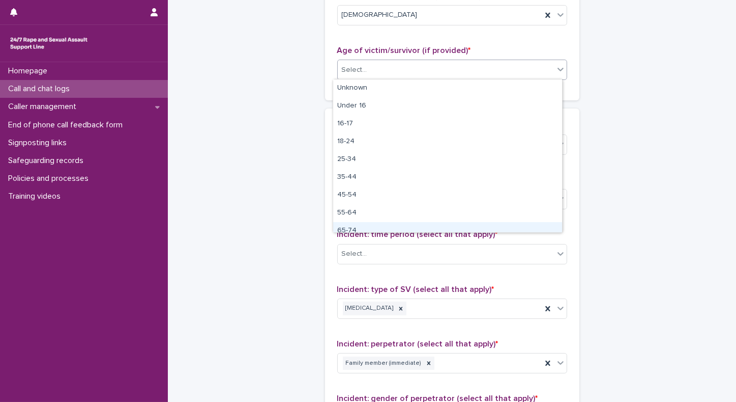
click at [344, 226] on div "65-74" at bounding box center [447, 231] width 229 height 18
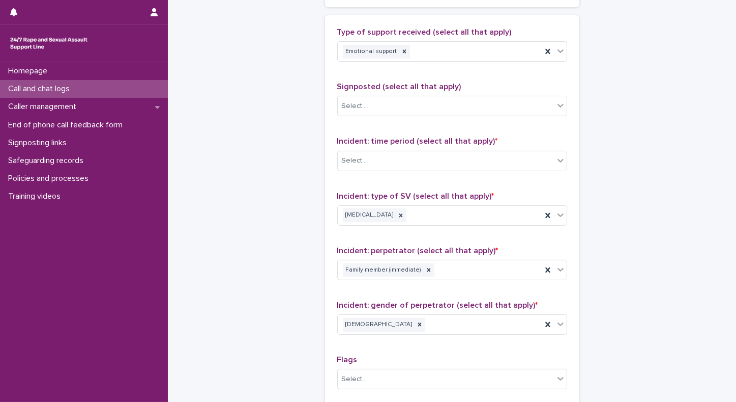
scroll to position [614, 0]
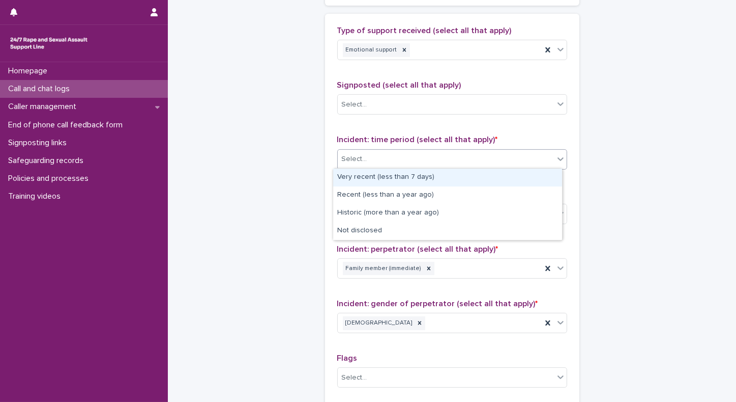
click at [399, 156] on div "Select..." at bounding box center [446, 159] width 216 height 17
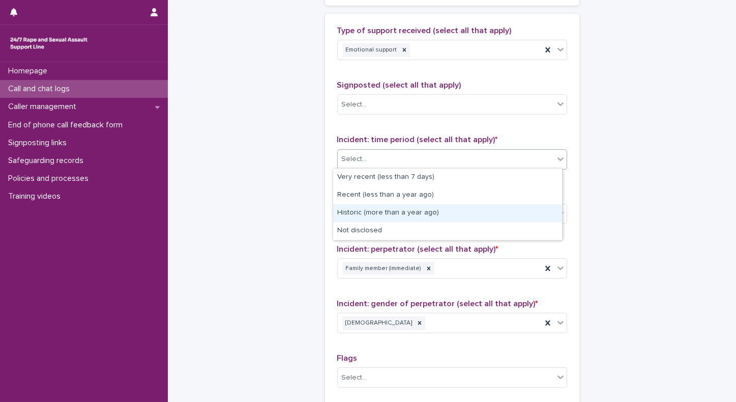
click at [377, 214] on div "Historic (more than a year ago)" at bounding box center [447, 213] width 229 height 18
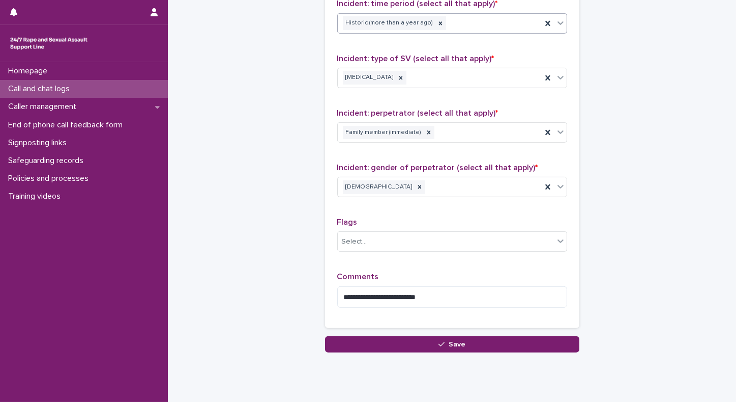
scroll to position [766, 0]
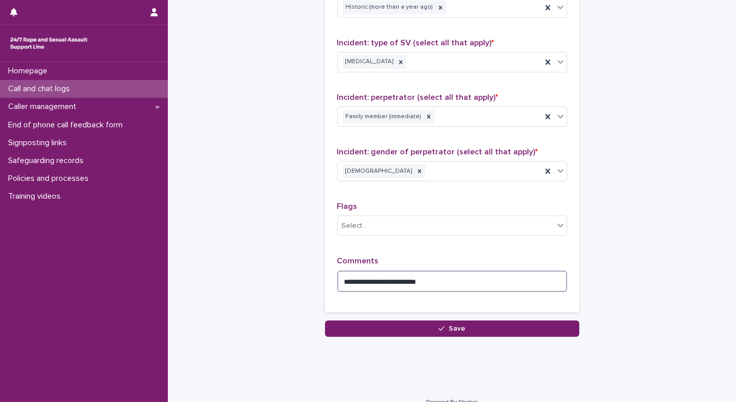
click at [366, 282] on textarea "**********" at bounding box center [452, 281] width 230 height 22
click at [455, 281] on textarea "**********" at bounding box center [452, 281] width 230 height 22
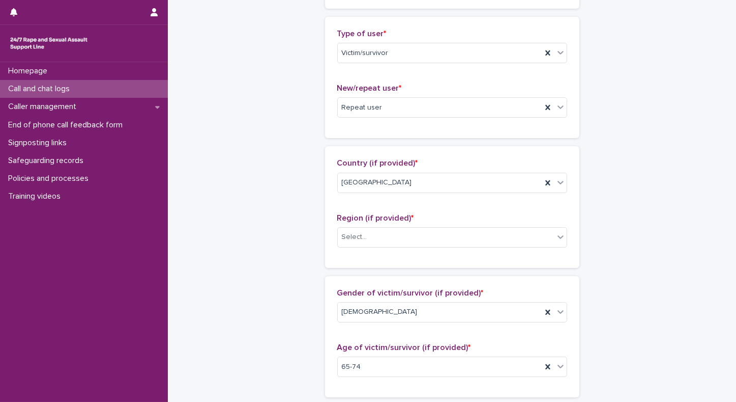
scroll to position [208, 0]
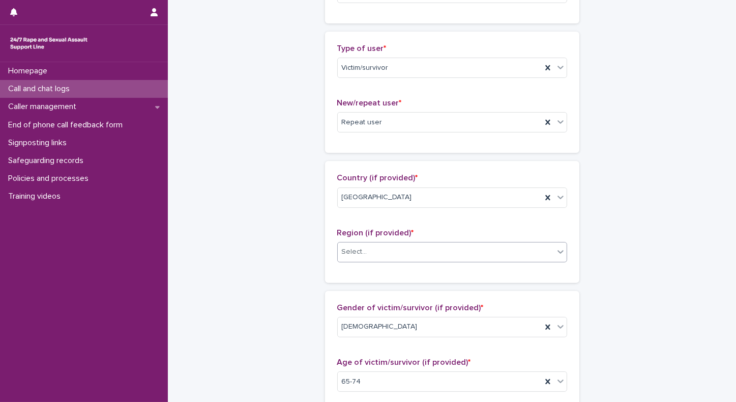
type textarea "**********"
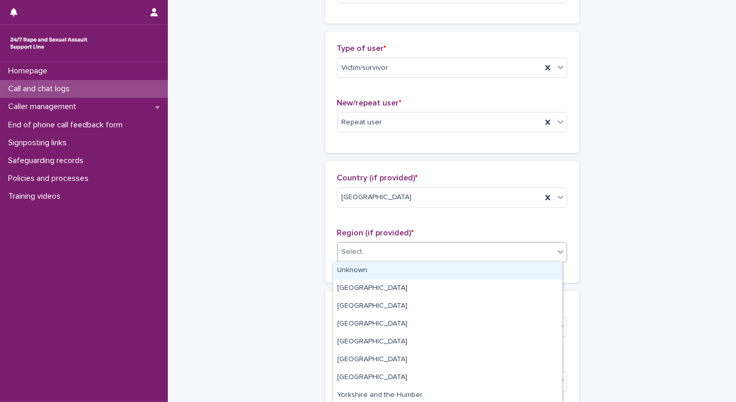
click at [470, 251] on div "Select..." at bounding box center [446, 251] width 216 height 17
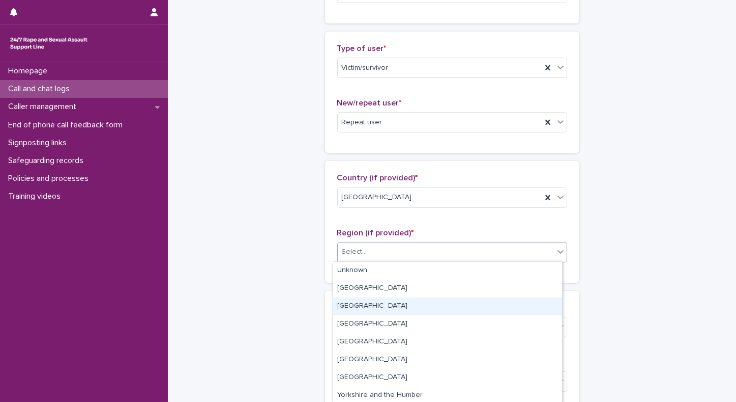
click at [396, 307] on div "South East" at bounding box center [447, 306] width 229 height 18
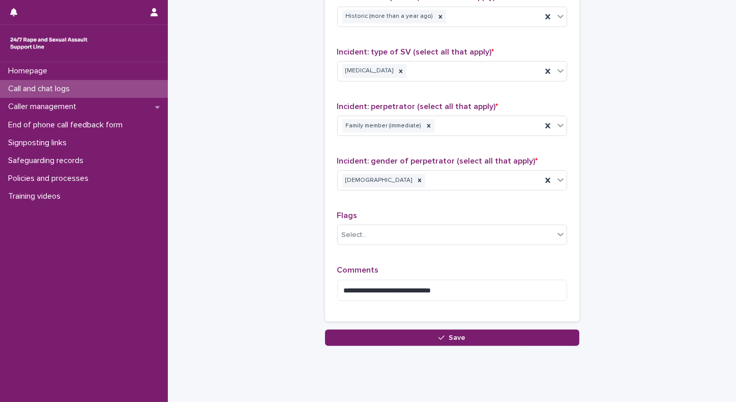
scroll to position [779, 0]
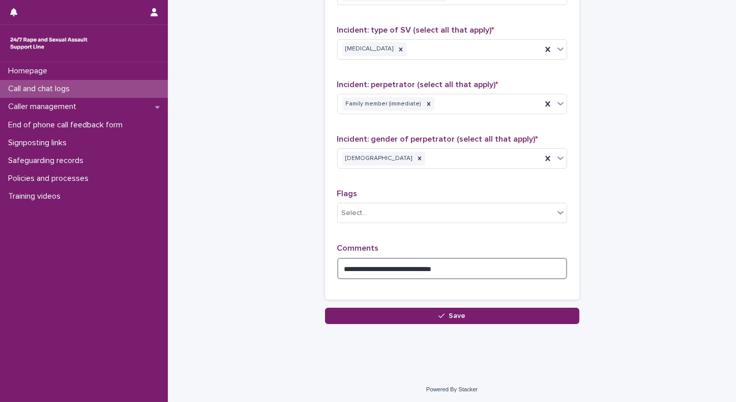
click at [490, 269] on textarea "**********" at bounding box center [452, 269] width 230 height 22
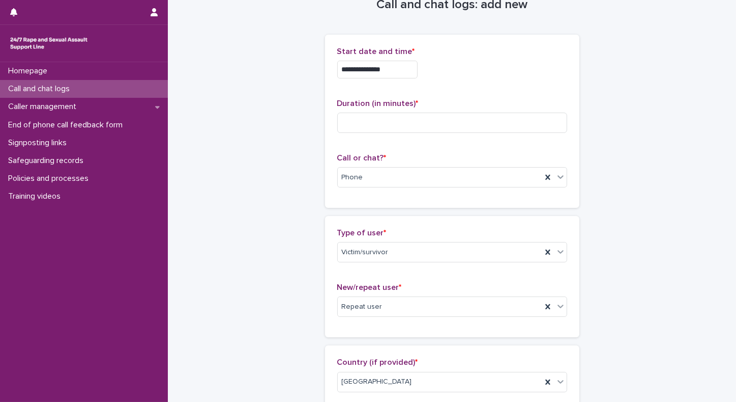
scroll to position [18, 0]
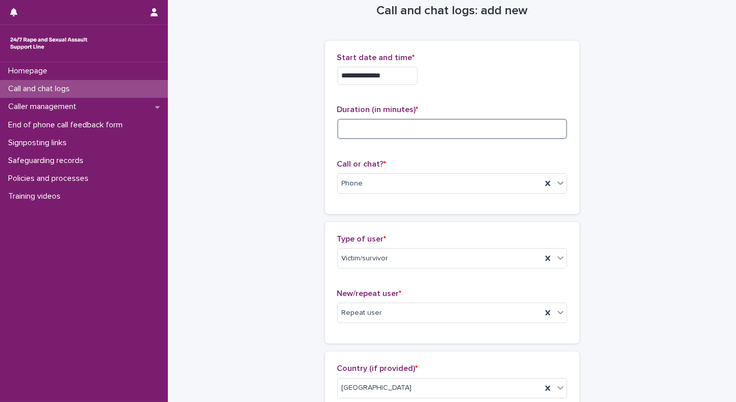
click at [395, 126] on input at bounding box center [452, 129] width 230 height 20
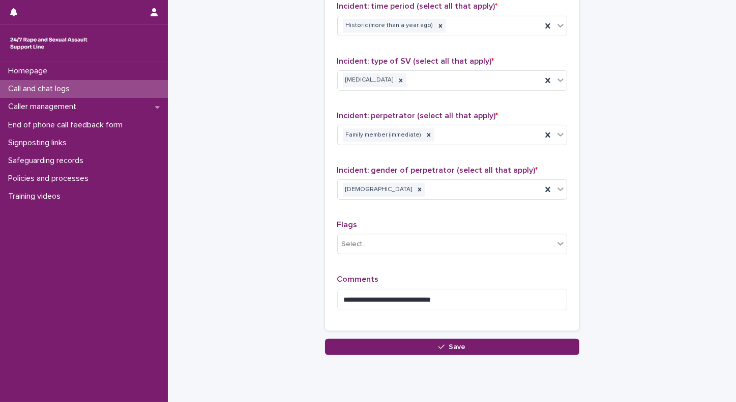
scroll to position [761, 0]
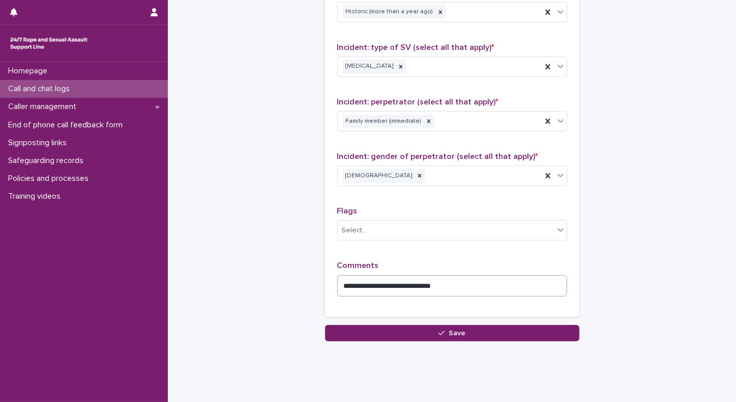
type input "**"
click at [464, 292] on textarea "**********" at bounding box center [452, 286] width 230 height 22
click at [362, 286] on textarea "**********" at bounding box center [452, 286] width 230 height 22
click at [338, 283] on textarea "**********" at bounding box center [452, 286] width 230 height 22
drag, startPoint x: 527, startPoint y: 282, endPoint x: 528, endPoint y: 289, distance: 6.2
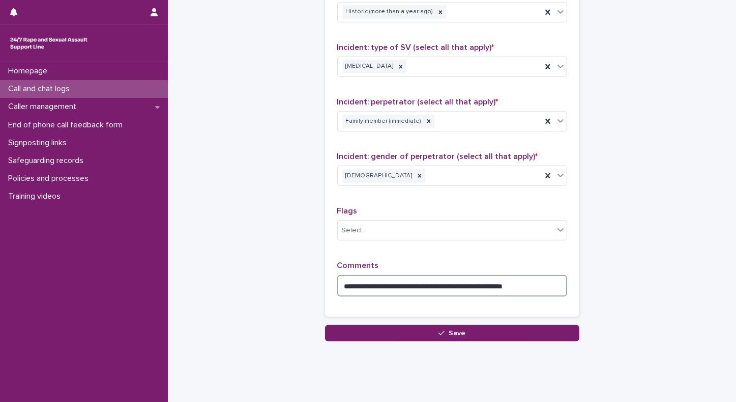
click at [528, 289] on textarea "**********" at bounding box center [452, 286] width 230 height 22
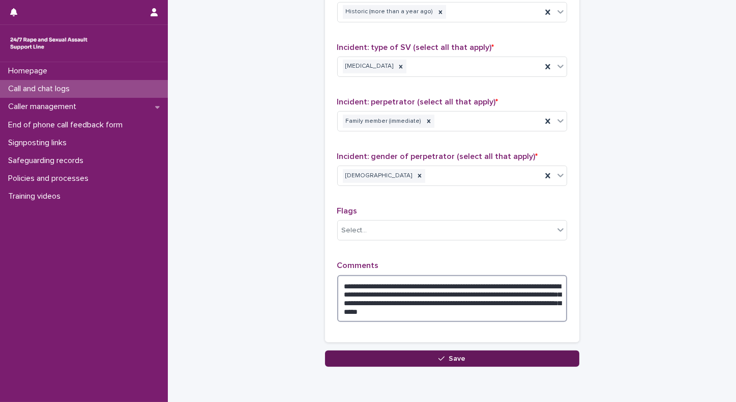
type textarea "**********"
click at [369, 351] on button "Save" at bounding box center [452, 358] width 254 height 16
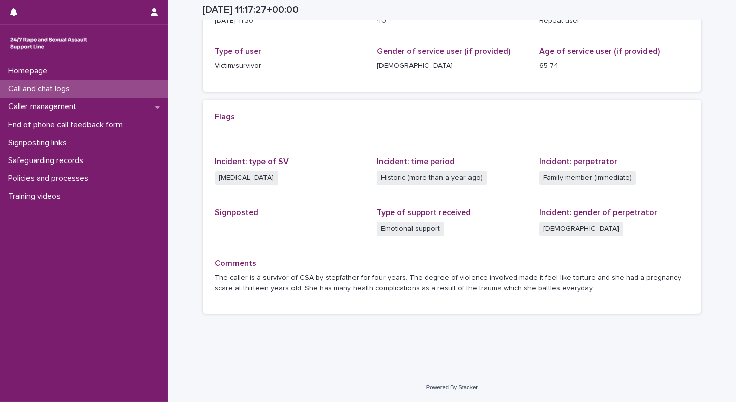
scroll to position [150, 0]
click at [101, 245] on div "Homepage Call and chat logs Caller management End of phone call feedback form S…" at bounding box center [84, 231] width 168 height 339
click at [64, 92] on p "Call and chat logs" at bounding box center [41, 89] width 74 height 10
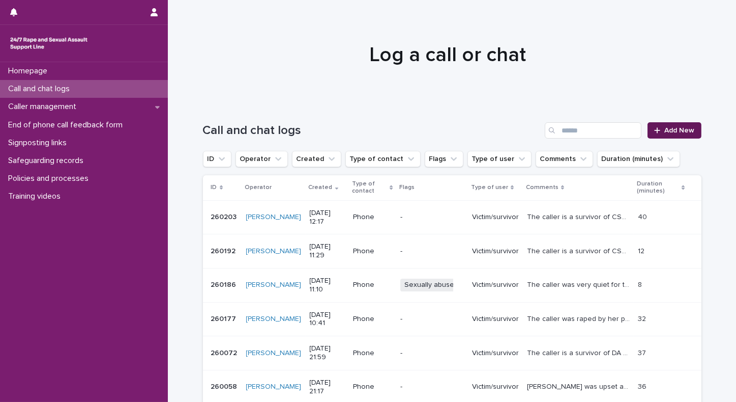
click at [677, 127] on span "Add New" at bounding box center [680, 130] width 30 height 7
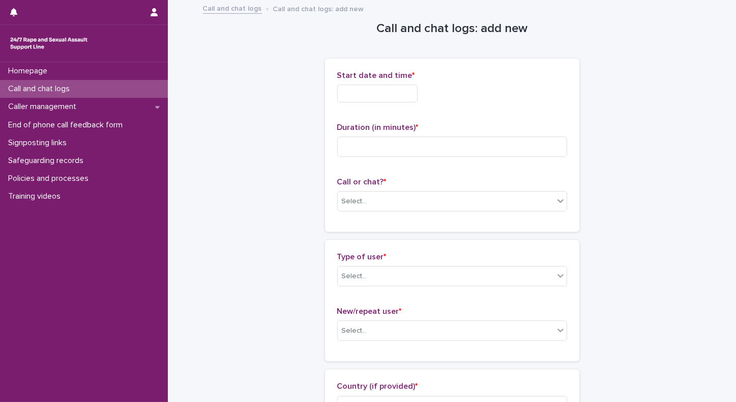
click at [363, 94] on input "text" at bounding box center [377, 93] width 80 height 18
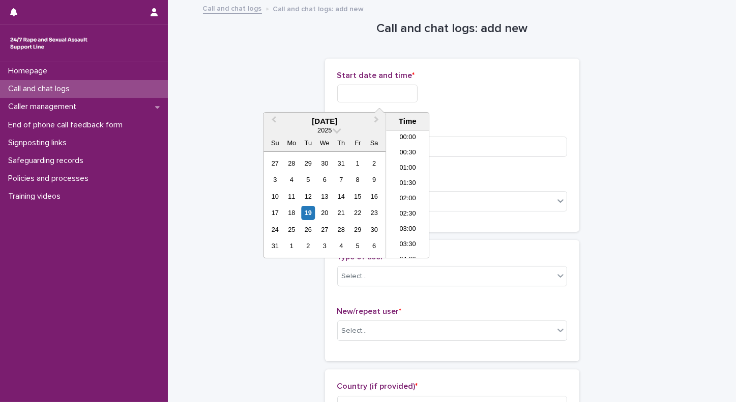
scroll to position [310, 0]
click at [403, 191] on li "12:00" at bounding box center [407, 194] width 43 height 15
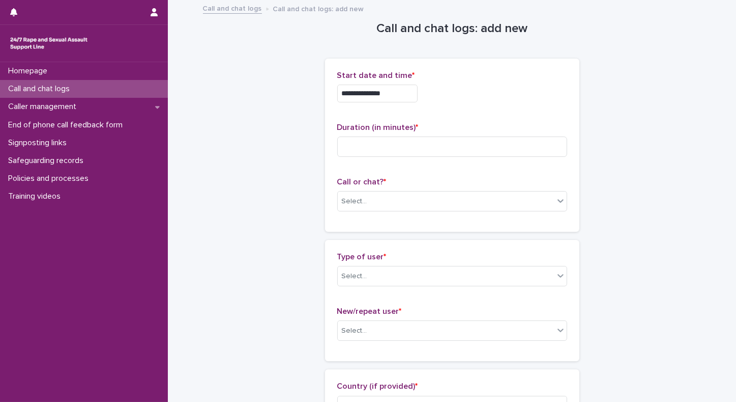
click at [405, 91] on input "**********" at bounding box center [377, 93] width 80 height 18
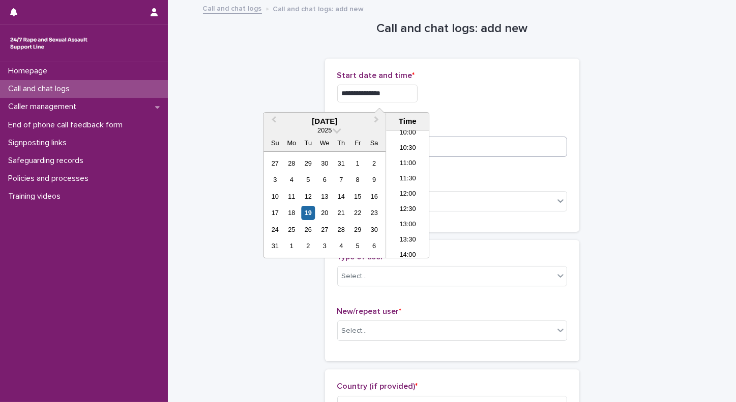
type input "**********"
click at [519, 147] on input at bounding box center [452, 146] width 230 height 20
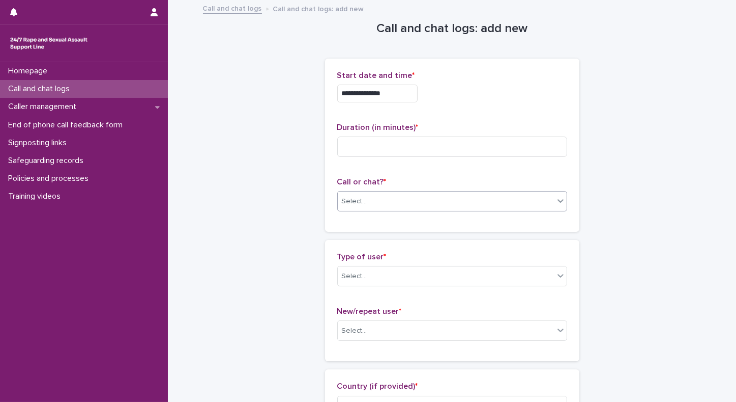
click at [489, 204] on div "Select..." at bounding box center [446, 201] width 216 height 17
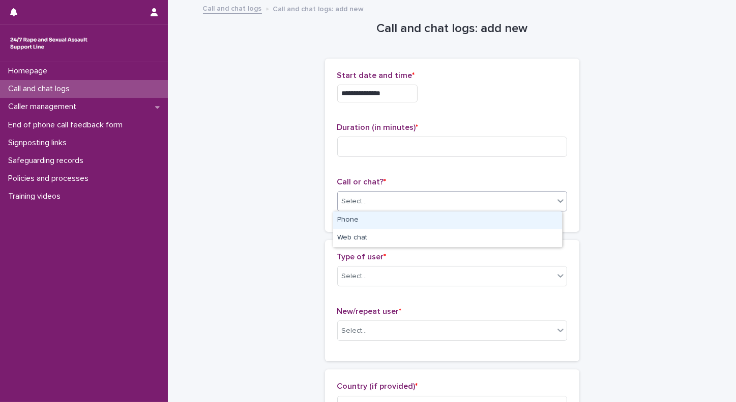
click at [415, 227] on div "Phone" at bounding box center [447, 220] width 229 height 18
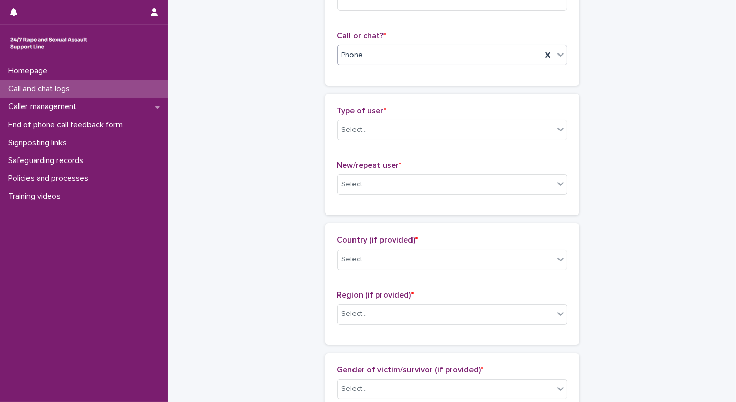
scroll to position [151, 0]
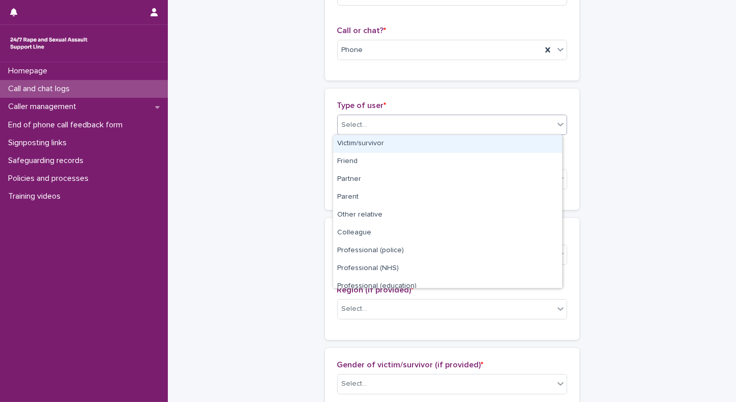
click at [432, 125] on div "Select..." at bounding box center [446, 125] width 216 height 17
click at [400, 144] on div "Victim/survivor" at bounding box center [447, 144] width 229 height 18
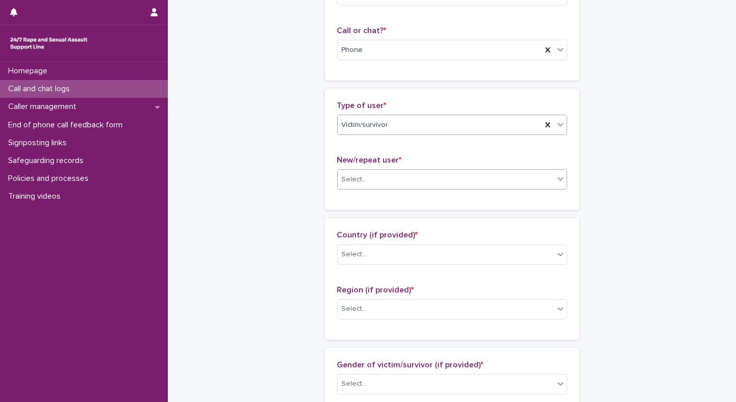
click at [475, 177] on div "Select..." at bounding box center [446, 179] width 216 height 17
click at [401, 209] on div "New user" at bounding box center [447, 216] width 229 height 18
click at [391, 258] on div "Select..." at bounding box center [446, 254] width 216 height 17
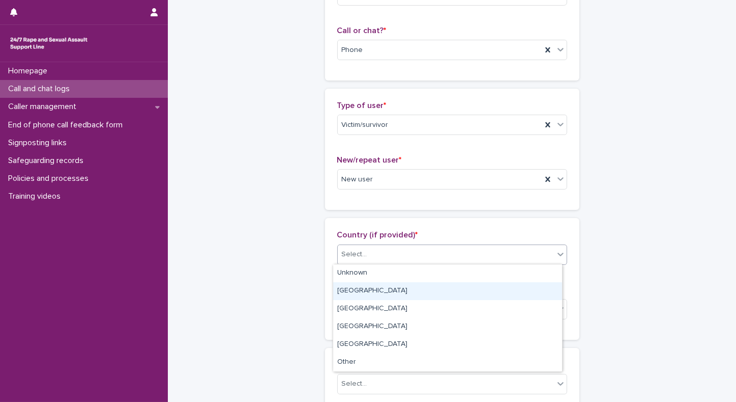
click at [356, 298] on div "England" at bounding box center [447, 291] width 229 height 18
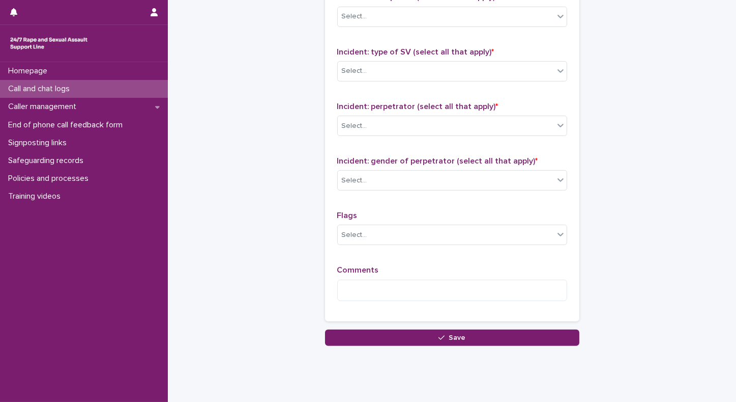
scroll to position [758, 0]
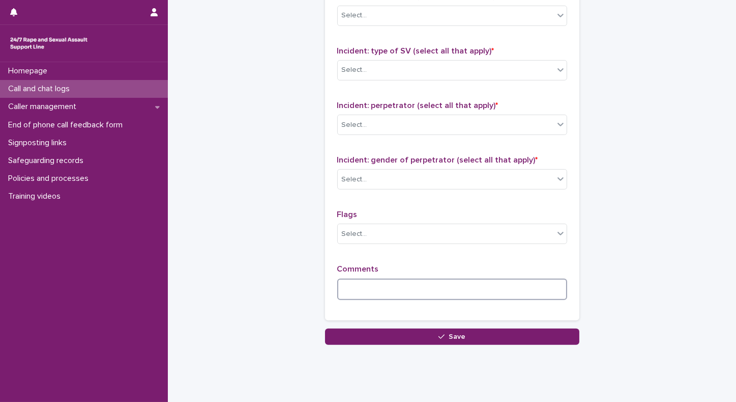
click at [501, 283] on textarea at bounding box center [452, 289] width 230 height 22
click at [376, 288] on textarea "**********" at bounding box center [452, 289] width 230 height 22
click at [481, 289] on textarea "**********" at bounding box center [452, 289] width 230 height 22
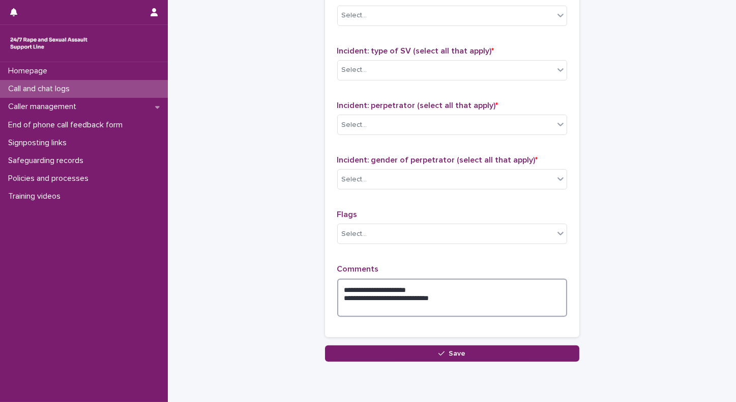
click at [430, 289] on textarea "**********" at bounding box center [452, 297] width 230 height 39
click at [456, 300] on textarea "**********" at bounding box center [452, 297] width 230 height 39
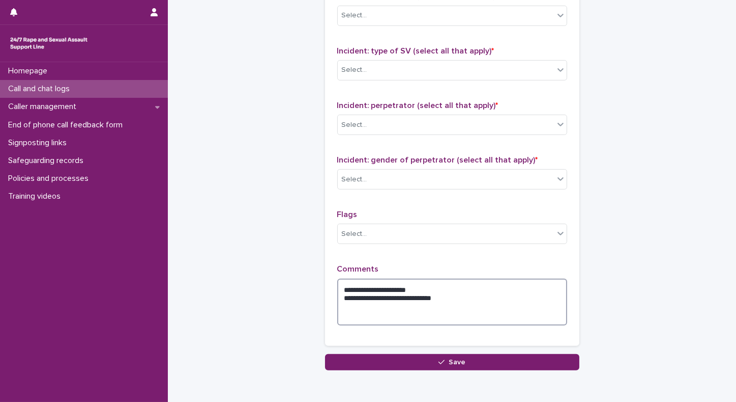
type textarea "**********"
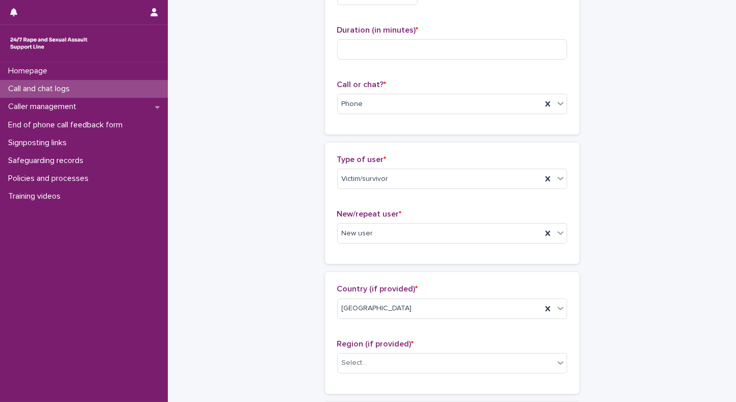
scroll to position [38, 0]
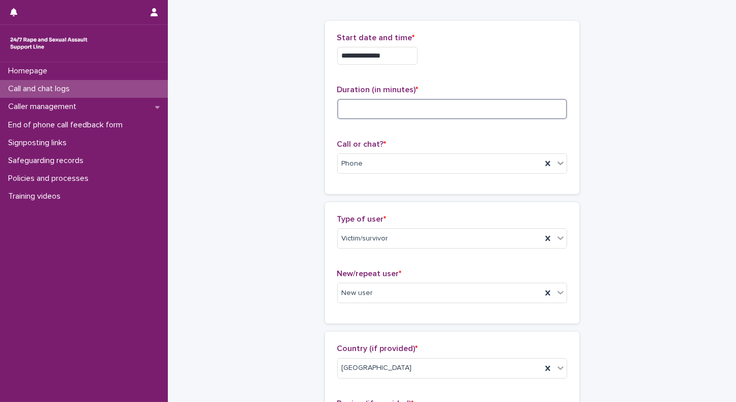
click at [425, 112] on input at bounding box center [452, 109] width 230 height 20
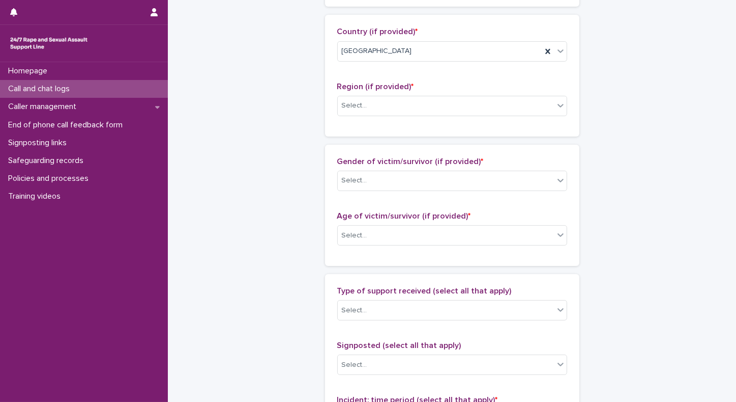
scroll to position [364, 0]
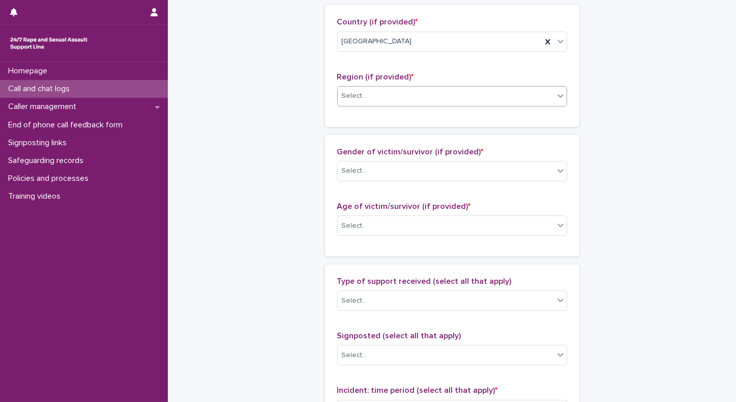
type input "**"
click at [380, 88] on div "Select..." at bounding box center [446, 96] width 216 height 17
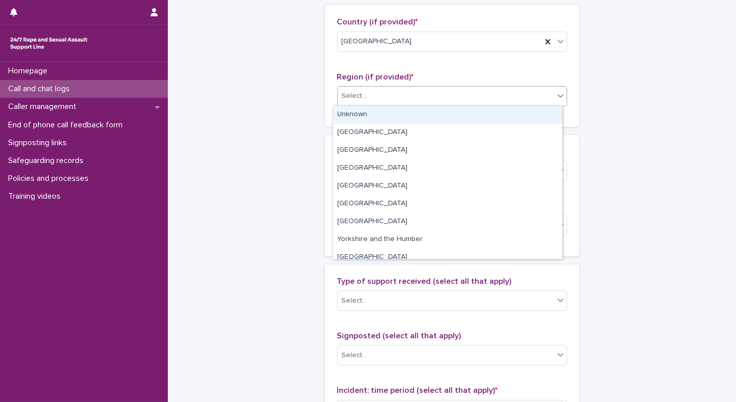
click at [366, 119] on div "Unknown" at bounding box center [447, 115] width 229 height 18
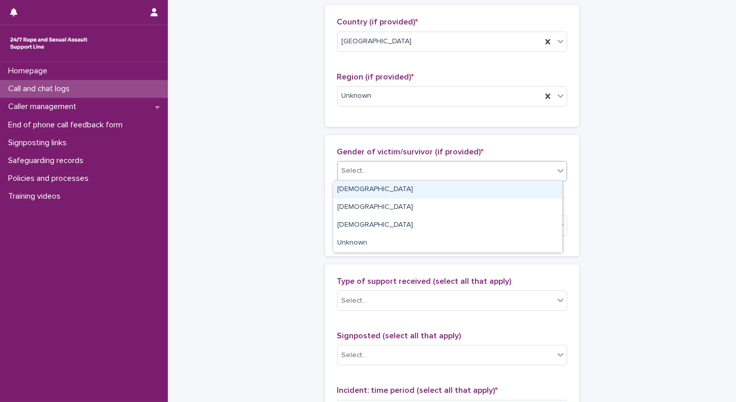
click at [346, 170] on div "Select..." at bounding box center [354, 170] width 25 height 11
click at [346, 193] on div "Female" at bounding box center [447, 190] width 229 height 18
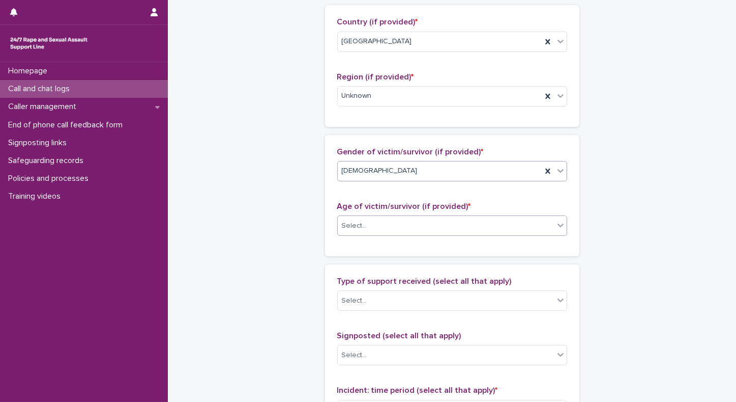
click at [355, 227] on div "Select..." at bounding box center [354, 225] width 25 height 11
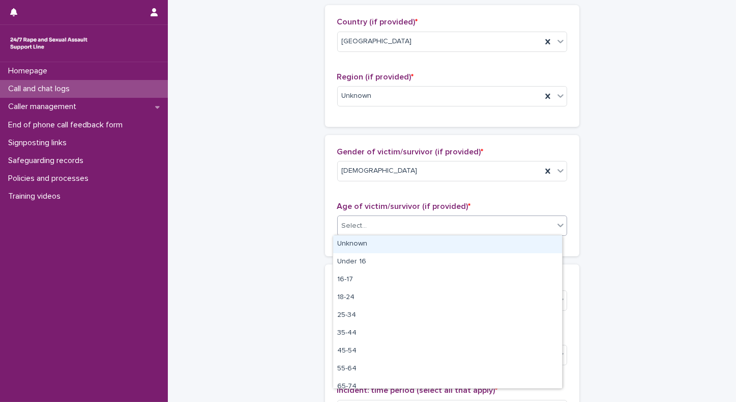
click at [355, 241] on div "Unknown" at bounding box center [447, 244] width 229 height 18
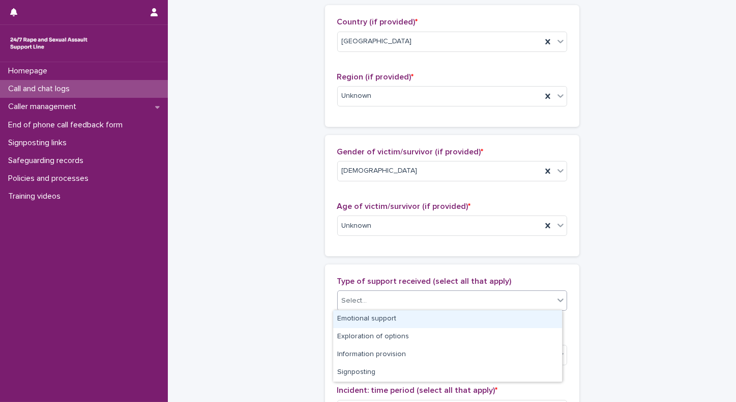
click at [370, 303] on div "Select..." at bounding box center [446, 300] width 216 height 17
click at [364, 318] on div "Emotional support" at bounding box center [447, 319] width 229 height 18
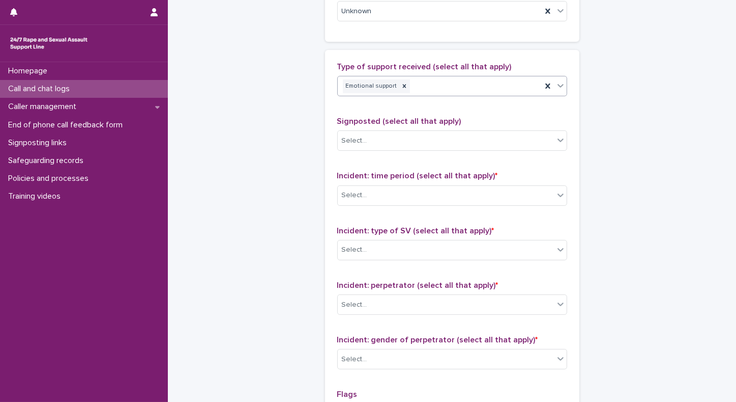
scroll to position [620, 0]
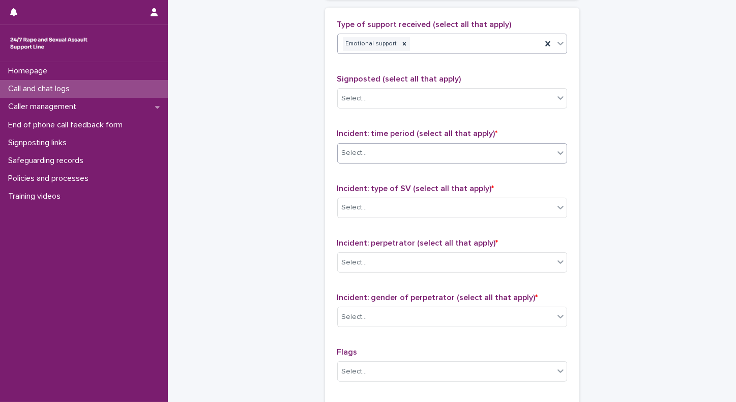
click at [377, 145] on div "Select..." at bounding box center [446, 153] width 216 height 17
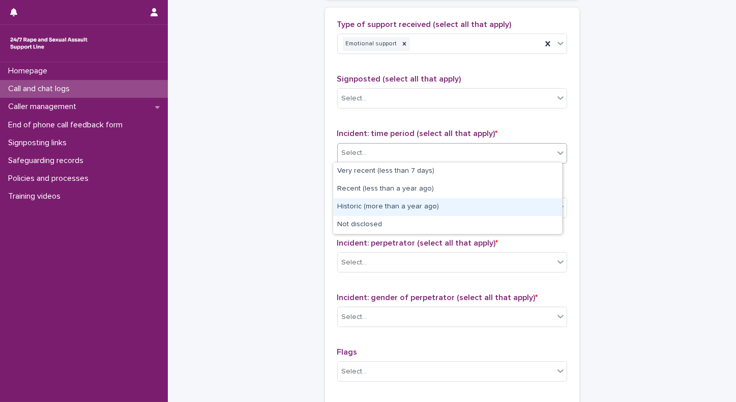
click at [346, 210] on div "Historic (more than a year ago)" at bounding box center [447, 207] width 229 height 18
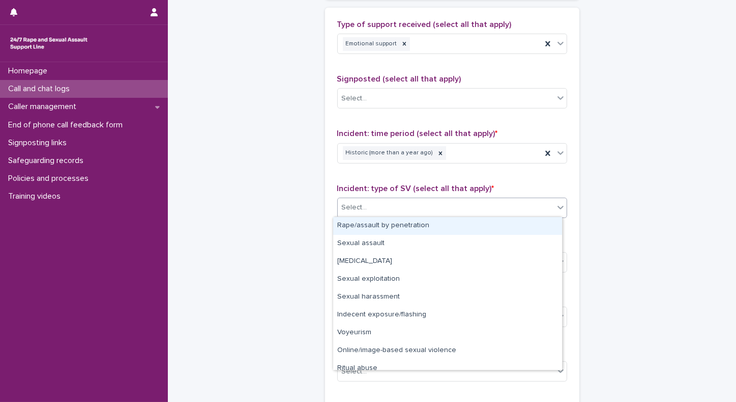
click at [346, 211] on div "Select..." at bounding box center [446, 207] width 216 height 17
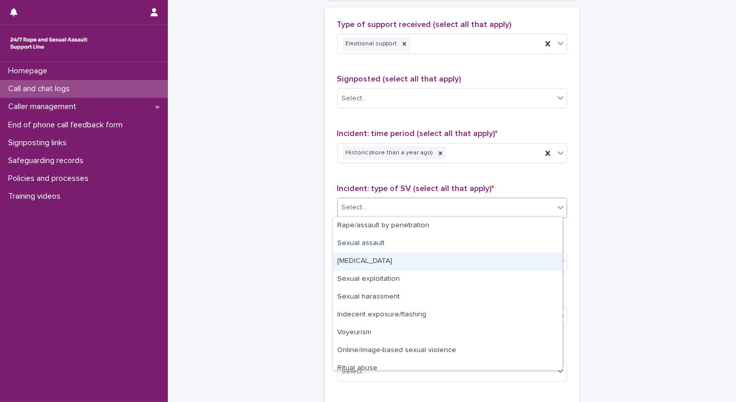
click at [351, 260] on div "Child sexual abuse" at bounding box center [447, 261] width 229 height 18
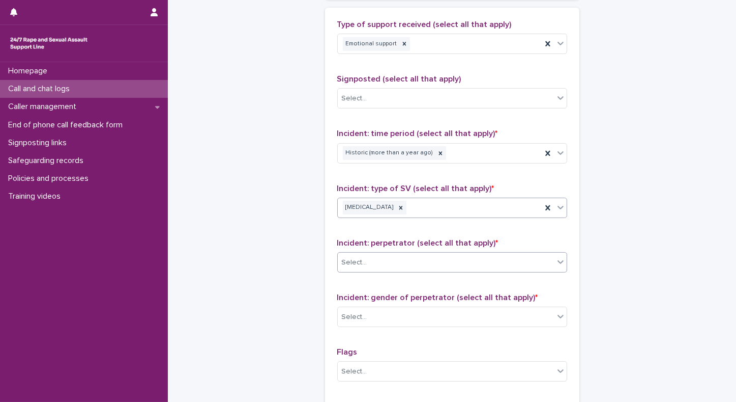
click at [353, 262] on div "Select..." at bounding box center [354, 262] width 25 height 11
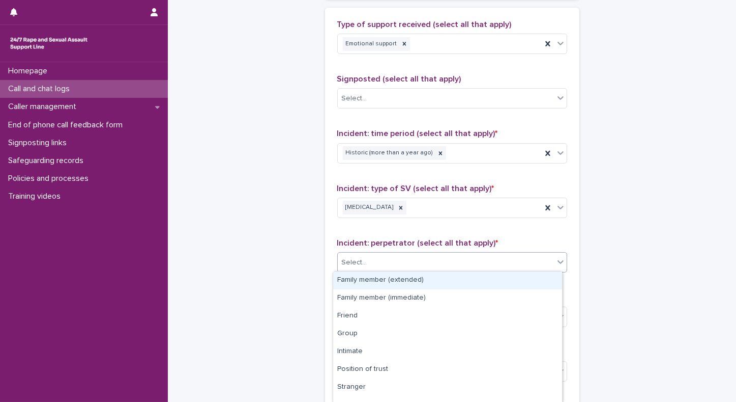
click at [353, 282] on div "Family member (extended)" at bounding box center [447, 280] width 229 height 18
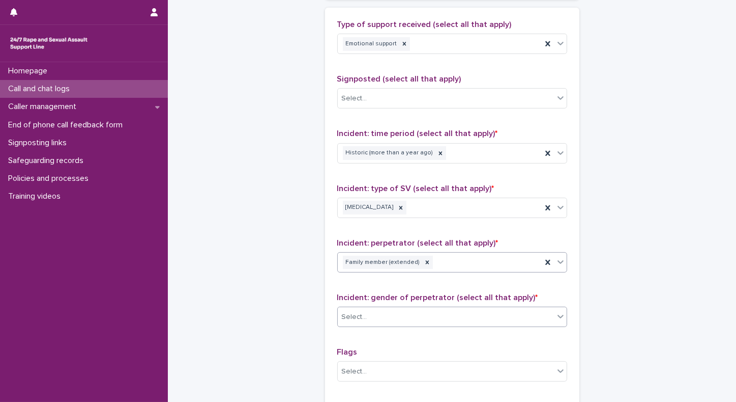
click at [348, 311] on div "Select..." at bounding box center [354, 316] width 25 height 11
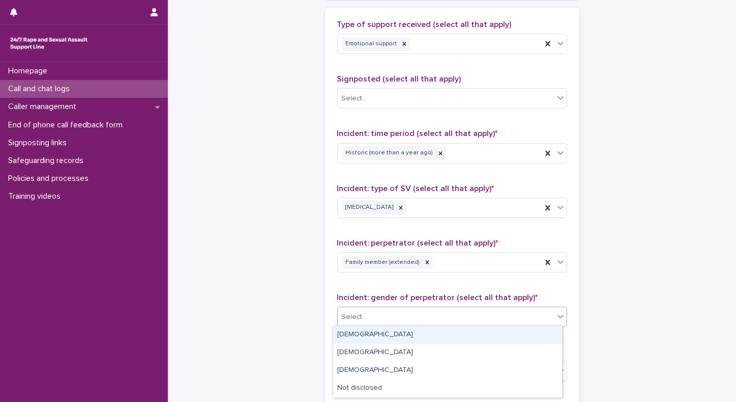
click at [345, 339] on div "Male" at bounding box center [447, 335] width 229 height 18
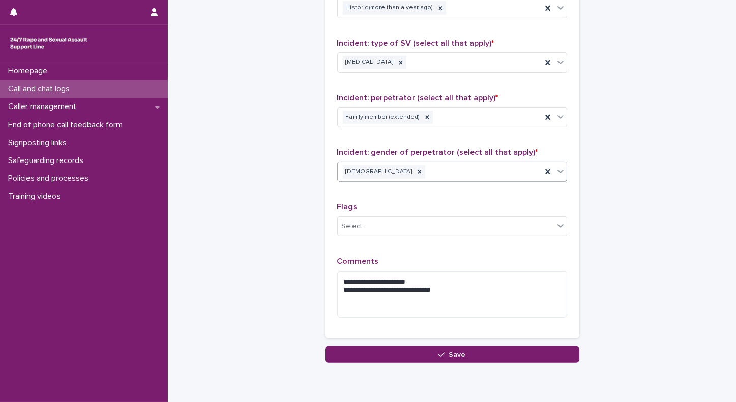
scroll to position [769, 0]
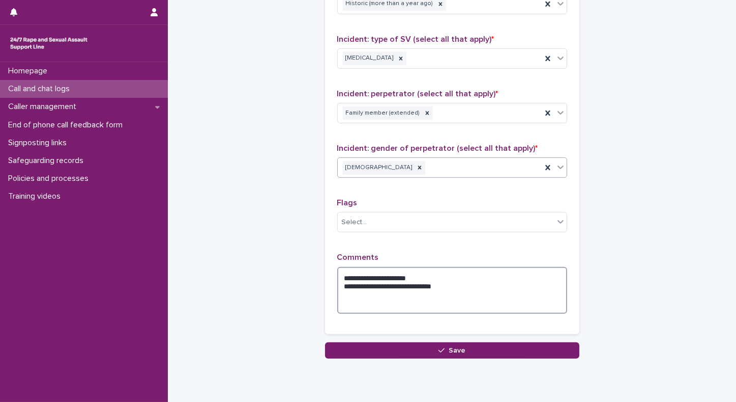
click at [338, 277] on textarea "**********" at bounding box center [452, 290] width 230 height 47
click at [443, 277] on textarea "**********" at bounding box center [452, 290] width 230 height 47
click at [534, 277] on textarea "**********" at bounding box center [452, 290] width 230 height 47
click at [444, 286] on textarea "**********" at bounding box center [452, 290] width 230 height 47
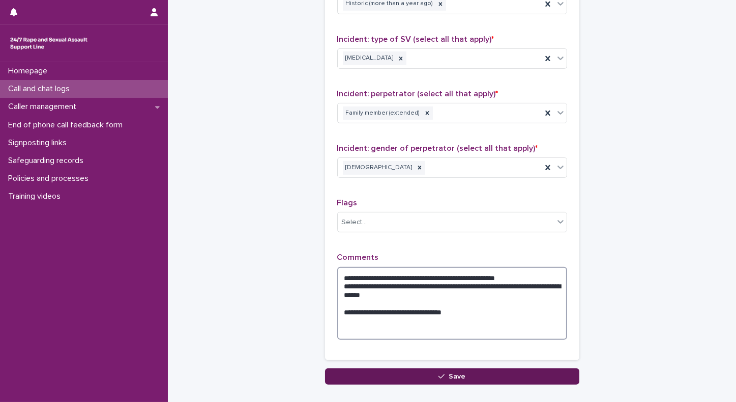
type textarea "**********"
click at [389, 377] on button "Save" at bounding box center [452, 376] width 254 height 16
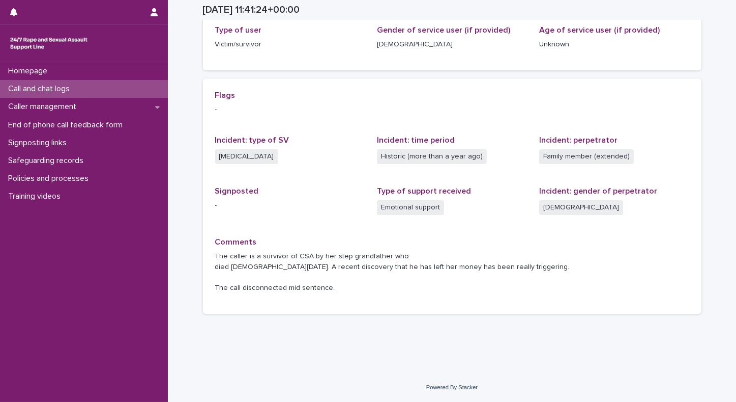
scroll to position [181, 0]
click at [66, 92] on p "Call and chat logs" at bounding box center [41, 89] width 74 height 10
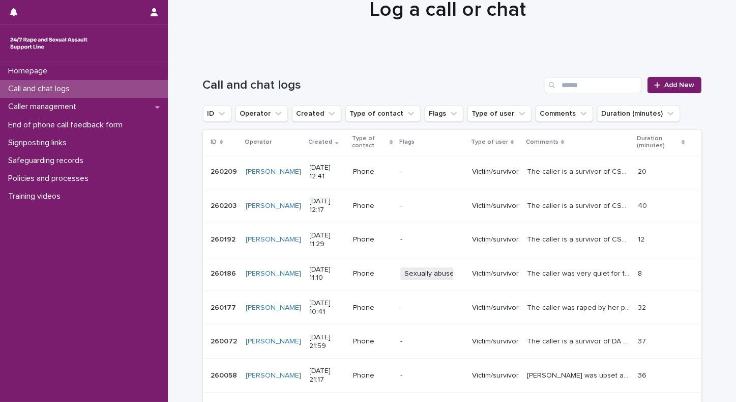
scroll to position [62, 0]
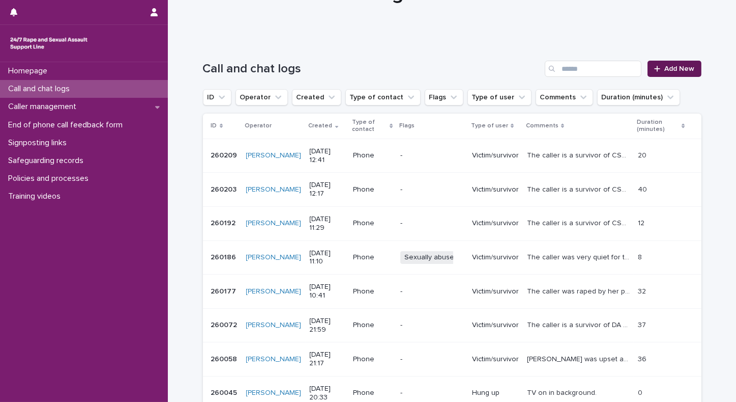
click at [664, 73] on link "Add New" at bounding box center [674, 69] width 53 height 16
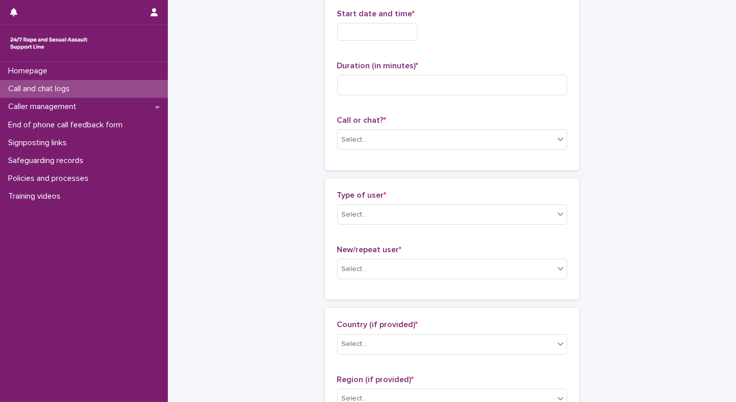
scroll to position [63, 0]
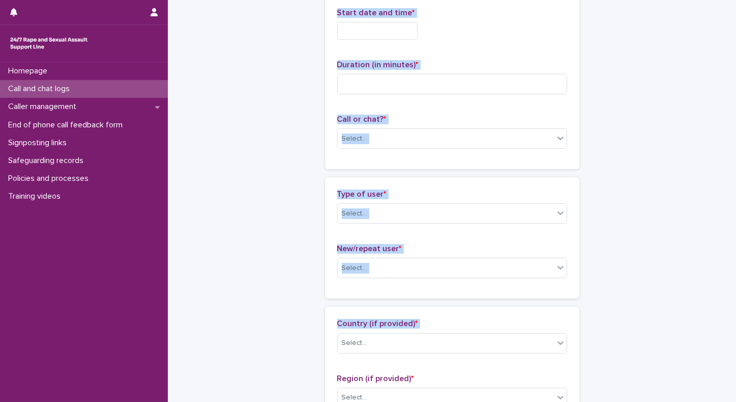
drag, startPoint x: 207, startPoint y: 359, endPoint x: -131, endPoint y: -63, distance: 540.9
click at [0, 0] on html "Homepage Call and chat logs Caller management End of phone call feedback form S…" at bounding box center [368, 201] width 736 height 402
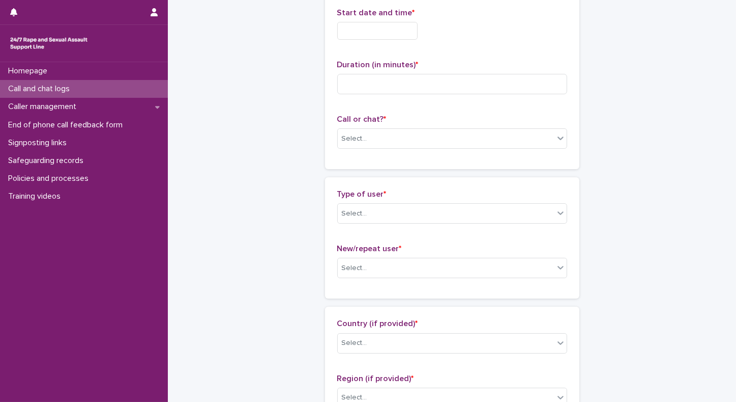
scroll to position [0, 0]
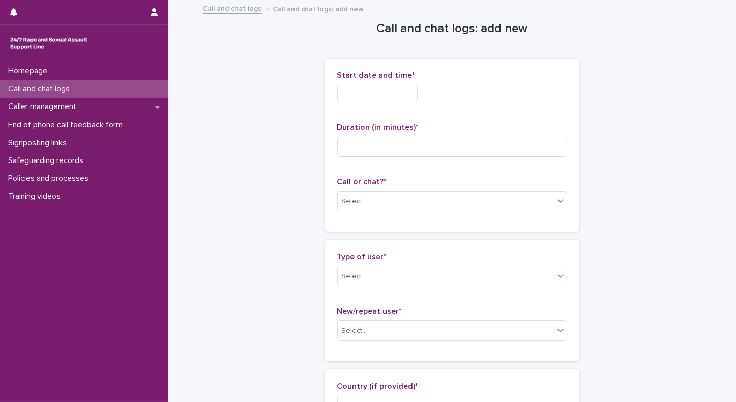
click at [398, 96] on input "text" at bounding box center [377, 93] width 80 height 18
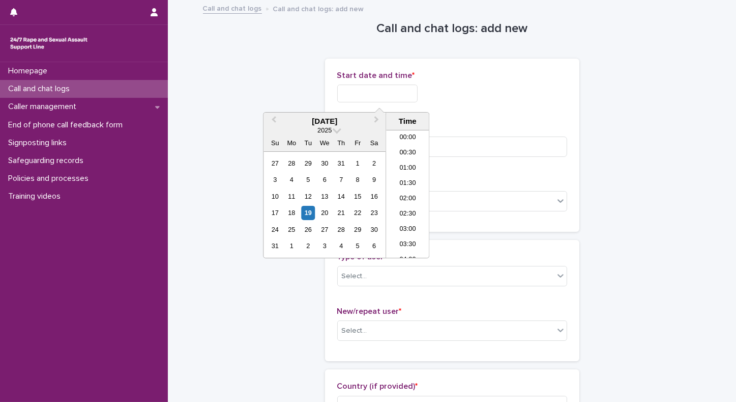
scroll to position [326, 0]
click at [402, 199] on li "12:30" at bounding box center [407, 193] width 43 height 15
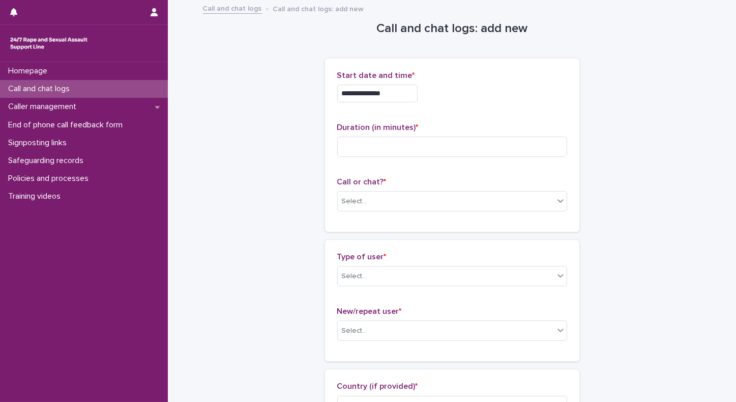
click at [408, 90] on input "**********" at bounding box center [377, 93] width 80 height 18
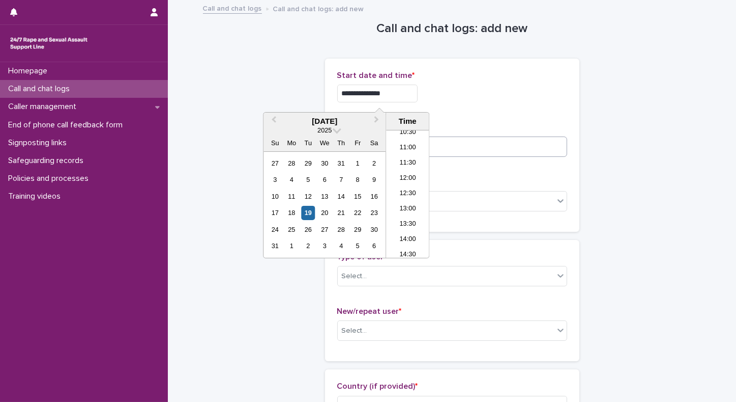
type input "**********"
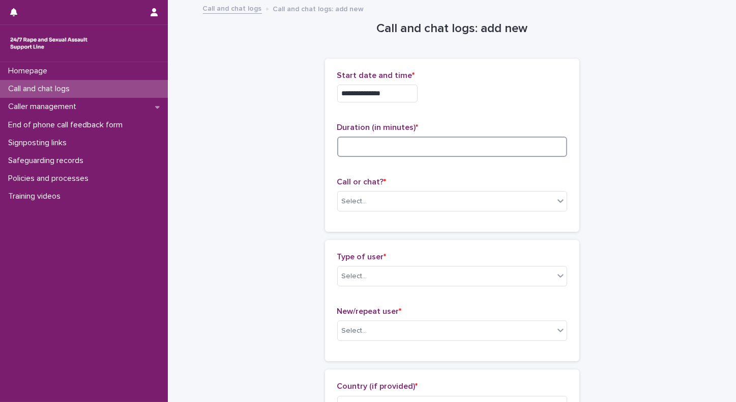
click at [515, 146] on input at bounding box center [452, 146] width 230 height 20
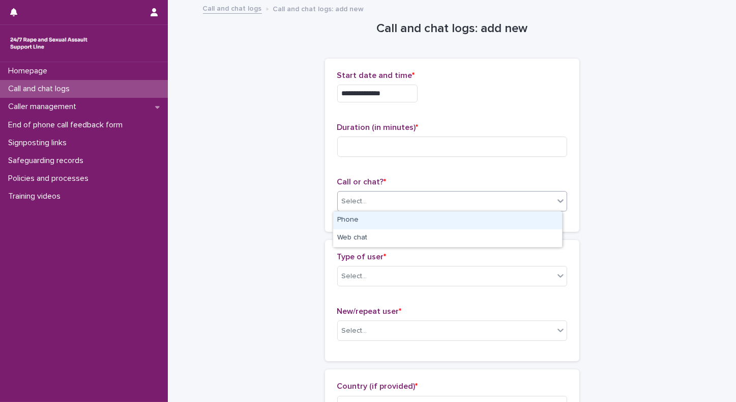
click at [373, 199] on div "Select..." at bounding box center [446, 201] width 216 height 17
click at [357, 220] on div "Phone" at bounding box center [447, 220] width 229 height 18
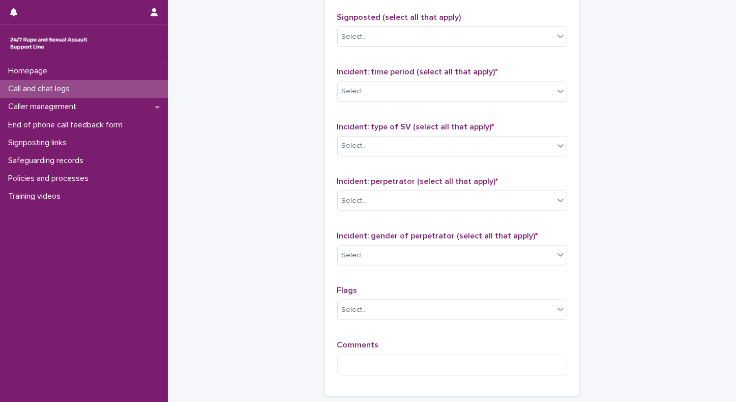
scroll to position [769, 0]
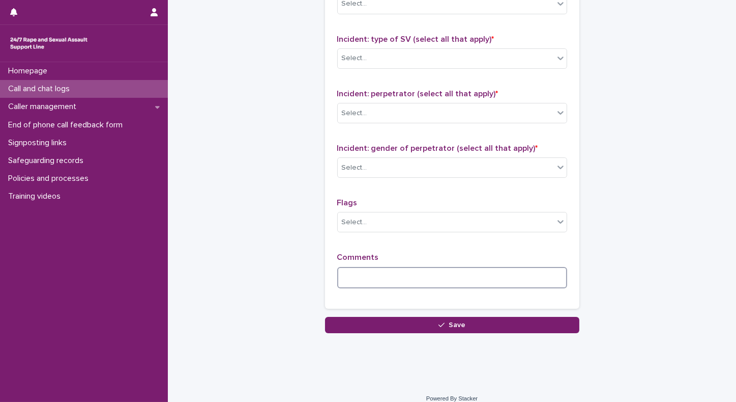
click at [346, 271] on textarea at bounding box center [452, 278] width 230 height 22
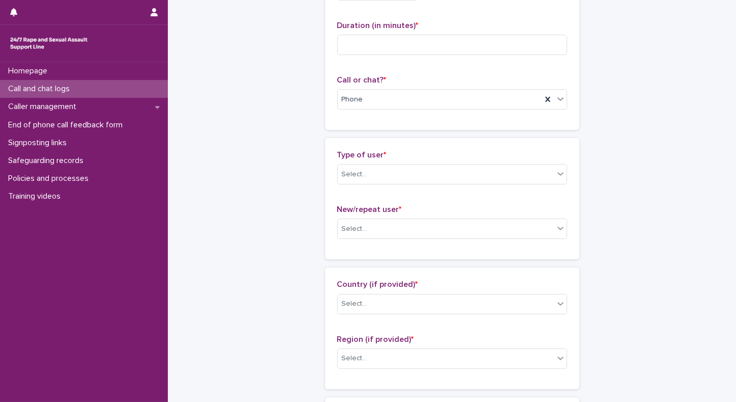
scroll to position [164, 0]
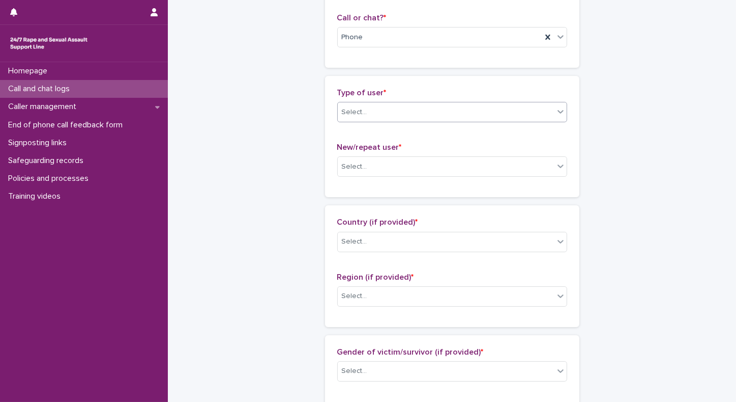
click at [357, 107] on div "Select..." at bounding box center [354, 112] width 25 height 11
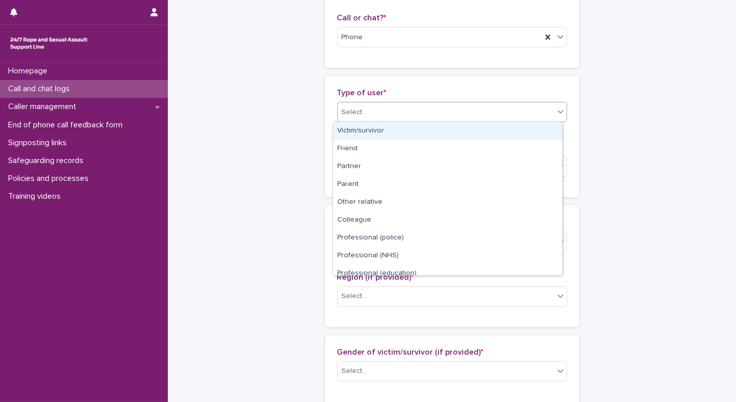
click at [353, 129] on div "Victim/survivor" at bounding box center [447, 131] width 229 height 18
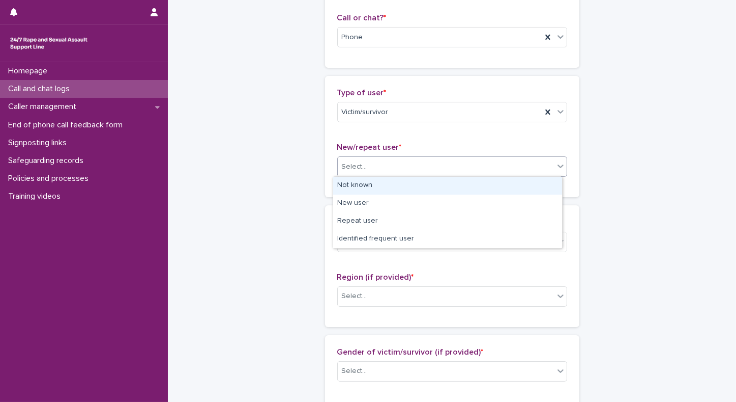
click at [347, 169] on div "Select..." at bounding box center [354, 166] width 25 height 11
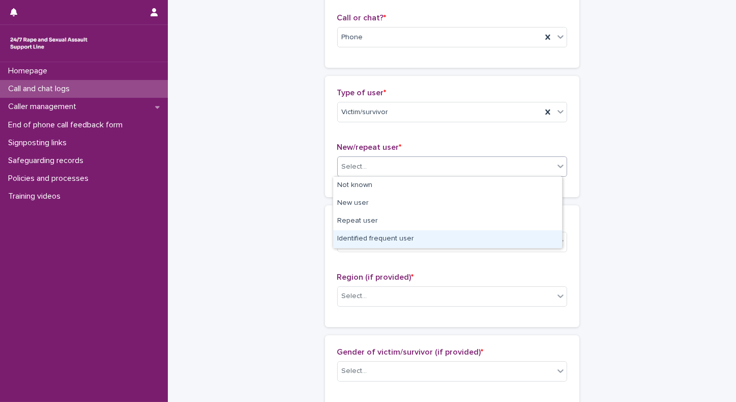
click at [349, 237] on div "Identified frequent user" at bounding box center [447, 239] width 229 height 18
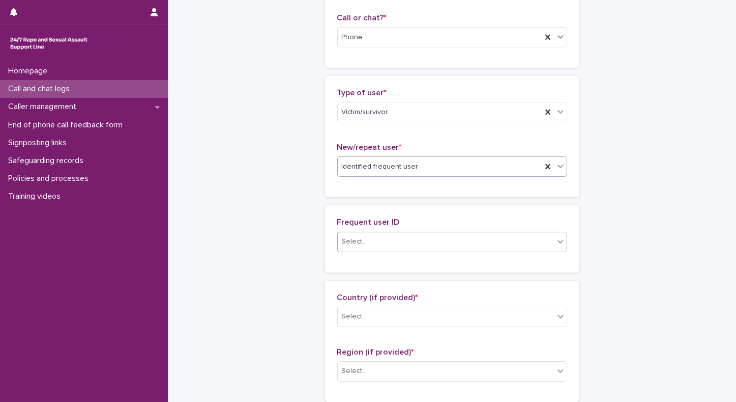
click at [349, 237] on div "Select..." at bounding box center [354, 241] width 25 height 11
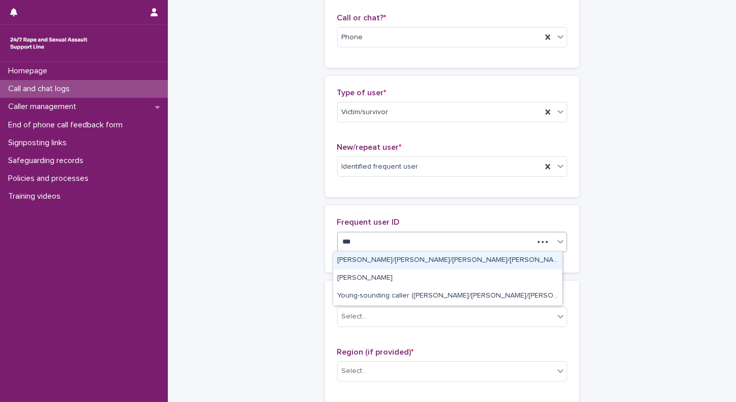
type input "****"
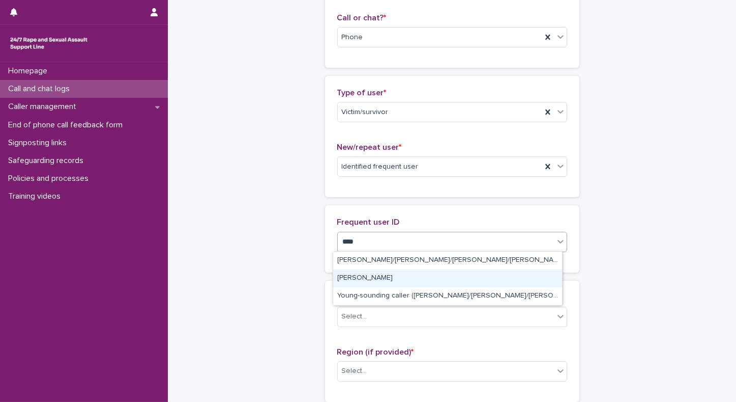
click at [342, 282] on div "[PERSON_NAME]" at bounding box center [447, 278] width 229 height 18
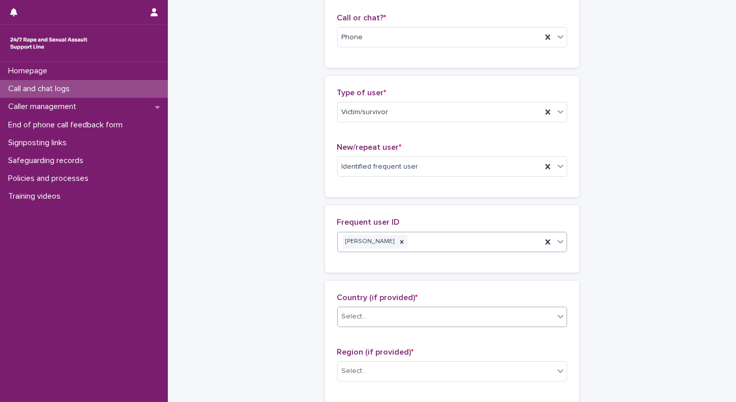
click at [352, 317] on div "Select..." at bounding box center [354, 316] width 25 height 11
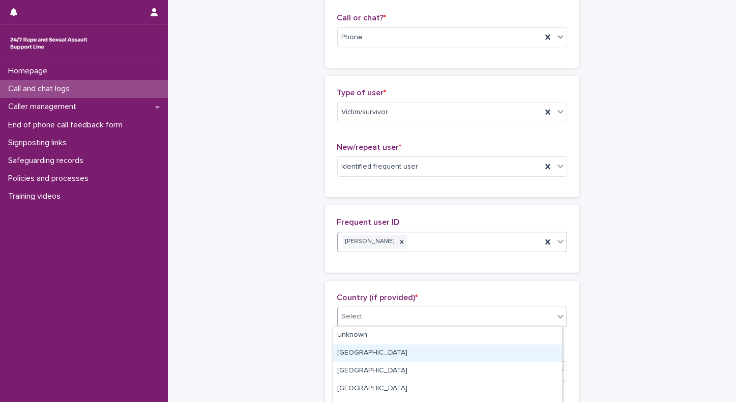
click at [352, 351] on div "England" at bounding box center [447, 353] width 229 height 18
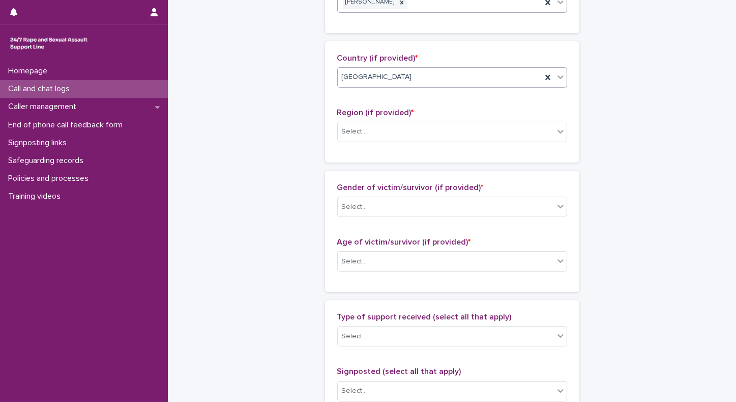
scroll to position [449, 0]
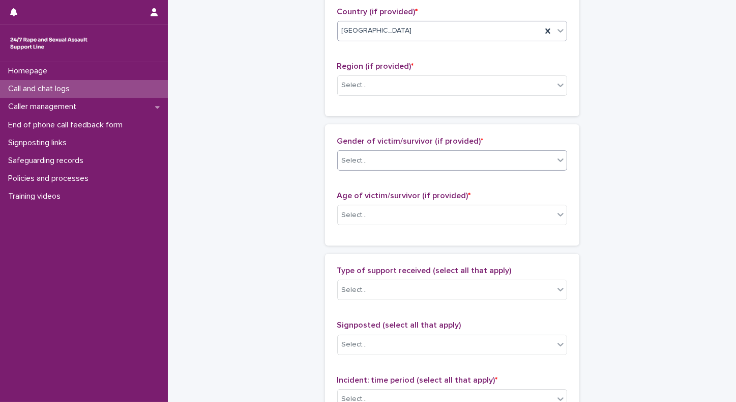
click at [388, 161] on div "Select..." at bounding box center [446, 160] width 216 height 17
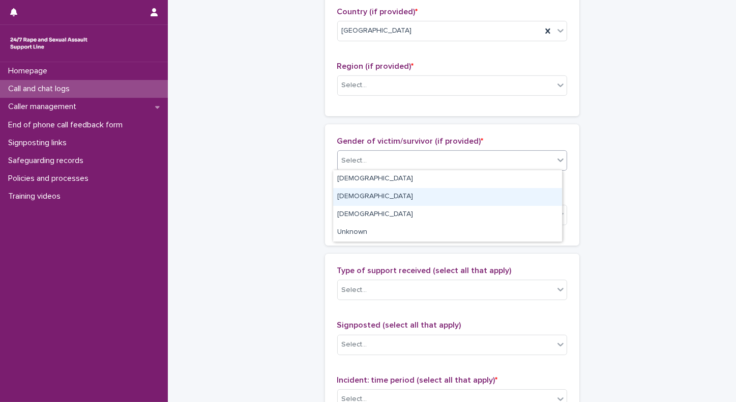
click at [348, 192] on div "Male" at bounding box center [447, 197] width 229 height 18
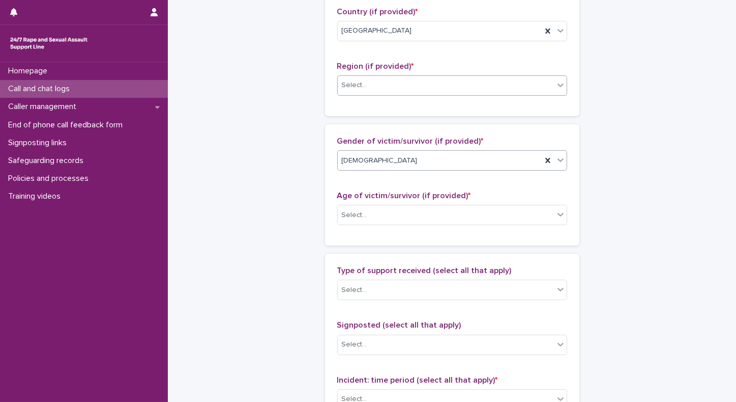
click at [389, 82] on div "Select..." at bounding box center [446, 85] width 216 height 17
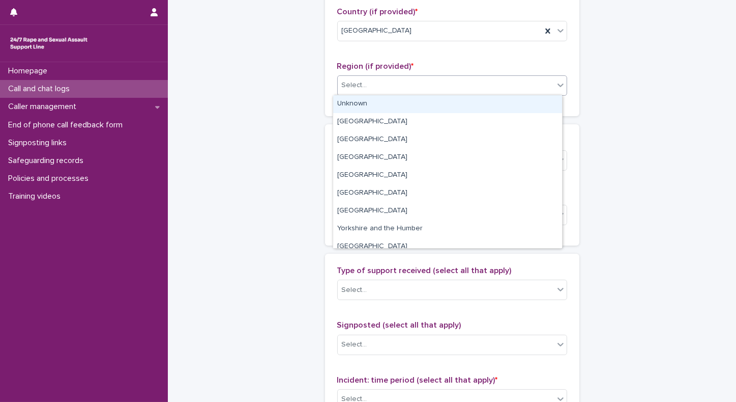
click at [362, 100] on div "Unknown" at bounding box center [447, 104] width 229 height 18
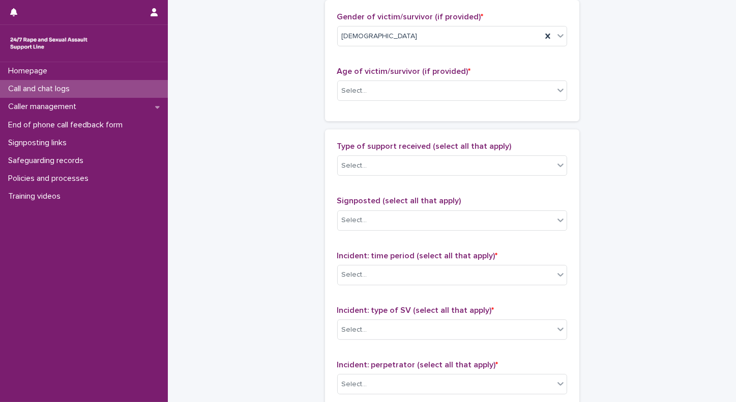
scroll to position [607, 0]
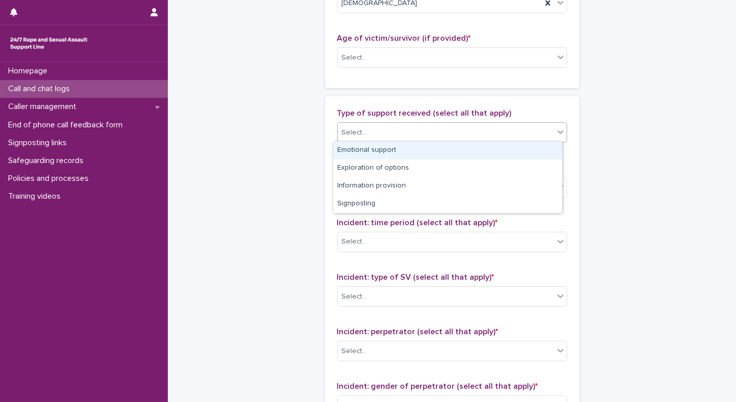
click at [400, 125] on div "Select..." at bounding box center [446, 132] width 216 height 17
click at [361, 152] on div "Emotional support" at bounding box center [447, 150] width 229 height 18
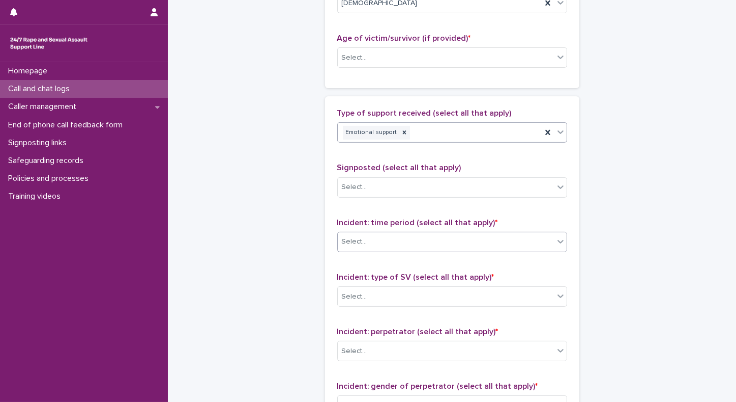
click at [347, 236] on div "Select..." at bounding box center [354, 241] width 25 height 11
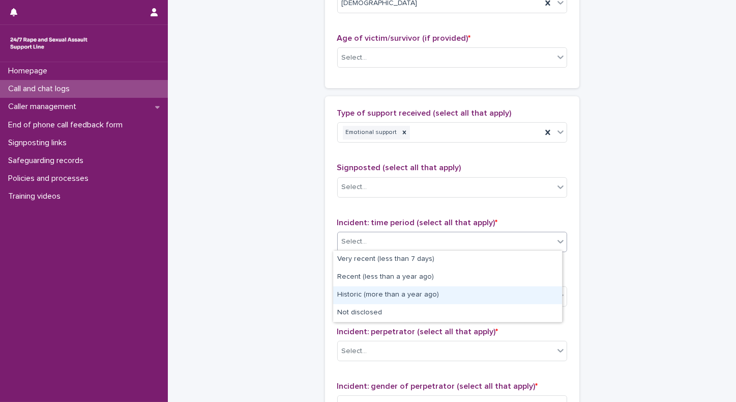
drag, startPoint x: 345, startPoint y: 284, endPoint x: 345, endPoint y: 295, distance: 11.2
click at [345, 295] on div "Historic (more than a year ago)" at bounding box center [447, 295] width 229 height 18
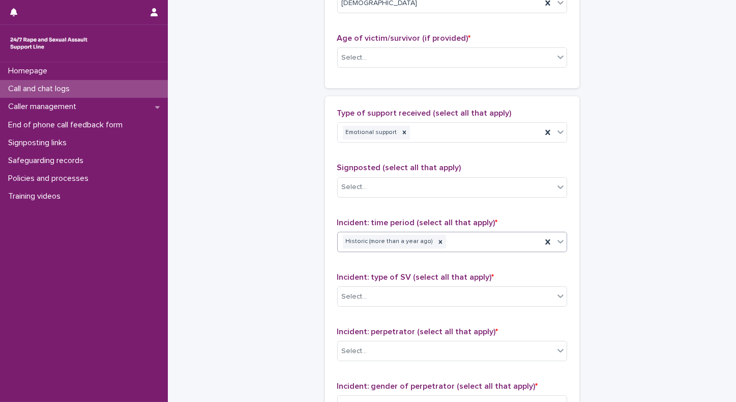
click at [345, 295] on div "Select..." at bounding box center [354, 296] width 25 height 11
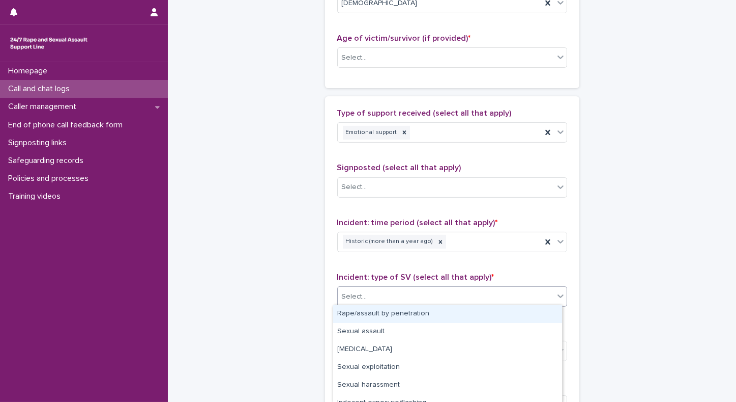
click at [344, 315] on div "Rape/assault by penetration" at bounding box center [447, 314] width 229 height 18
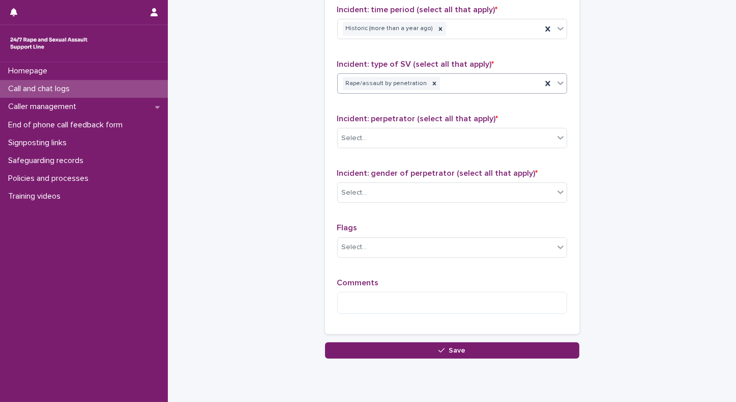
scroll to position [822, 0]
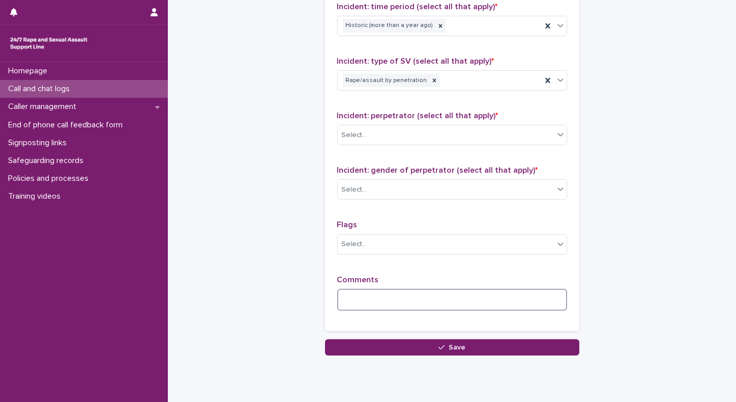
click at [460, 296] on textarea at bounding box center [452, 300] width 230 height 22
type textarea "****"
click at [475, 306] on textarea "****" at bounding box center [452, 300] width 230 height 22
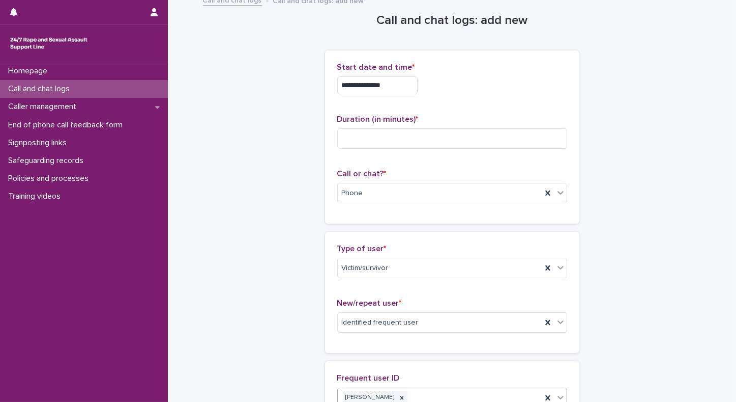
scroll to position [0, 0]
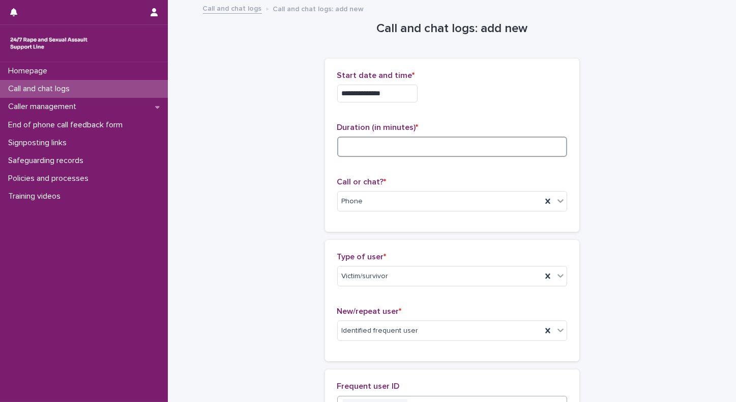
click at [370, 148] on input at bounding box center [452, 146] width 230 height 20
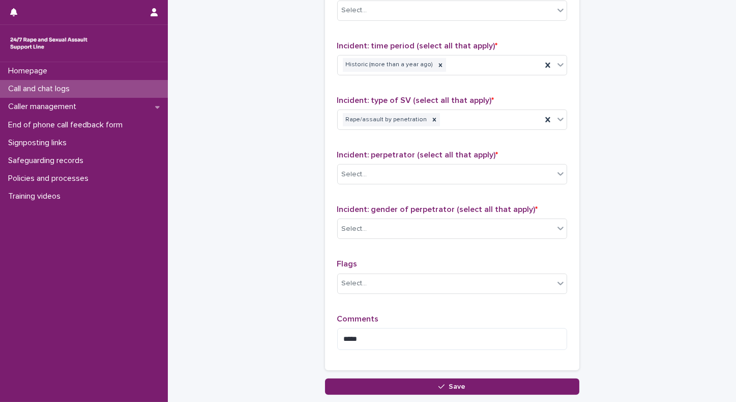
scroll to position [785, 0]
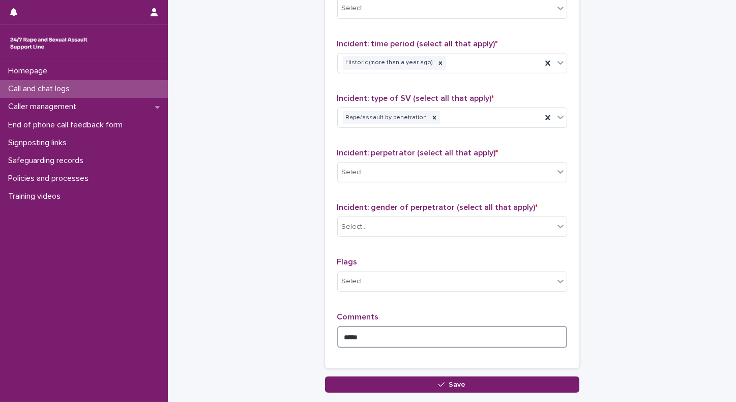
click at [460, 330] on textarea "****" at bounding box center [452, 337] width 230 height 22
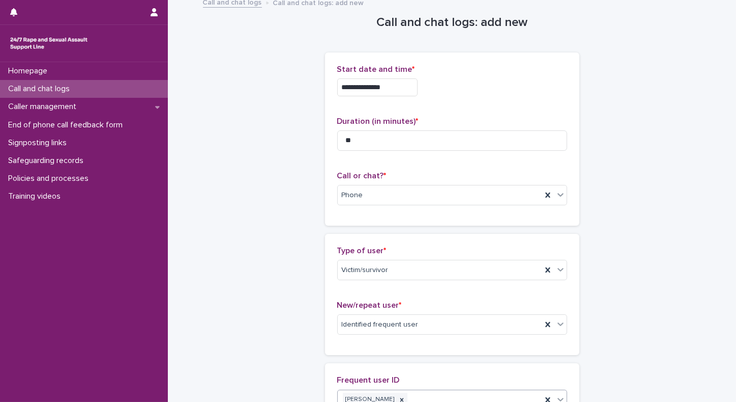
scroll to position [0, 0]
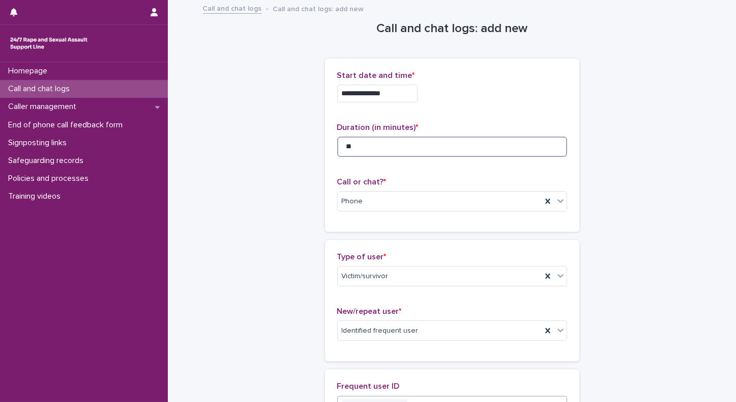
click at [383, 150] on input "**" at bounding box center [452, 146] width 230 height 20
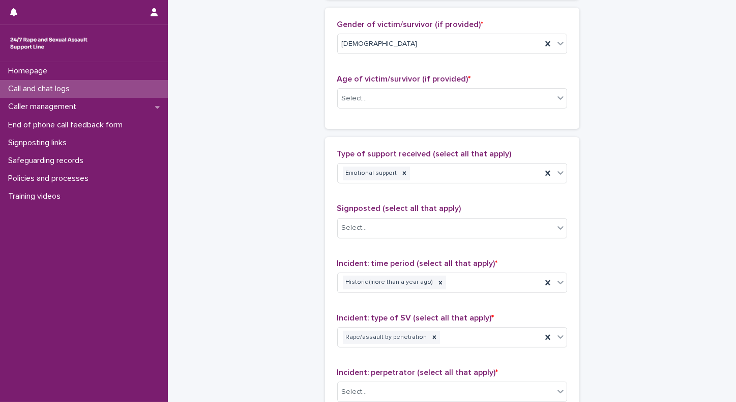
scroll to position [589, 0]
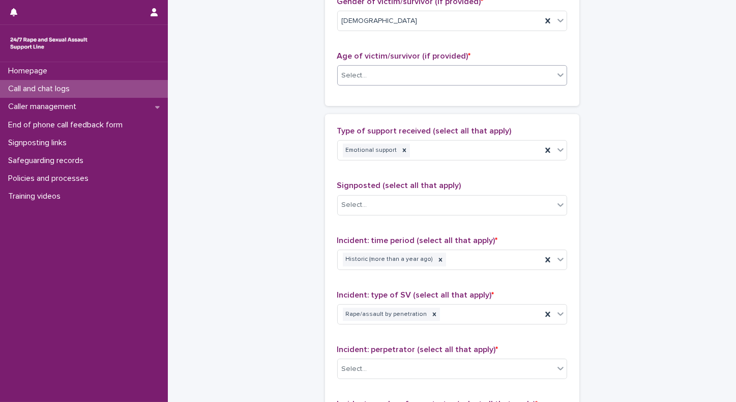
type input "**"
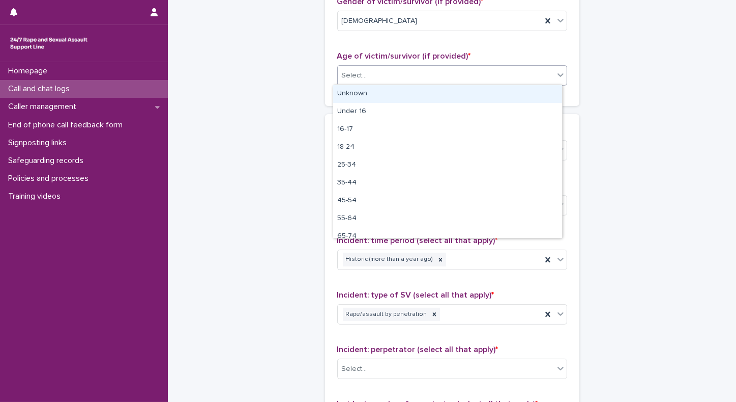
click at [417, 72] on div "Select..." at bounding box center [446, 75] width 216 height 17
click at [398, 96] on div "Unknown" at bounding box center [447, 94] width 229 height 18
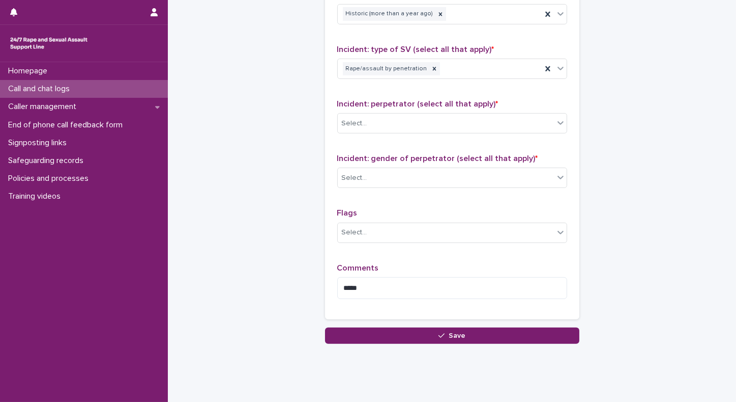
scroll to position [847, 0]
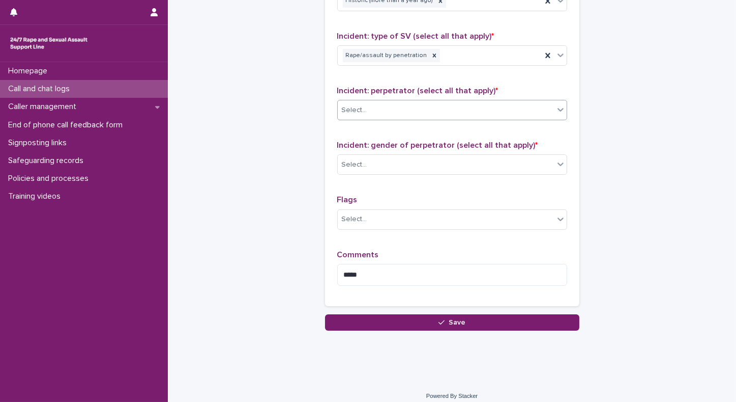
click at [353, 107] on div "Select..." at bounding box center [354, 110] width 25 height 11
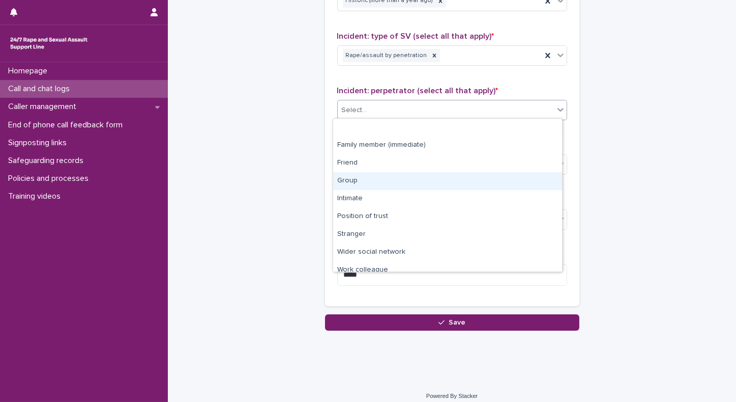
scroll to position [43, 0]
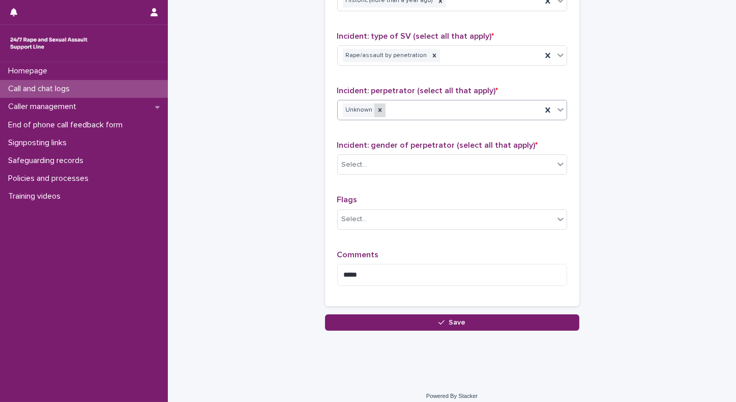
click at [377, 110] on icon at bounding box center [380, 109] width 7 height 7
click at [558, 109] on icon at bounding box center [561, 109] width 10 height 10
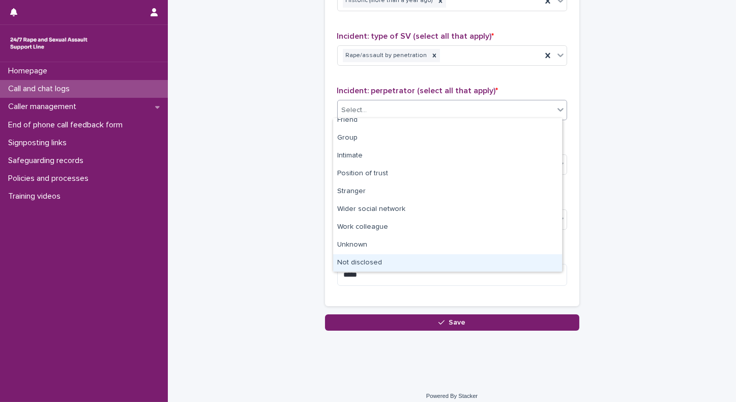
click at [354, 262] on div "Not disclosed" at bounding box center [447, 263] width 229 height 18
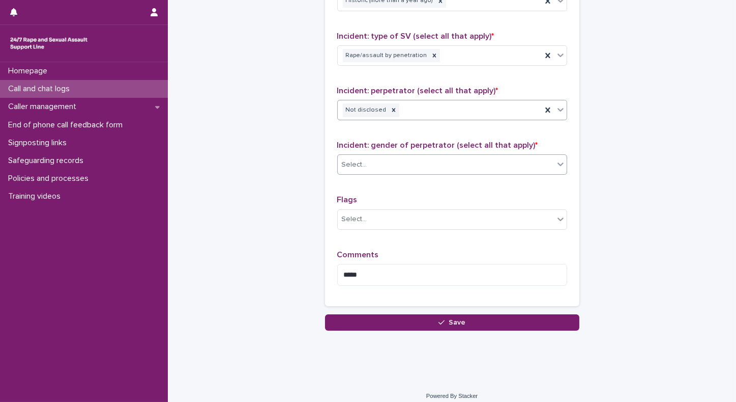
click at [359, 162] on div "Select..." at bounding box center [354, 164] width 25 height 11
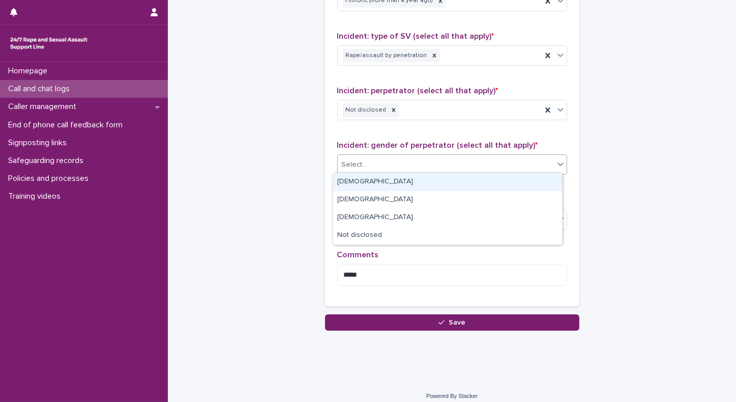
click at [342, 181] on div "Male" at bounding box center [447, 182] width 229 height 18
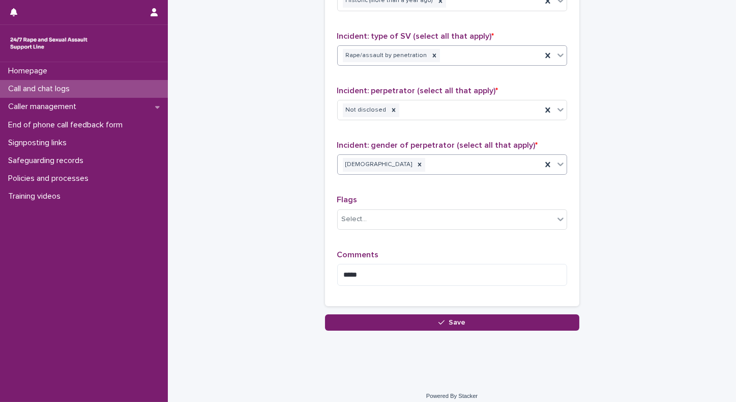
click at [558, 51] on icon at bounding box center [561, 55] width 10 height 10
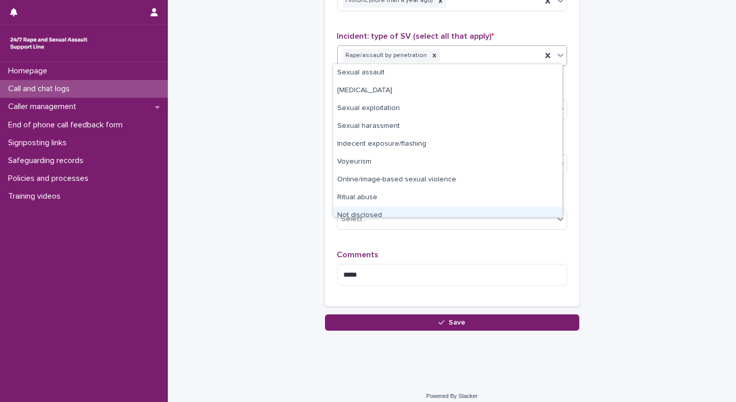
click at [370, 209] on div "Not disclosed" at bounding box center [447, 216] width 229 height 18
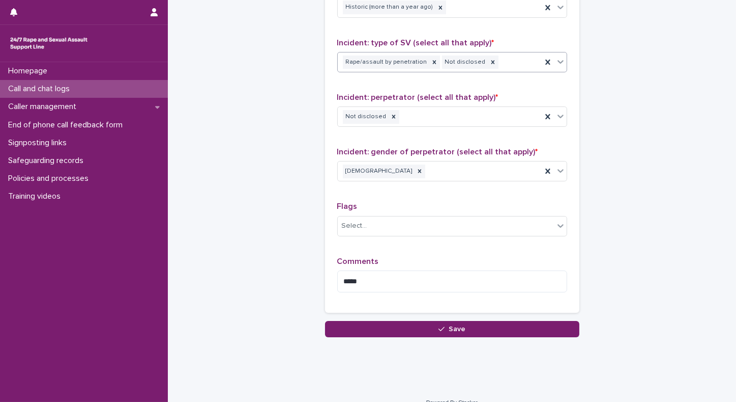
scroll to position [853, 0]
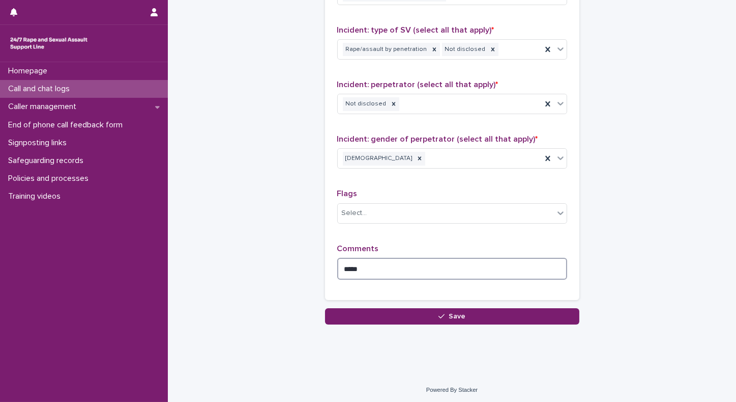
click at [389, 268] on textarea "****" at bounding box center [452, 269] width 230 height 22
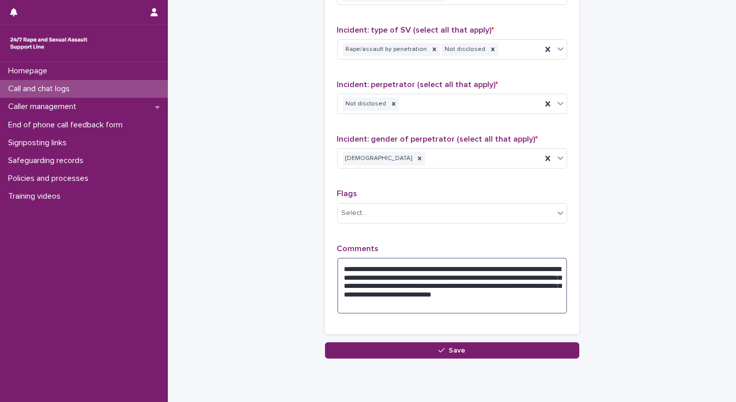
click at [380, 300] on textarea "**********" at bounding box center [452, 286] width 230 height 56
click at [454, 299] on textarea "**********" at bounding box center [452, 286] width 230 height 56
click at [338, 267] on textarea "**********" at bounding box center [452, 286] width 230 height 56
click at [384, 283] on textarea "**********" at bounding box center [452, 286] width 230 height 56
click at [541, 304] on textarea "**********" at bounding box center [452, 286] width 230 height 56
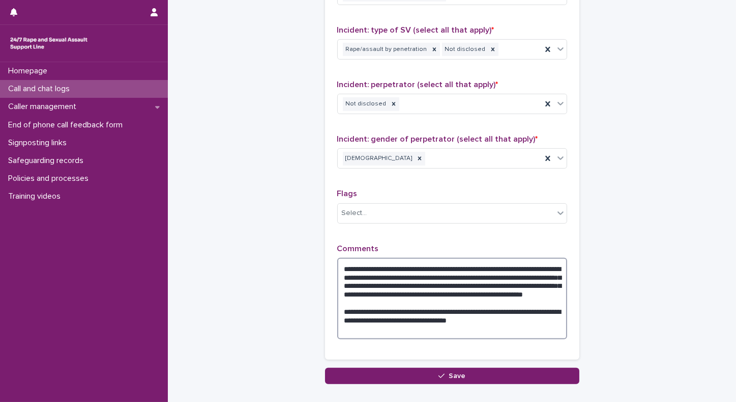
scroll to position [913, 0]
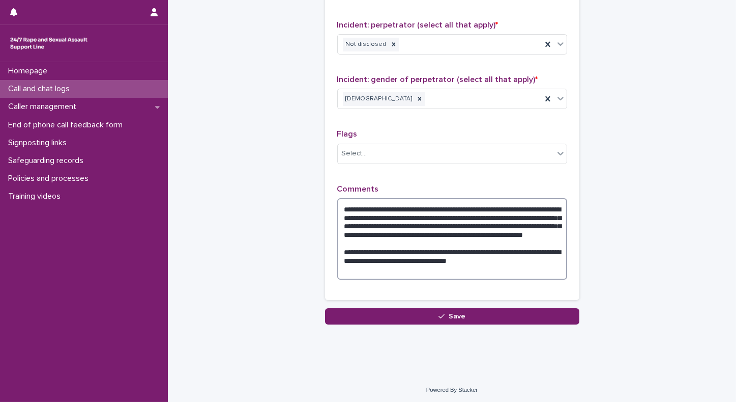
drag, startPoint x: 406, startPoint y: 206, endPoint x: 319, endPoint y: 206, distance: 87.0
drag, startPoint x: 350, startPoint y: 217, endPoint x: 355, endPoint y: 209, distance: 9.6
click at [355, 209] on textarea "**********" at bounding box center [452, 238] width 230 height 81
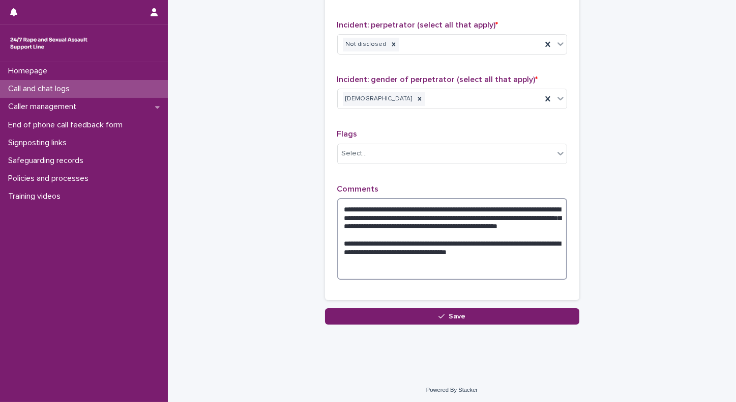
scroll to position [905, 0]
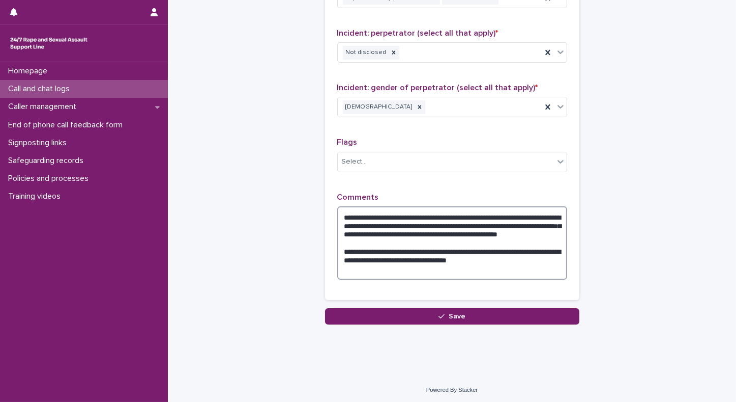
drag, startPoint x: 493, startPoint y: 213, endPoint x: 515, endPoint y: 215, distance: 21.5
click at [515, 215] on textarea "**********" at bounding box center [452, 242] width 230 height 73
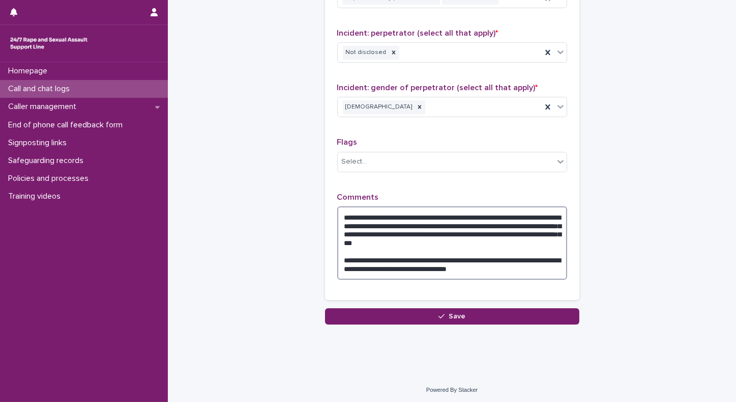
drag, startPoint x: 461, startPoint y: 211, endPoint x: 359, endPoint y: 212, distance: 102.3
click at [359, 212] on textarea "**********" at bounding box center [452, 242] width 230 height 73
click at [472, 217] on textarea "**********" at bounding box center [452, 242] width 230 height 73
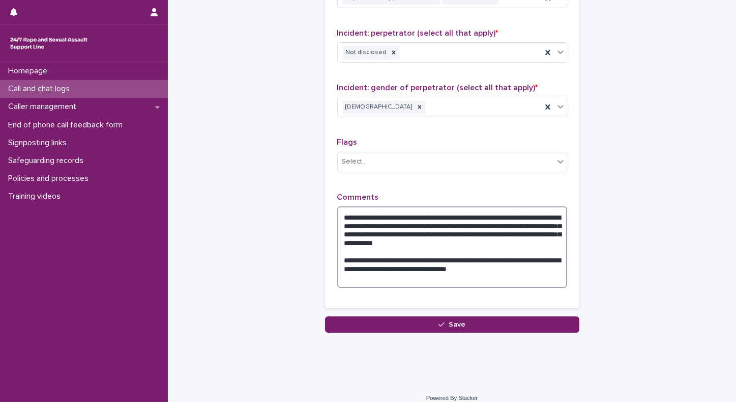
click at [513, 213] on textarea "**********" at bounding box center [452, 246] width 230 height 81
type textarea "**********"
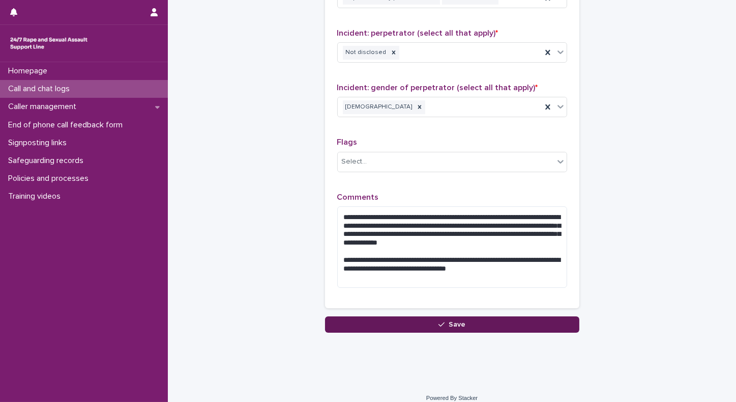
click at [478, 320] on button "Save" at bounding box center [452, 324] width 254 height 16
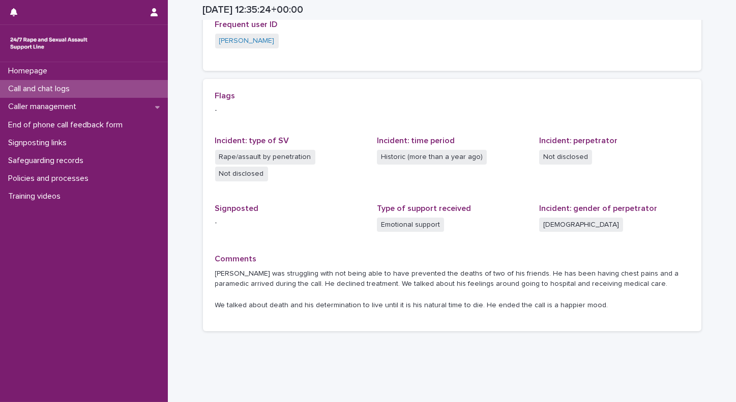
scroll to position [259, 0]
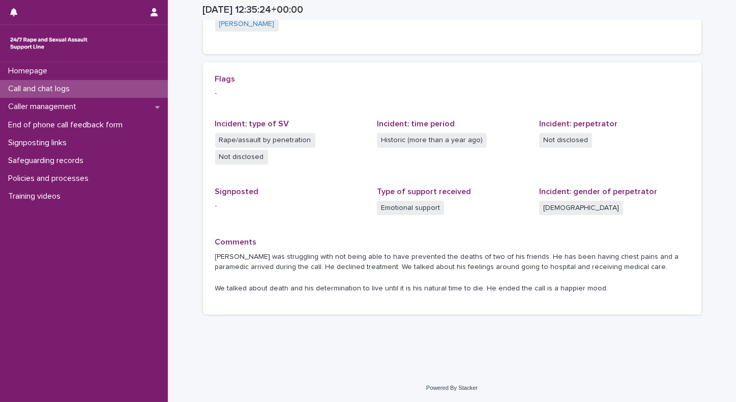
click at [56, 330] on div "Homepage Call and chat logs Caller management End of phone call feedback form S…" at bounding box center [84, 231] width 168 height 339
click at [28, 91] on p "Call and chat logs" at bounding box center [41, 89] width 74 height 10
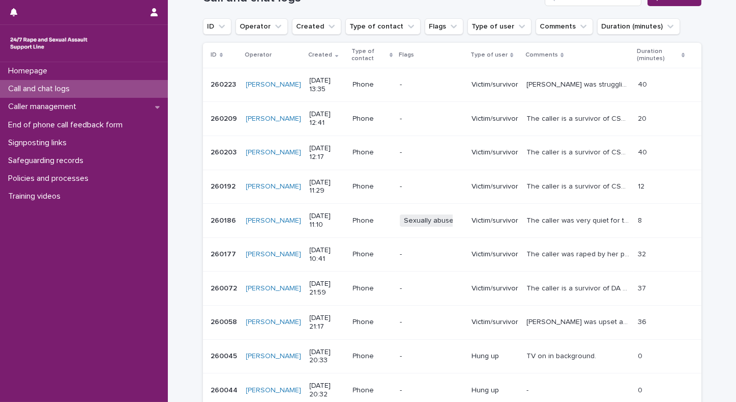
scroll to position [135, 0]
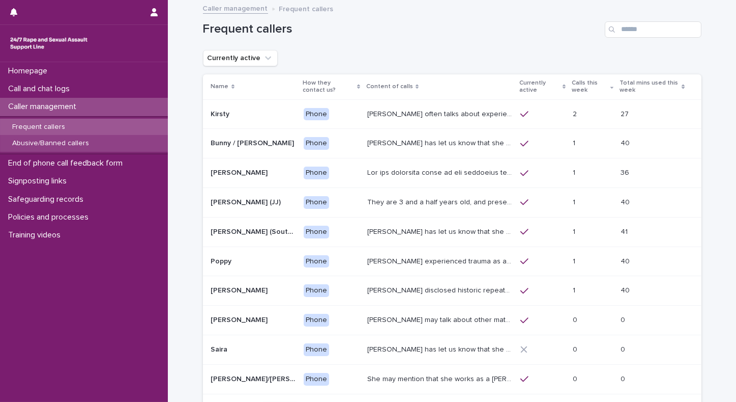
click at [40, 146] on p "Abusive/Banned callers" at bounding box center [50, 143] width 93 height 9
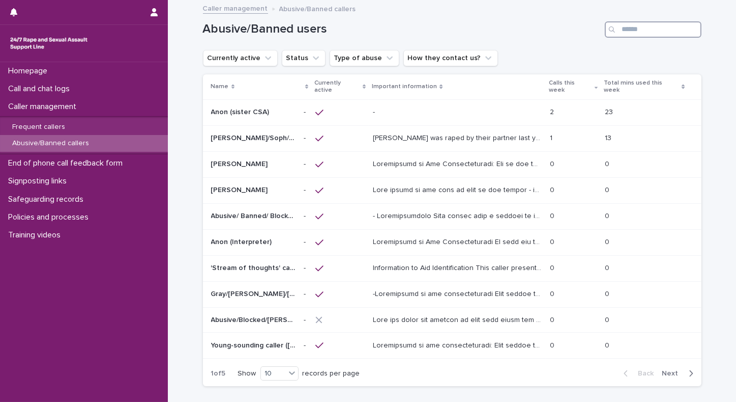
click at [627, 34] on input "Search" at bounding box center [653, 29] width 97 height 16
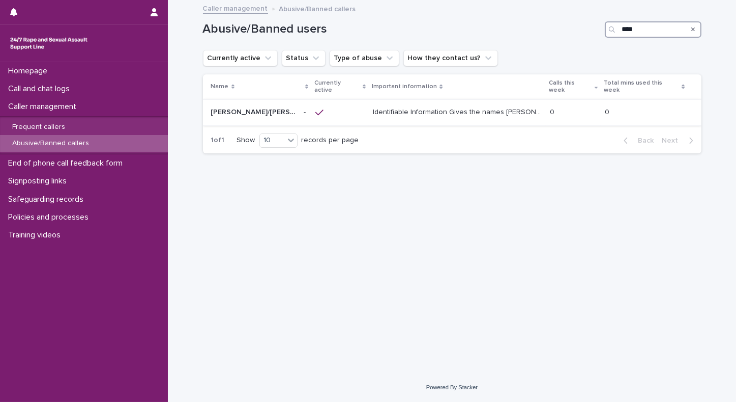
type input "****"
click at [484, 106] on p "Identifiable Information Gives the names Kevin, Dean, Neil, David, James, Ben o…" at bounding box center [458, 111] width 171 height 11
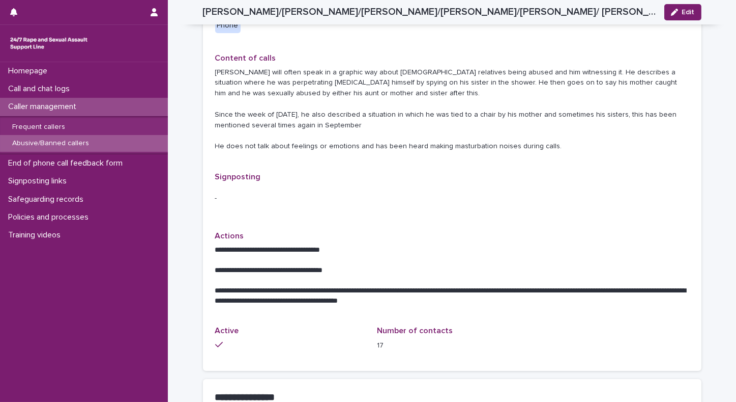
scroll to position [343, 0]
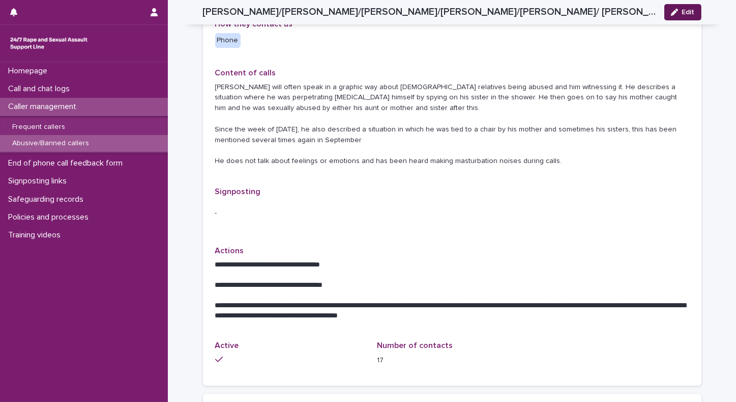
click at [682, 14] on span "Edit" at bounding box center [688, 12] width 13 height 7
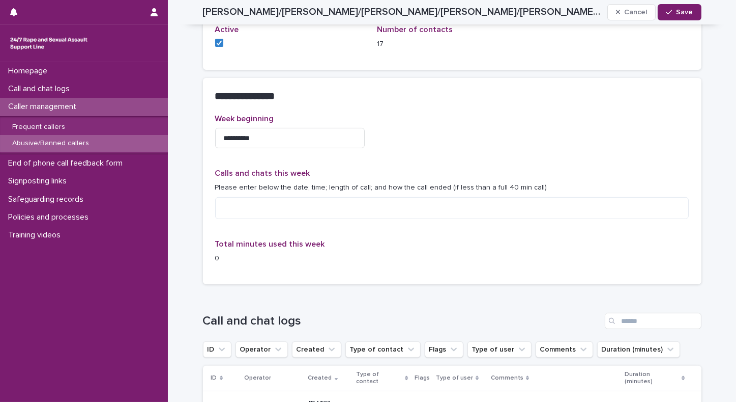
scroll to position [695, 0]
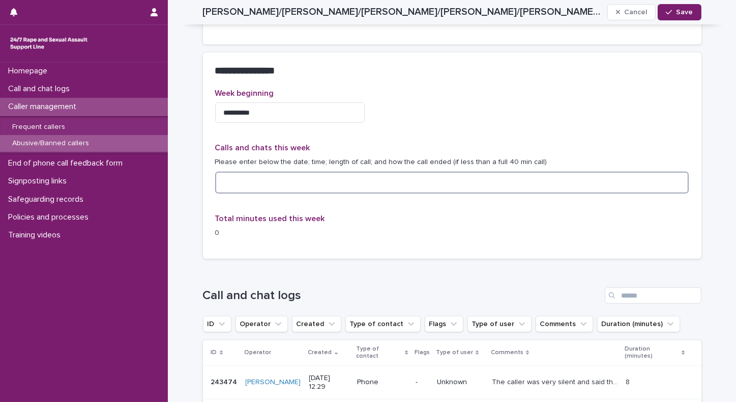
click at [247, 172] on textarea at bounding box center [452, 183] width 474 height 22
type textarea "**********"
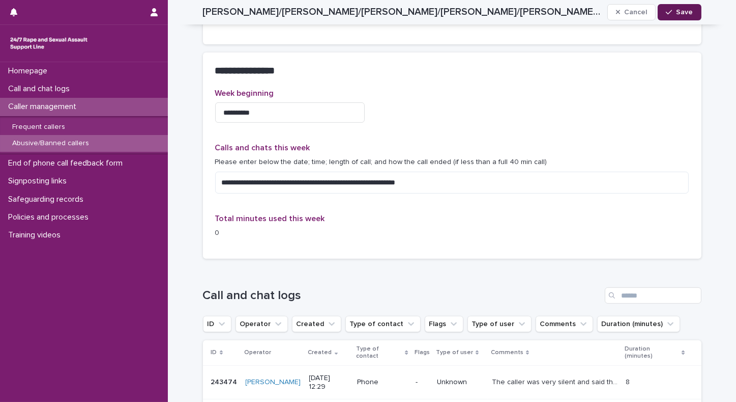
click at [686, 12] on span "Save" at bounding box center [685, 12] width 17 height 7
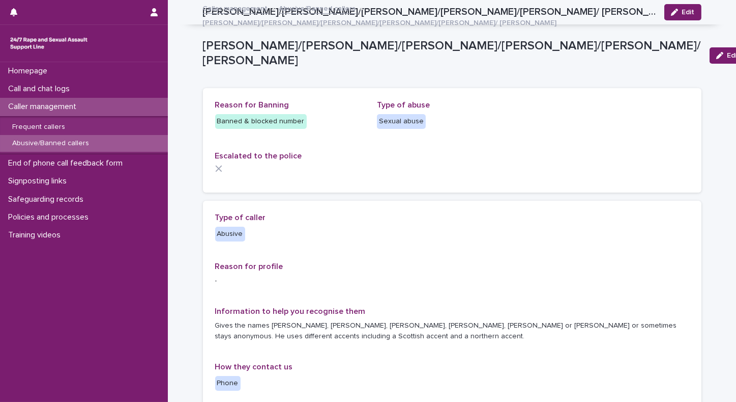
scroll to position [695, 0]
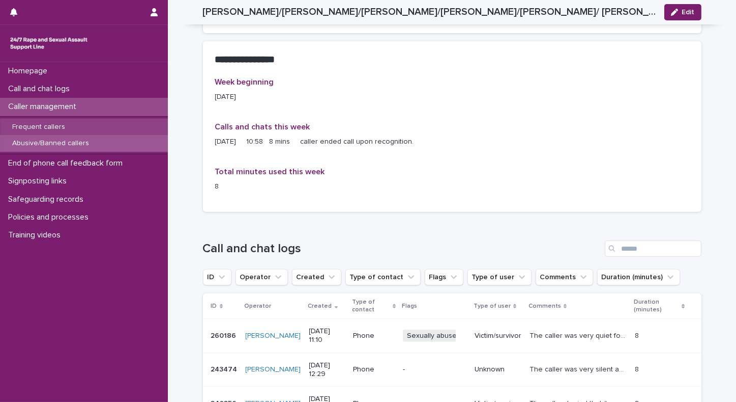
drag, startPoint x: 0, startPoint y: 0, endPoint x: 49, endPoint y: 126, distance: 135.5
click at [49, 126] on p "Frequent callers" at bounding box center [38, 127] width 69 height 9
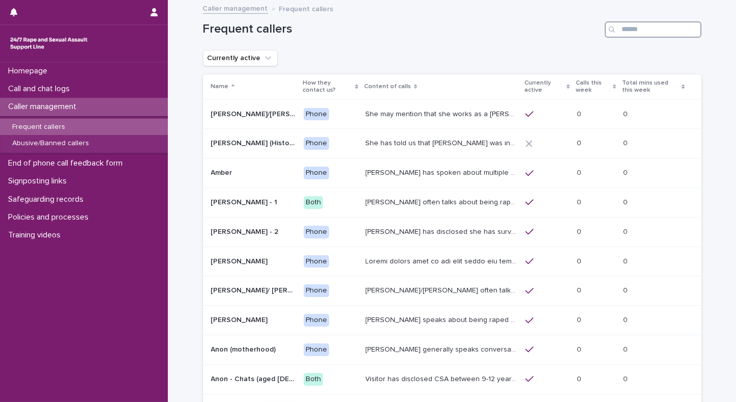
click at [631, 30] on input "Search" at bounding box center [653, 29] width 97 height 16
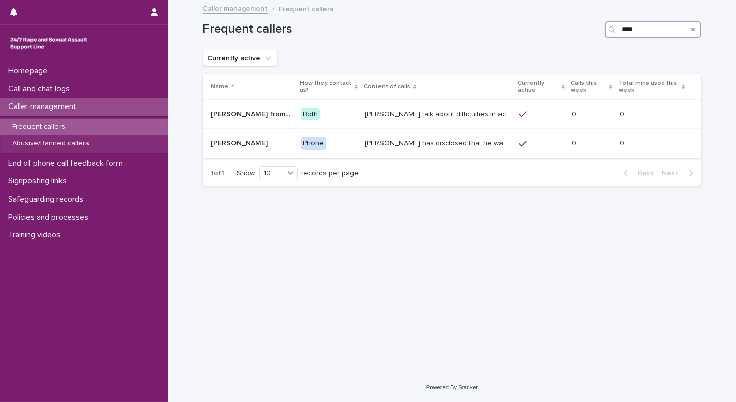
type input "****"
click at [388, 146] on p "John has disclosed that he was raped by 10 men when he was homeless between the…" at bounding box center [439, 142] width 148 height 11
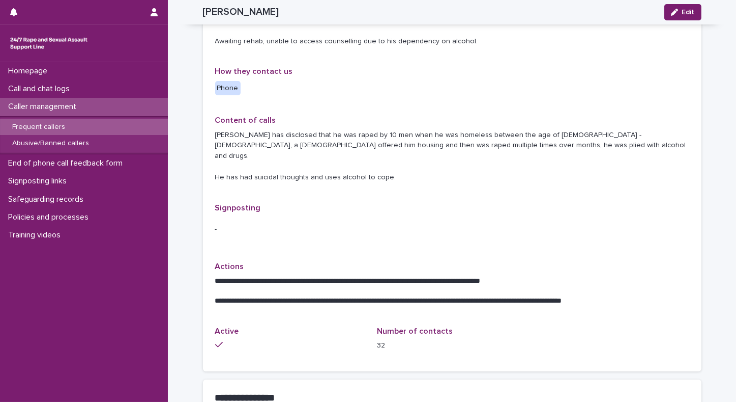
scroll to position [177, 0]
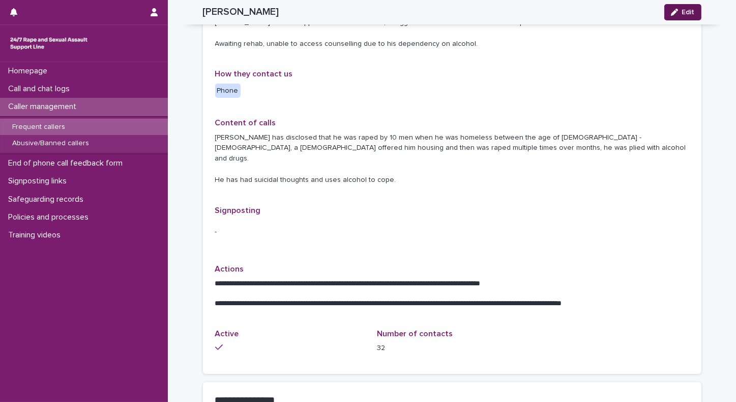
click at [675, 13] on div "button" at bounding box center [676, 12] width 11 height 7
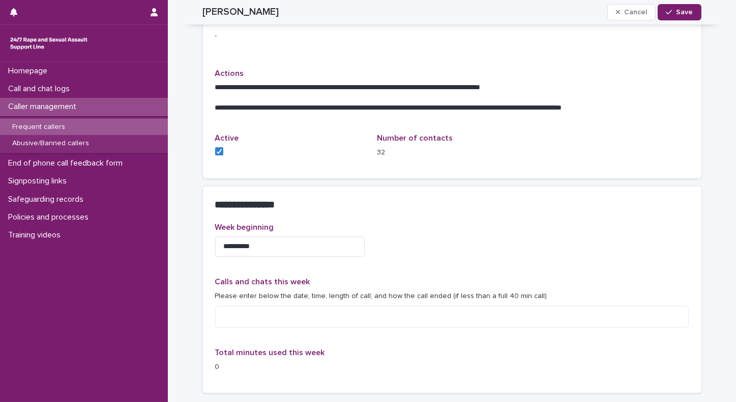
scroll to position [417, 0]
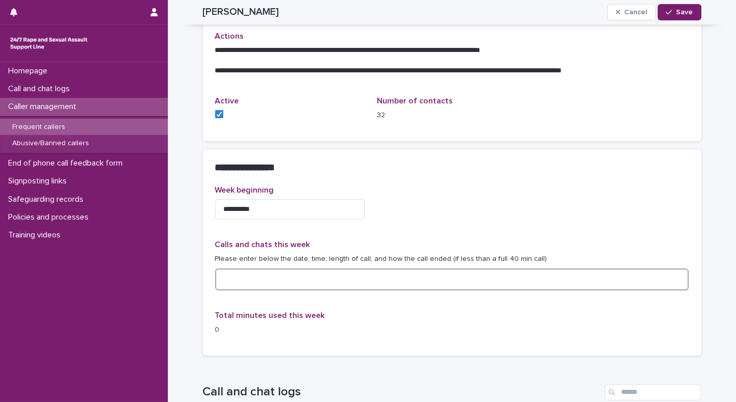
click at [254, 271] on textarea at bounding box center [452, 279] width 474 height 22
type textarea "**********"
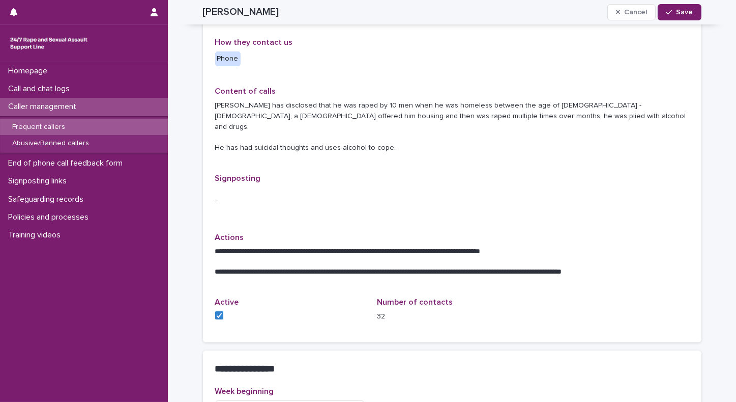
scroll to position [218, 0]
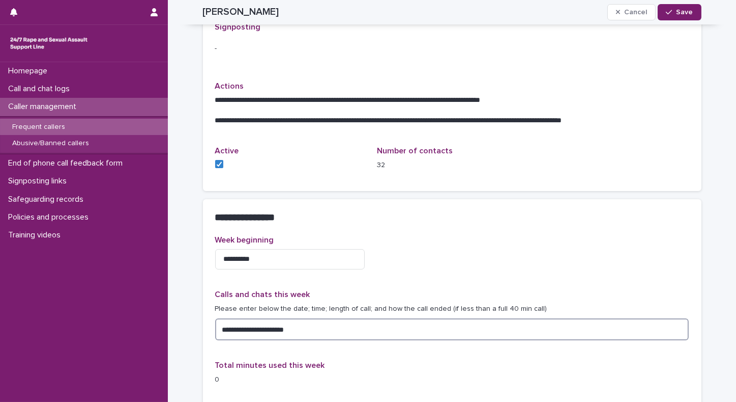
scroll to position [389, 0]
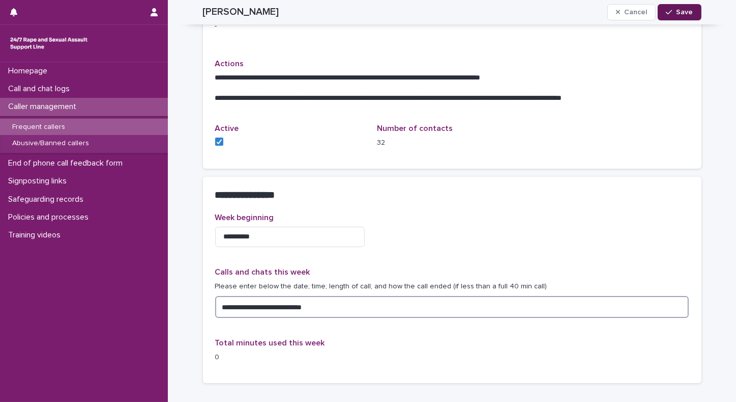
type textarea "**********"
click at [677, 13] on span "Save" at bounding box center [685, 12] width 17 height 7
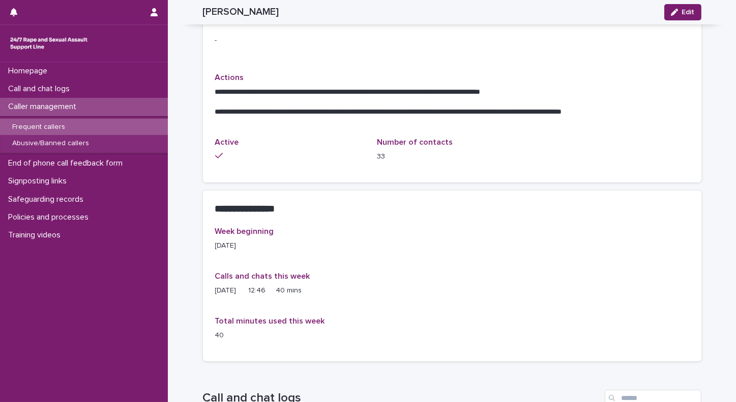
scroll to position [385, 0]
